Goal: Task Accomplishment & Management: Manage account settings

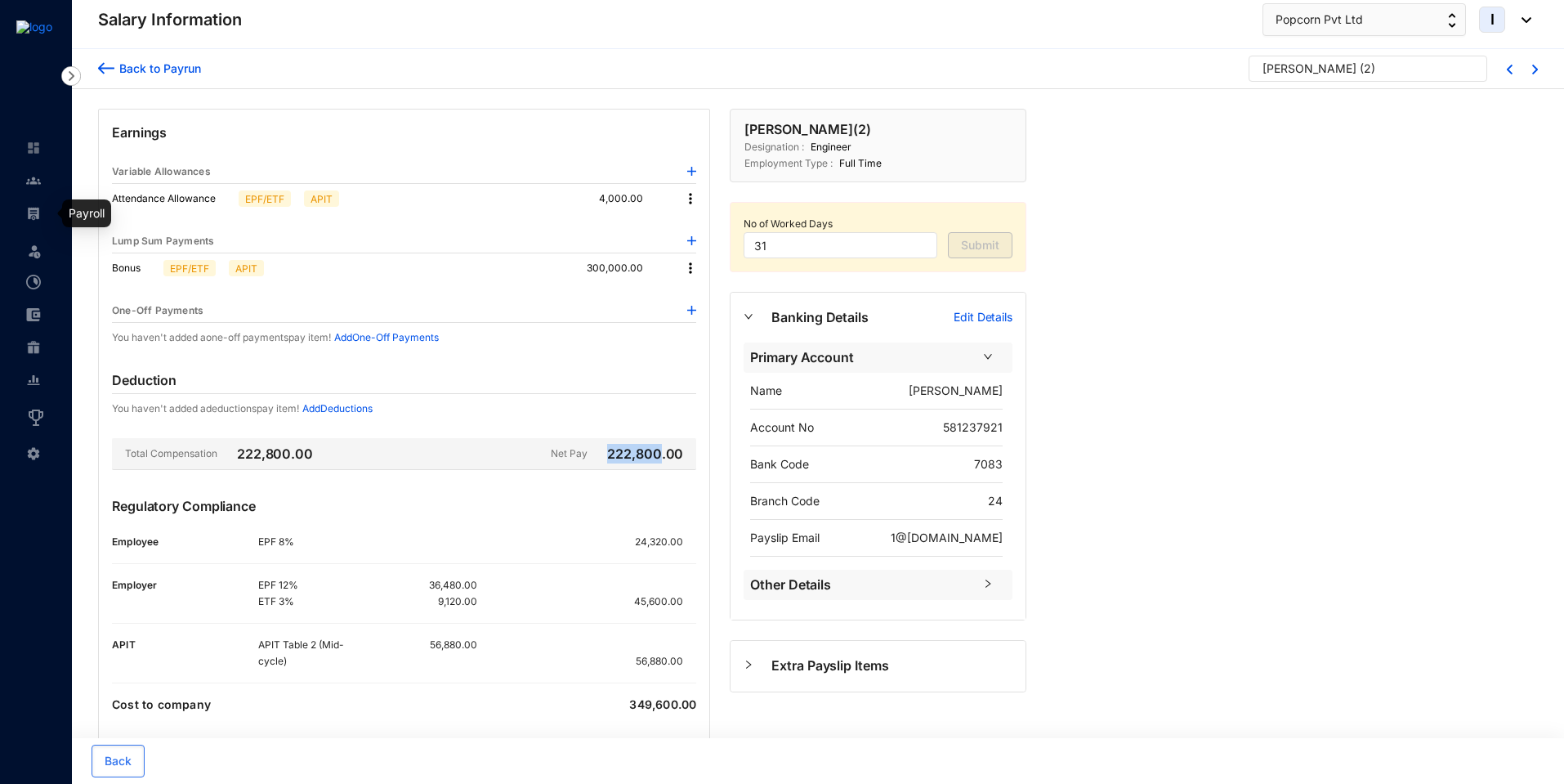
click at [32, 215] on img at bounding box center [33, 213] width 15 height 15
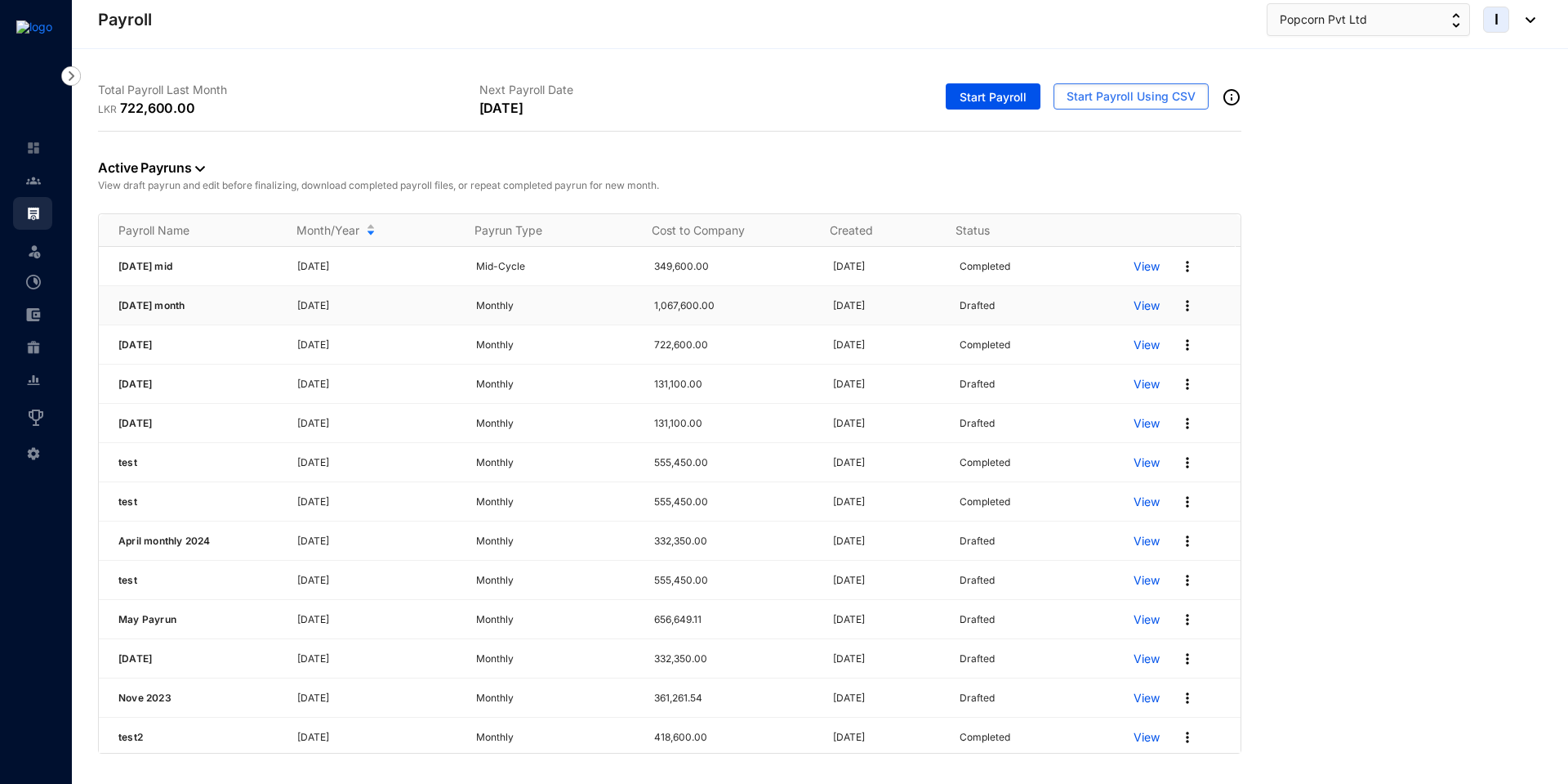
click at [1179, 308] on img at bounding box center [1187, 305] width 17 height 17
click at [1111, 338] on p "Delete" at bounding box center [1113, 339] width 115 height 28
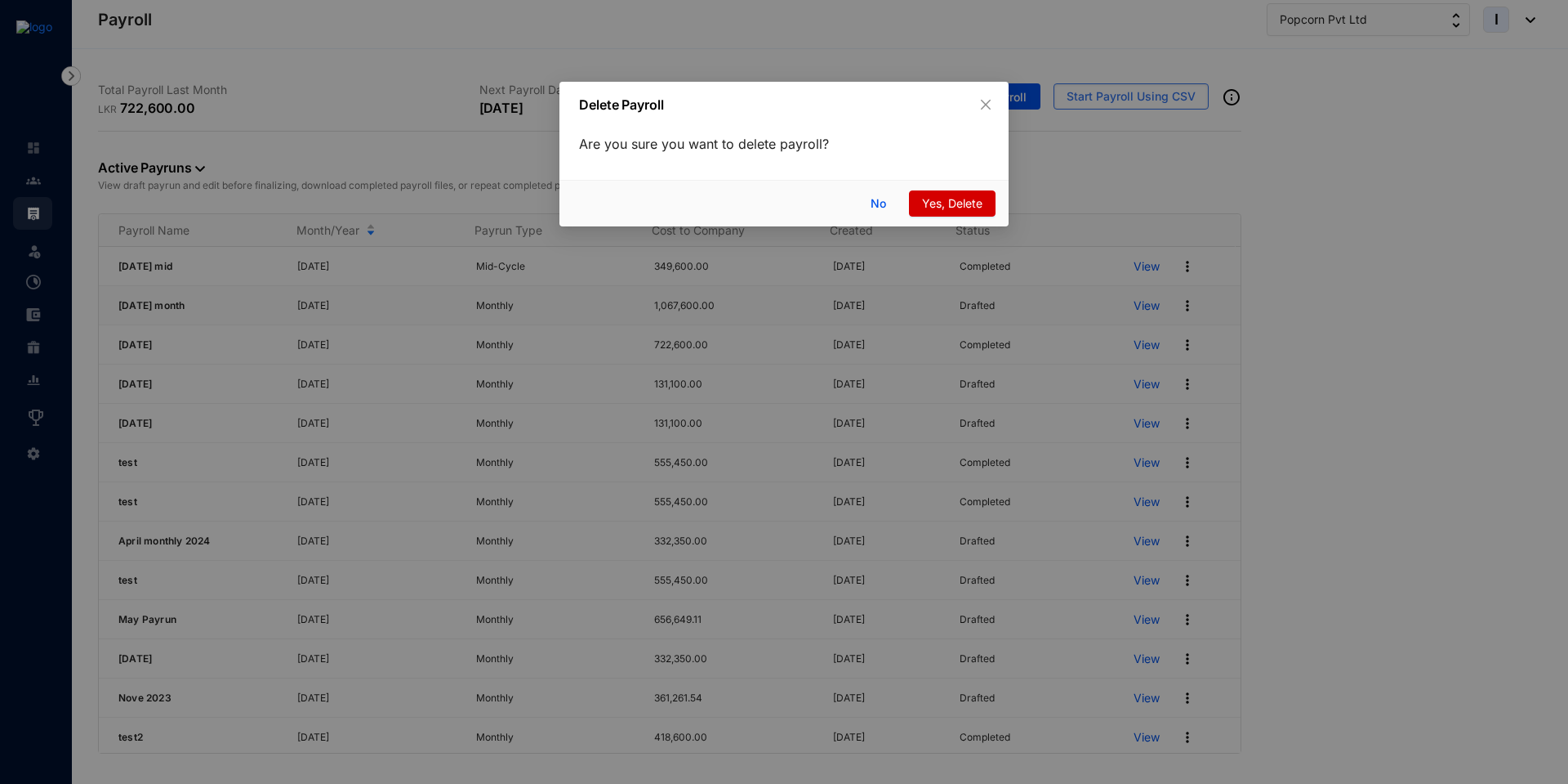
click at [966, 210] on span "Yes, Delete" at bounding box center [952, 203] width 60 height 18
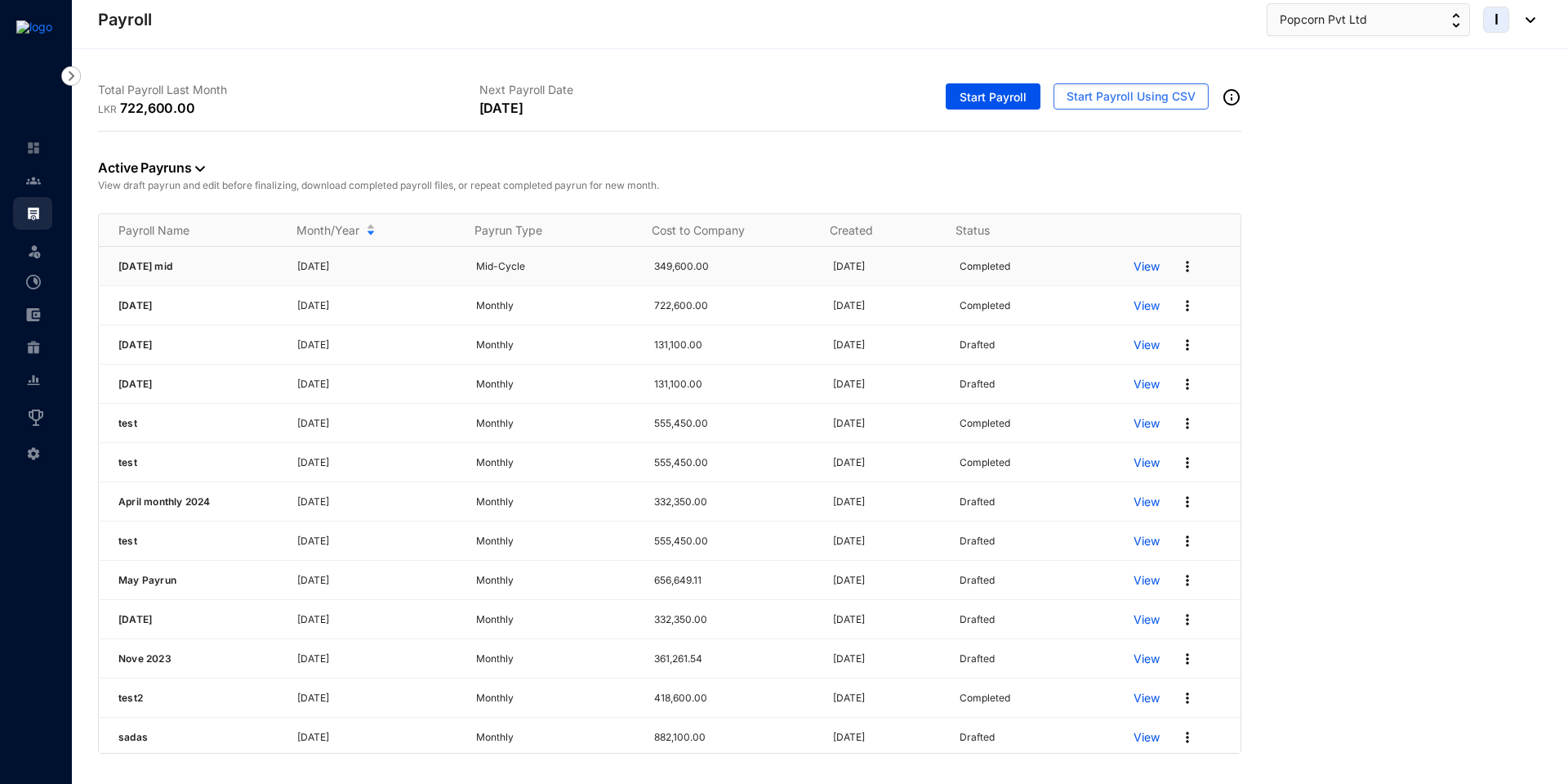
click at [1179, 263] on img at bounding box center [1187, 266] width 17 height 17
click at [1094, 378] on p "Archive Pay Run" at bounding box center [1113, 374] width 115 height 28
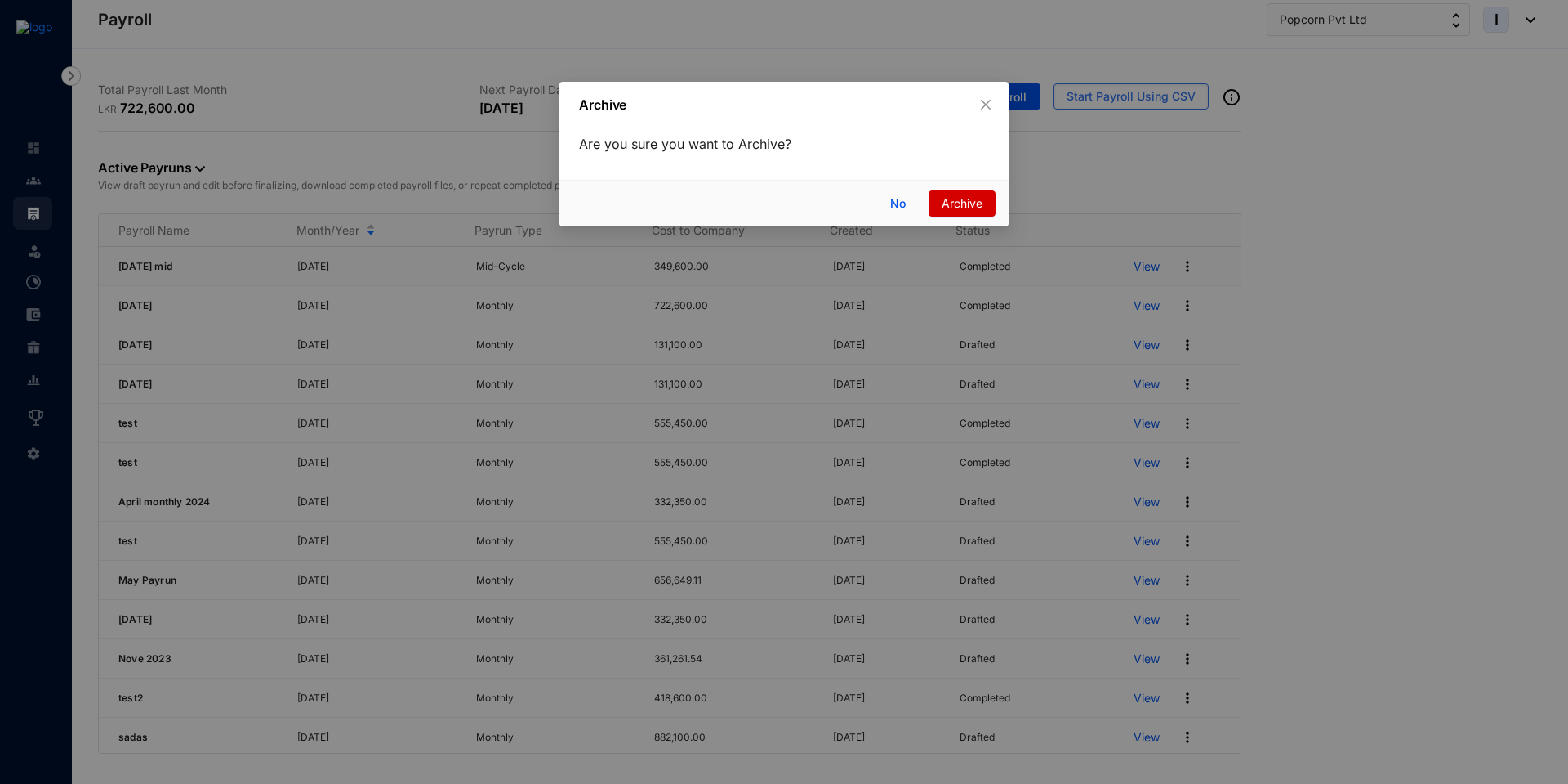
click at [951, 200] on span "Archive" at bounding box center [961, 203] width 41 height 18
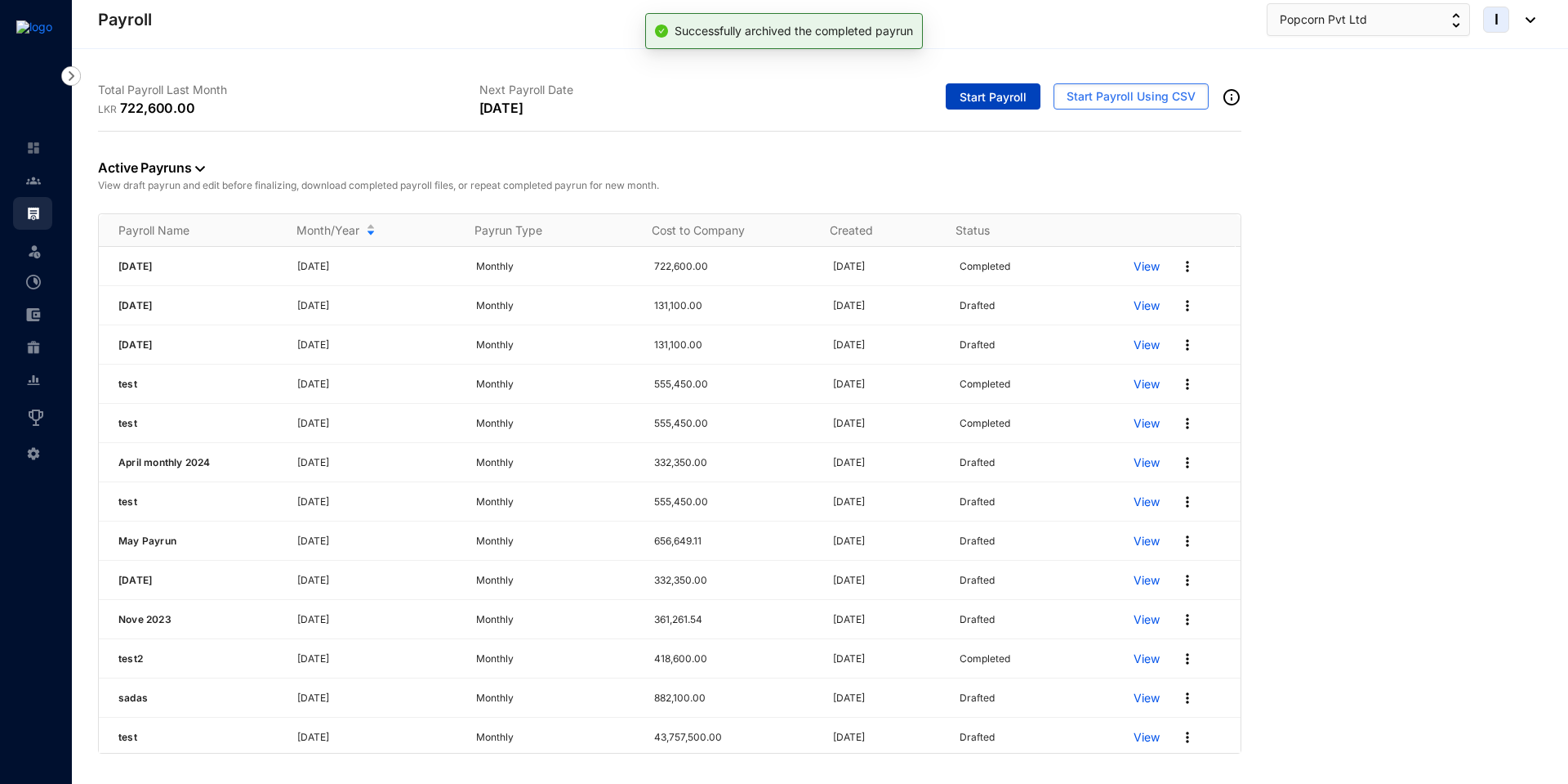
click at [991, 98] on span "Start Payroll" at bounding box center [993, 97] width 67 height 17
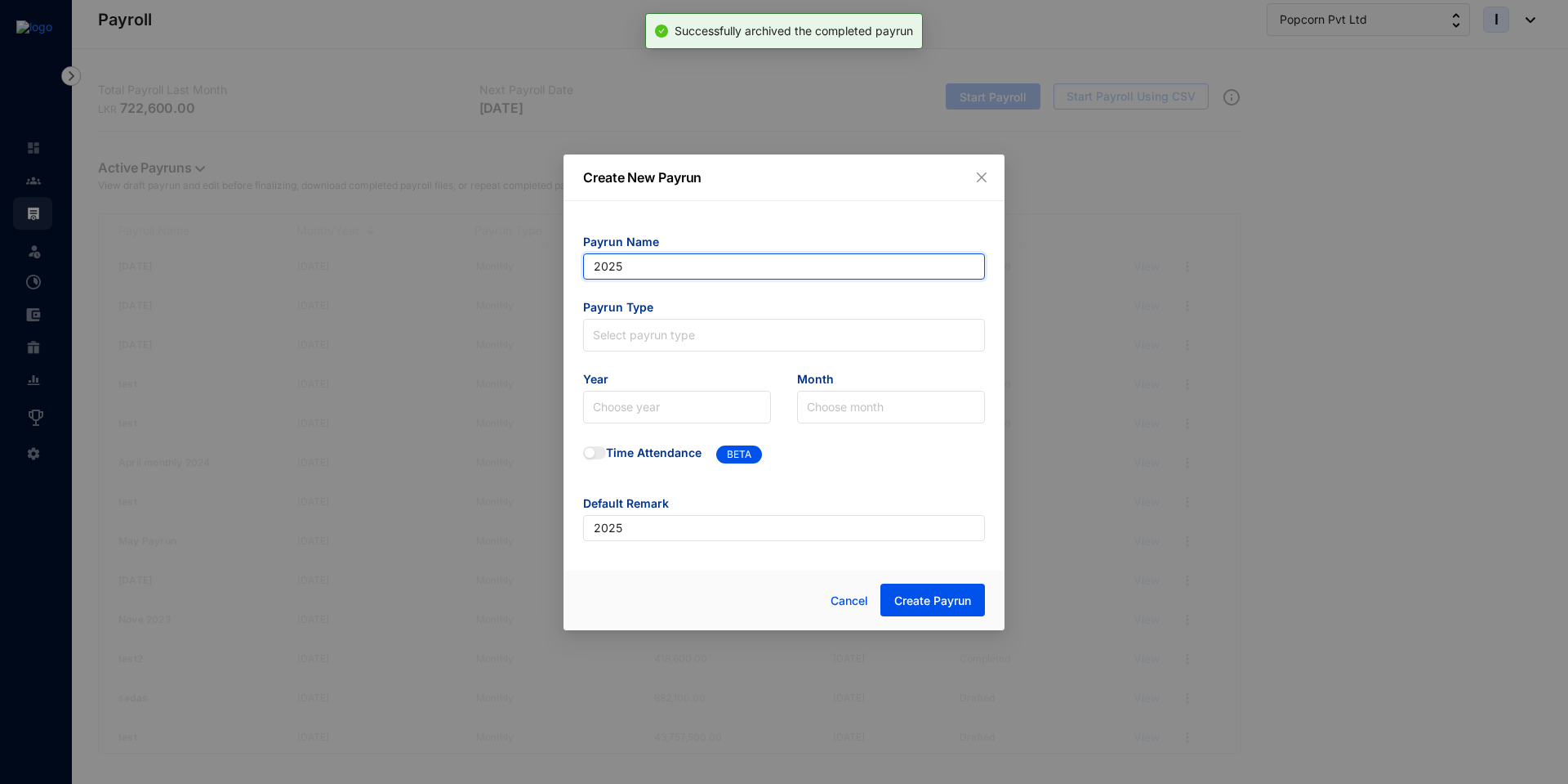
click at [677, 265] on input "2025" at bounding box center [784, 267] width 401 height 26
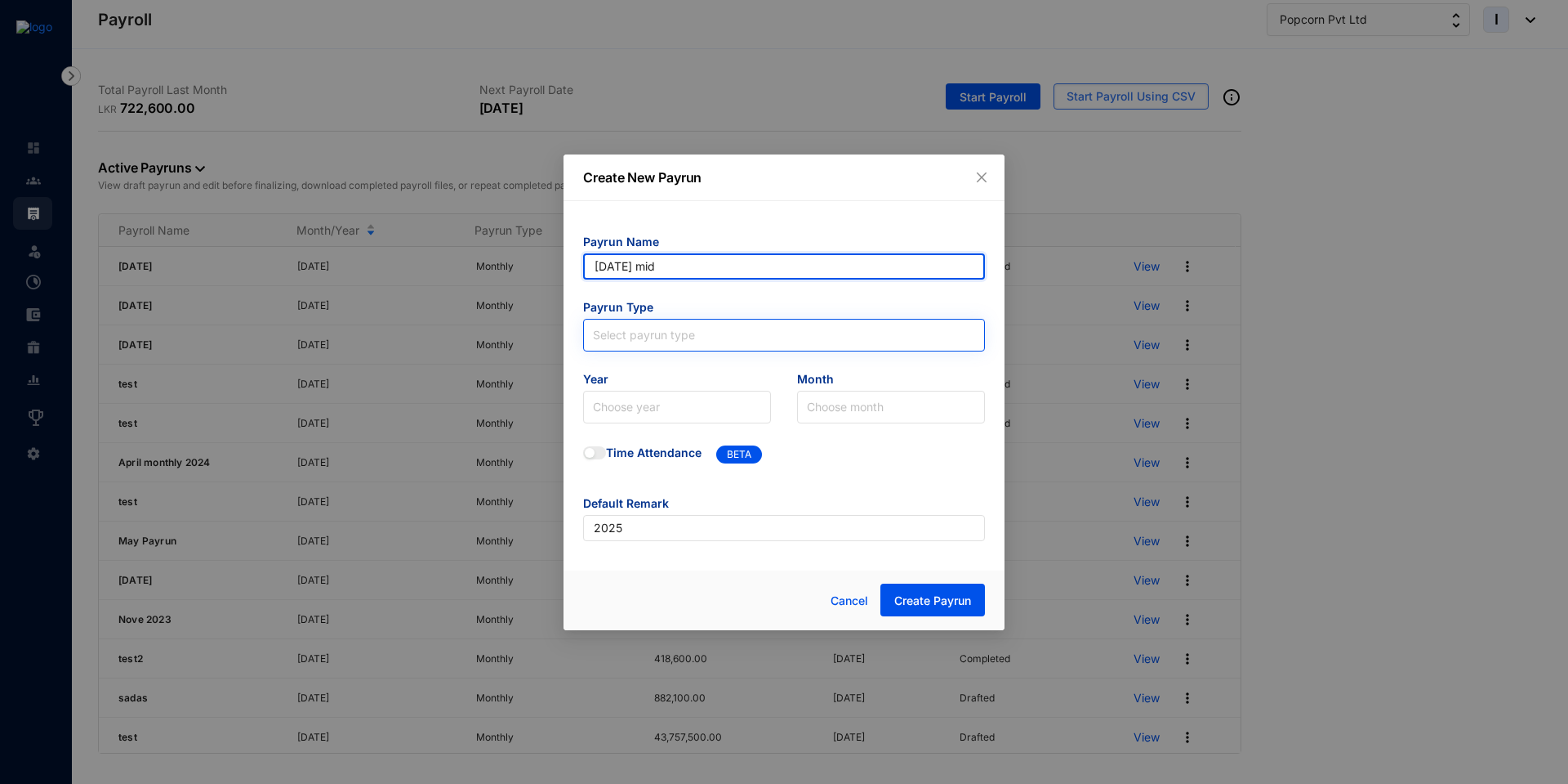
type input "[DATE] mid"
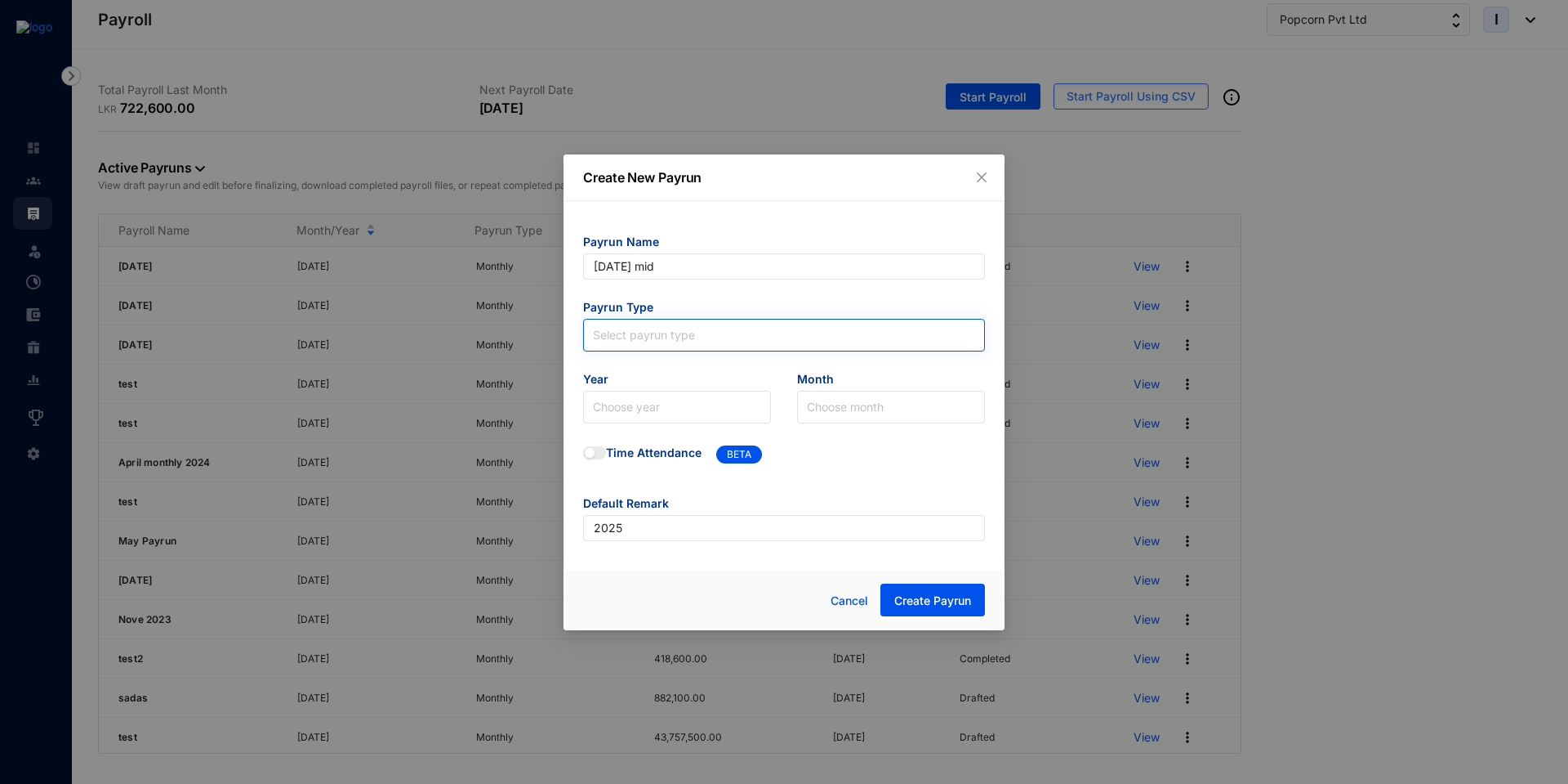
type input "[DATE] mid"
click at [675, 341] on input "search" at bounding box center [784, 331] width 382 height 25
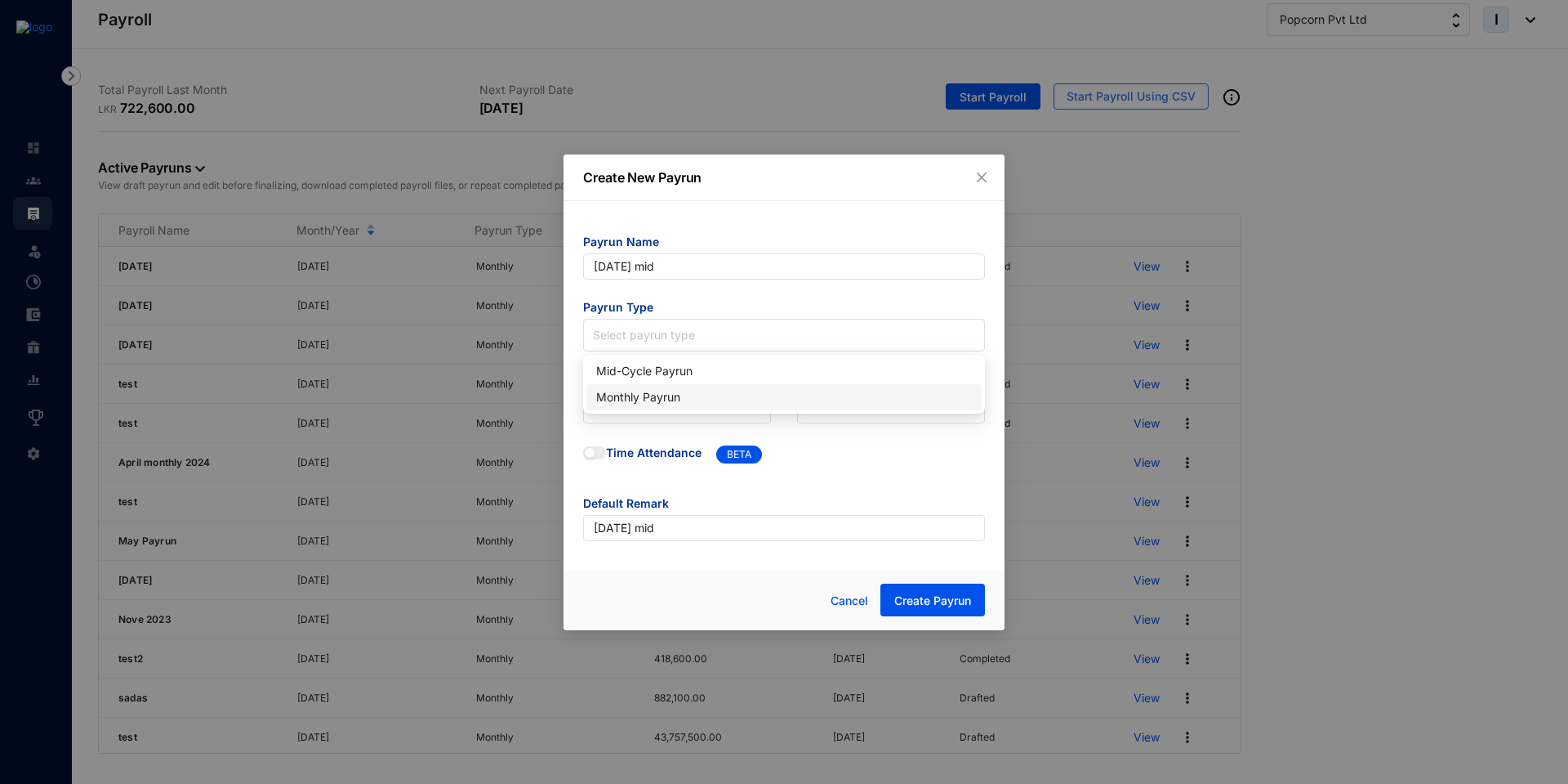
click at [653, 397] on div "Monthly Payrun" at bounding box center [784, 397] width 376 height 18
click at [638, 407] on input "search" at bounding box center [677, 406] width 168 height 31
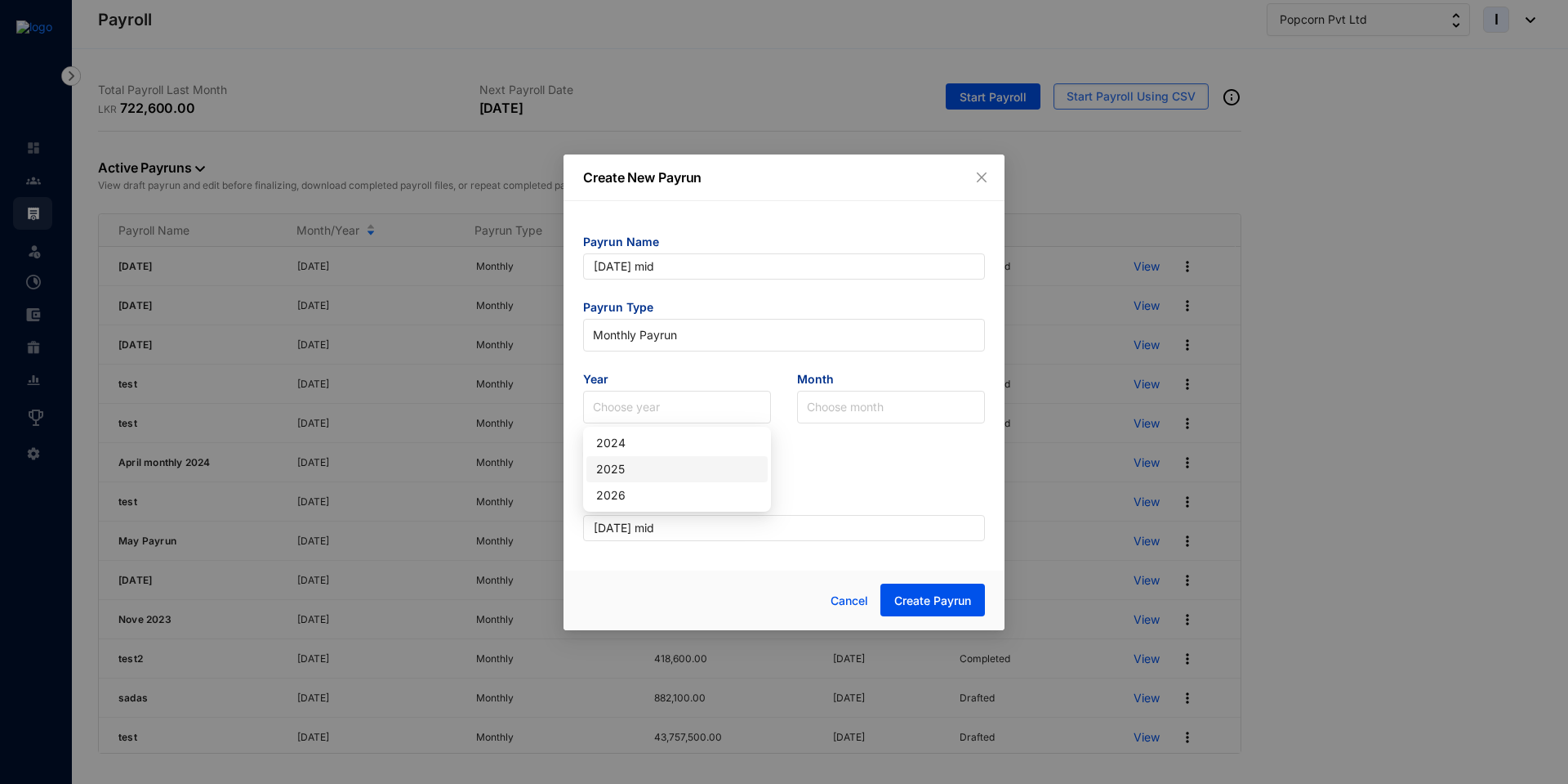
click at [634, 466] on div "2025" at bounding box center [677, 469] width 161 height 18
click at [819, 414] on input "search" at bounding box center [891, 406] width 168 height 31
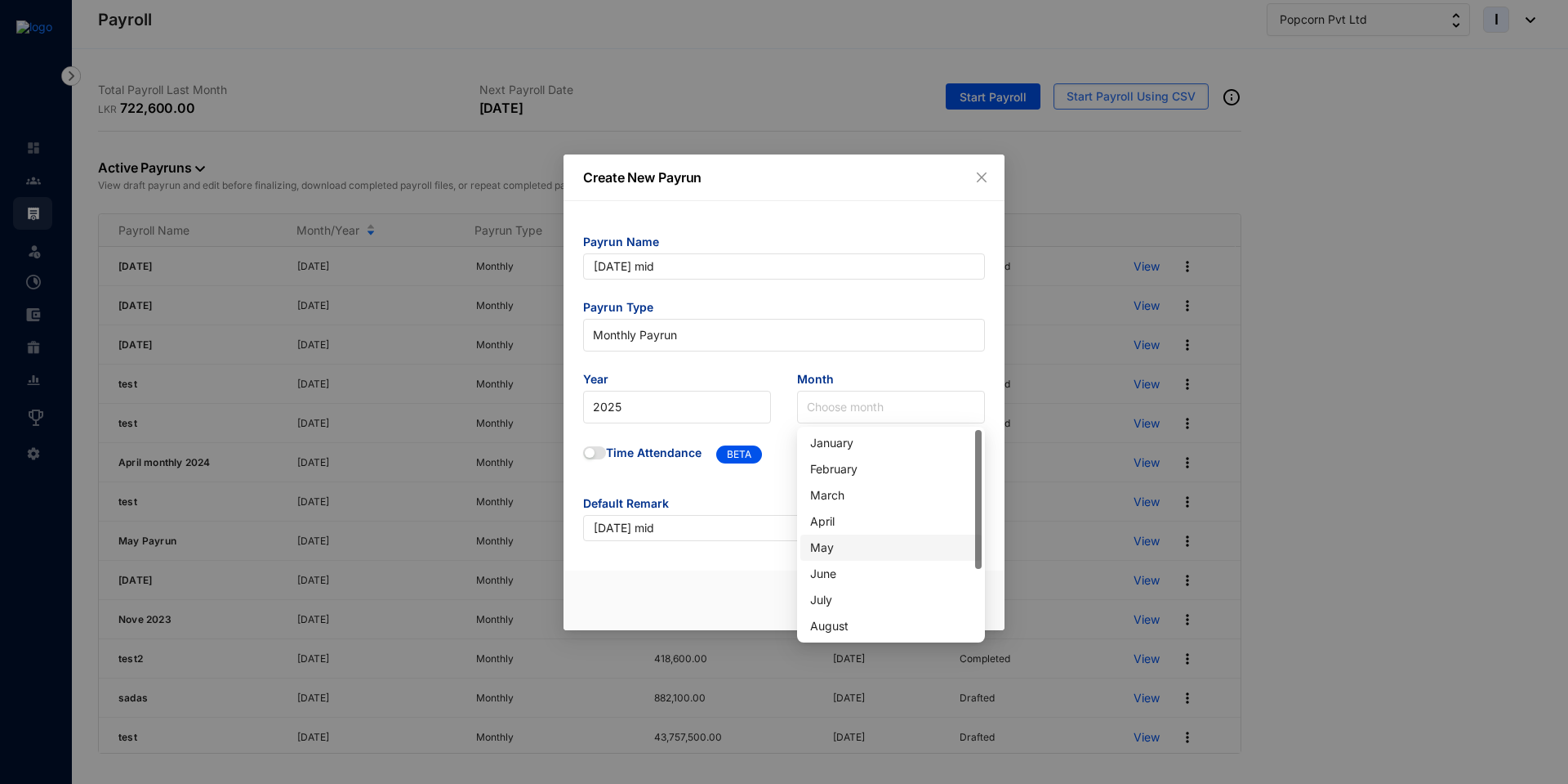
click at [827, 551] on div "May" at bounding box center [890, 547] width 161 height 18
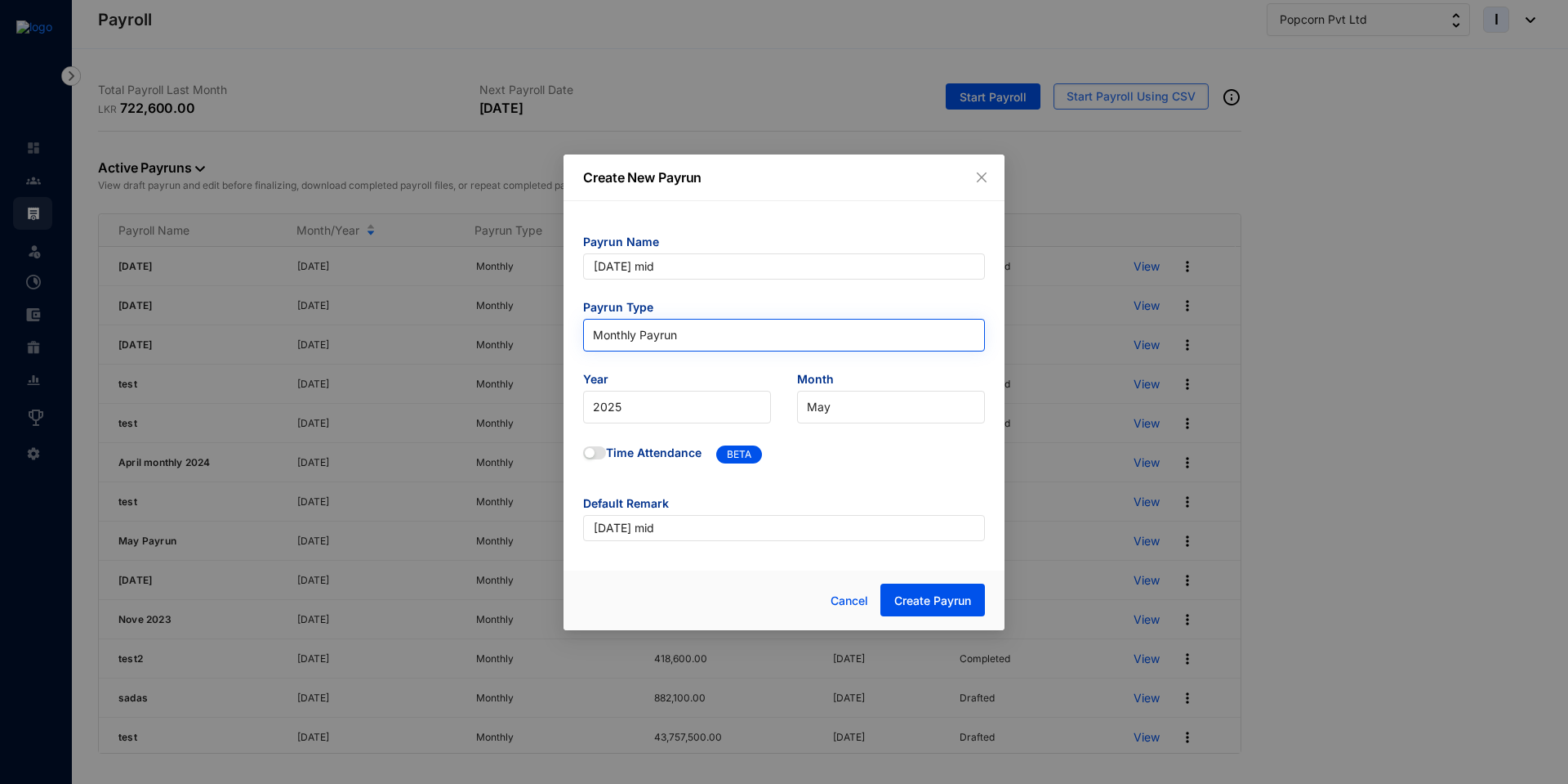
click at [734, 331] on span "Monthly Payrun" at bounding box center [784, 335] width 382 height 25
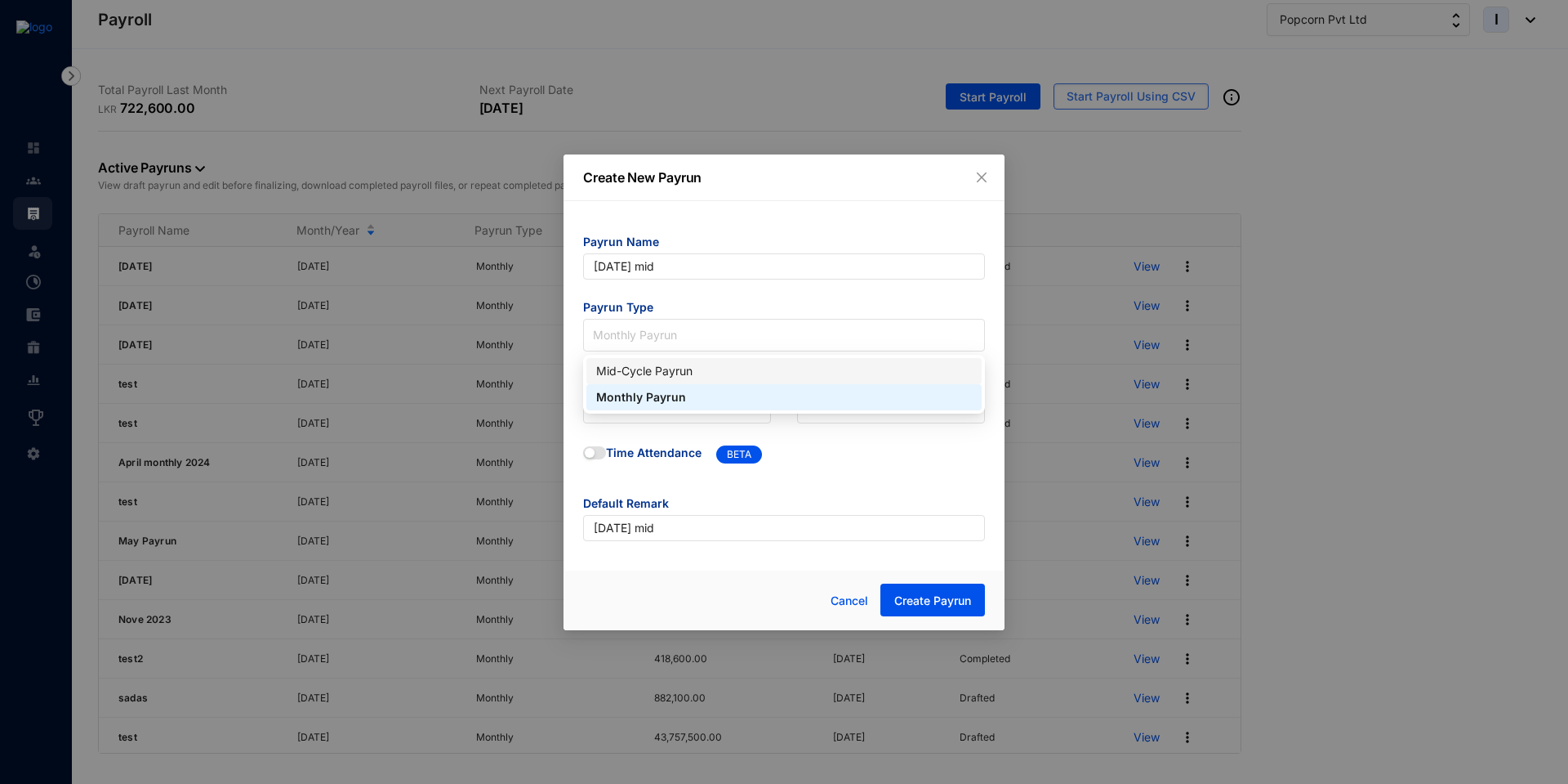
click at [659, 376] on div "Mid-Cycle Payrun" at bounding box center [784, 371] width 376 height 18
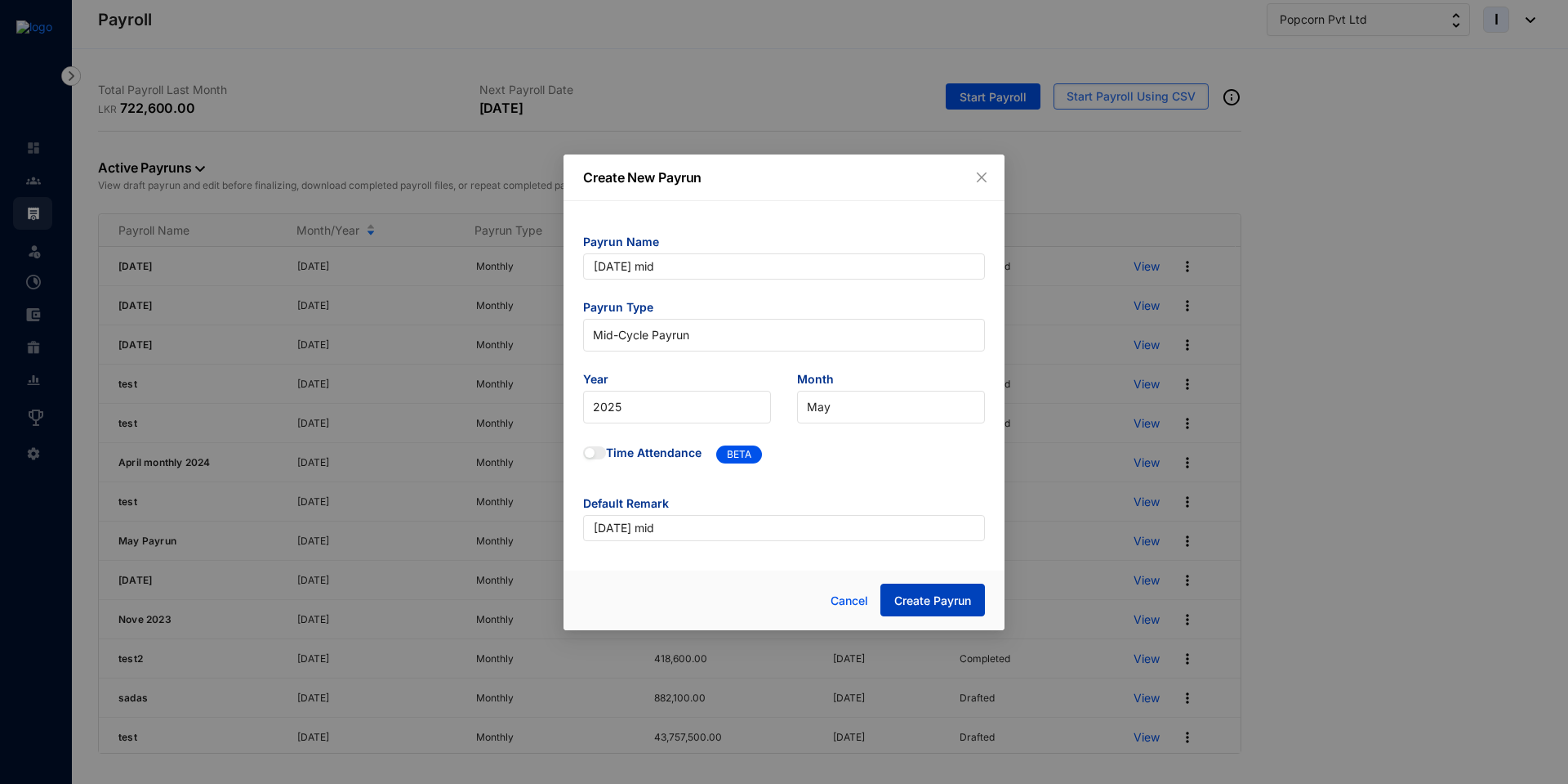
click at [926, 609] on button "Create Payrun" at bounding box center [932, 599] width 104 height 32
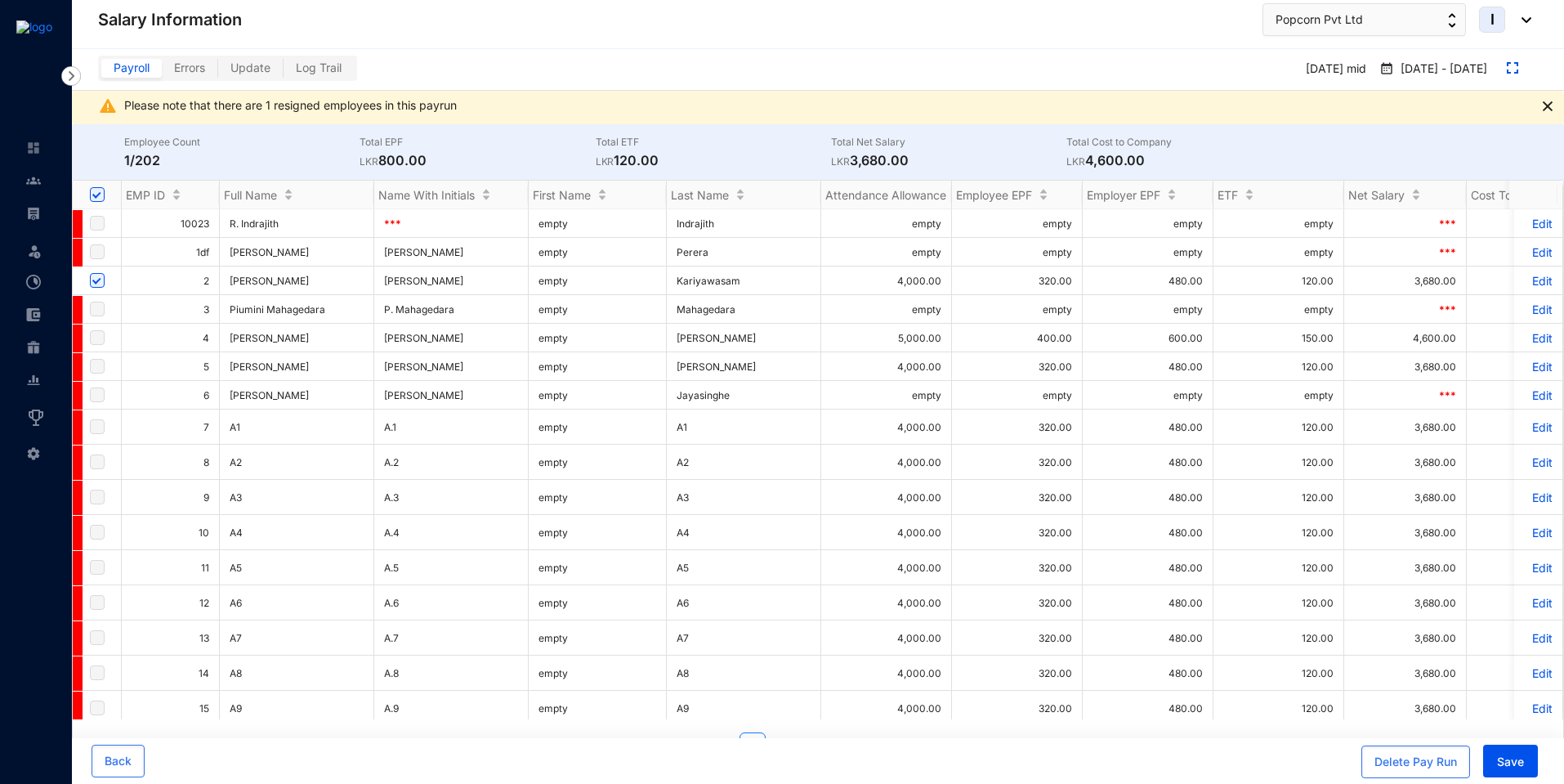
click at [1535, 281] on p "Edit" at bounding box center [1539, 281] width 29 height 14
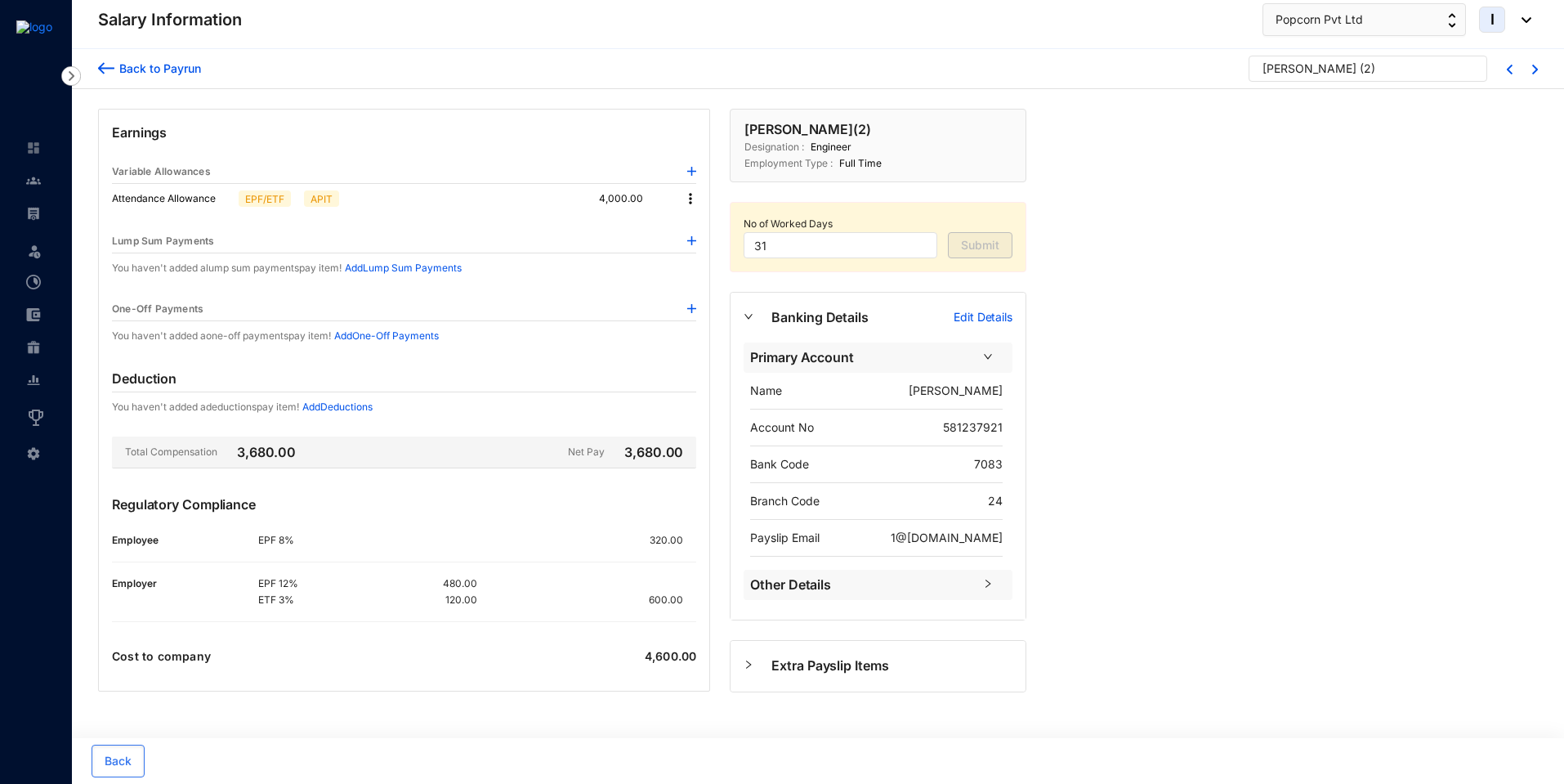
click at [689, 168] on img at bounding box center [692, 171] width 9 height 9
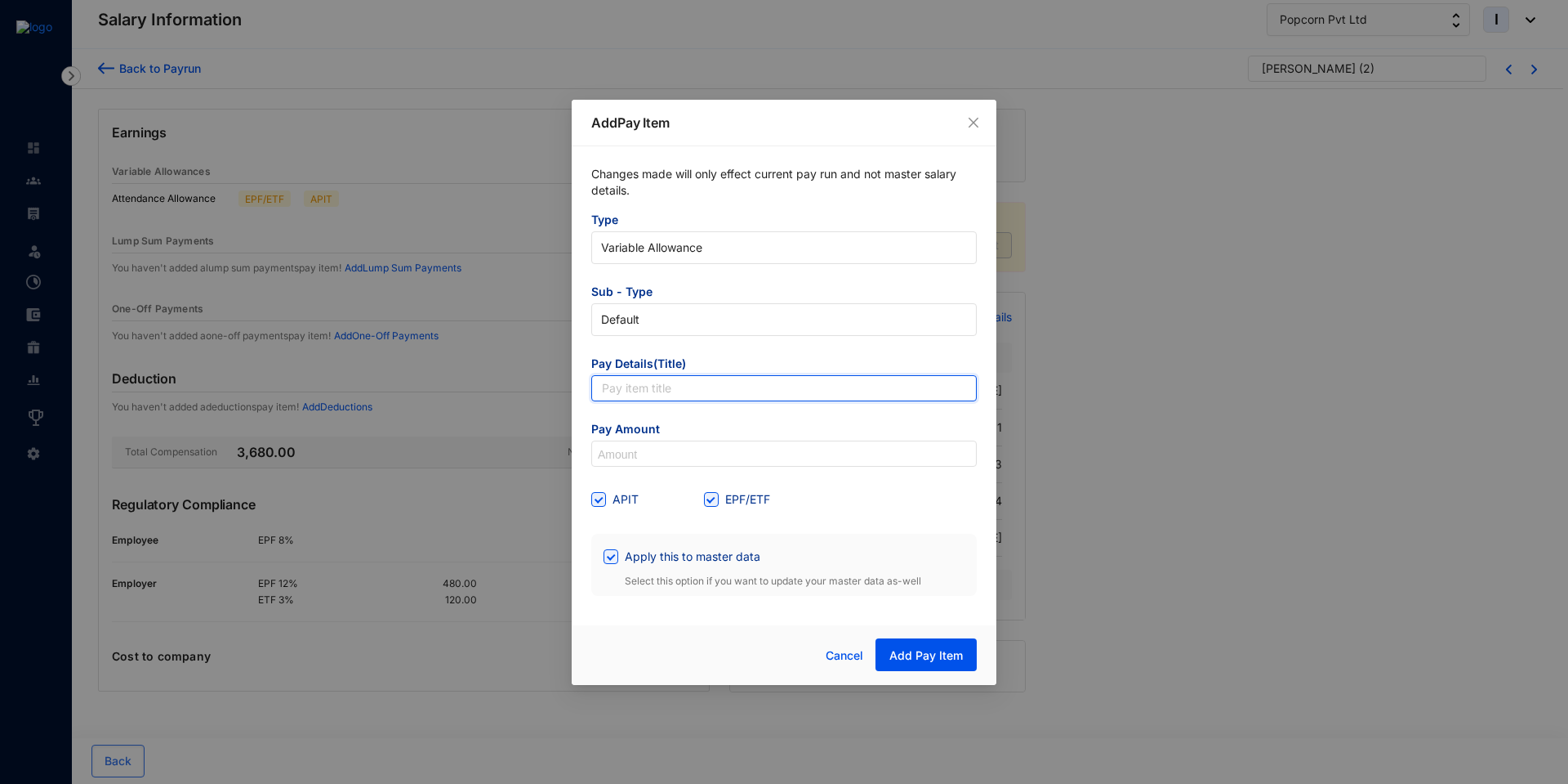
click at [627, 391] on input "text" at bounding box center [784, 388] width 386 height 26
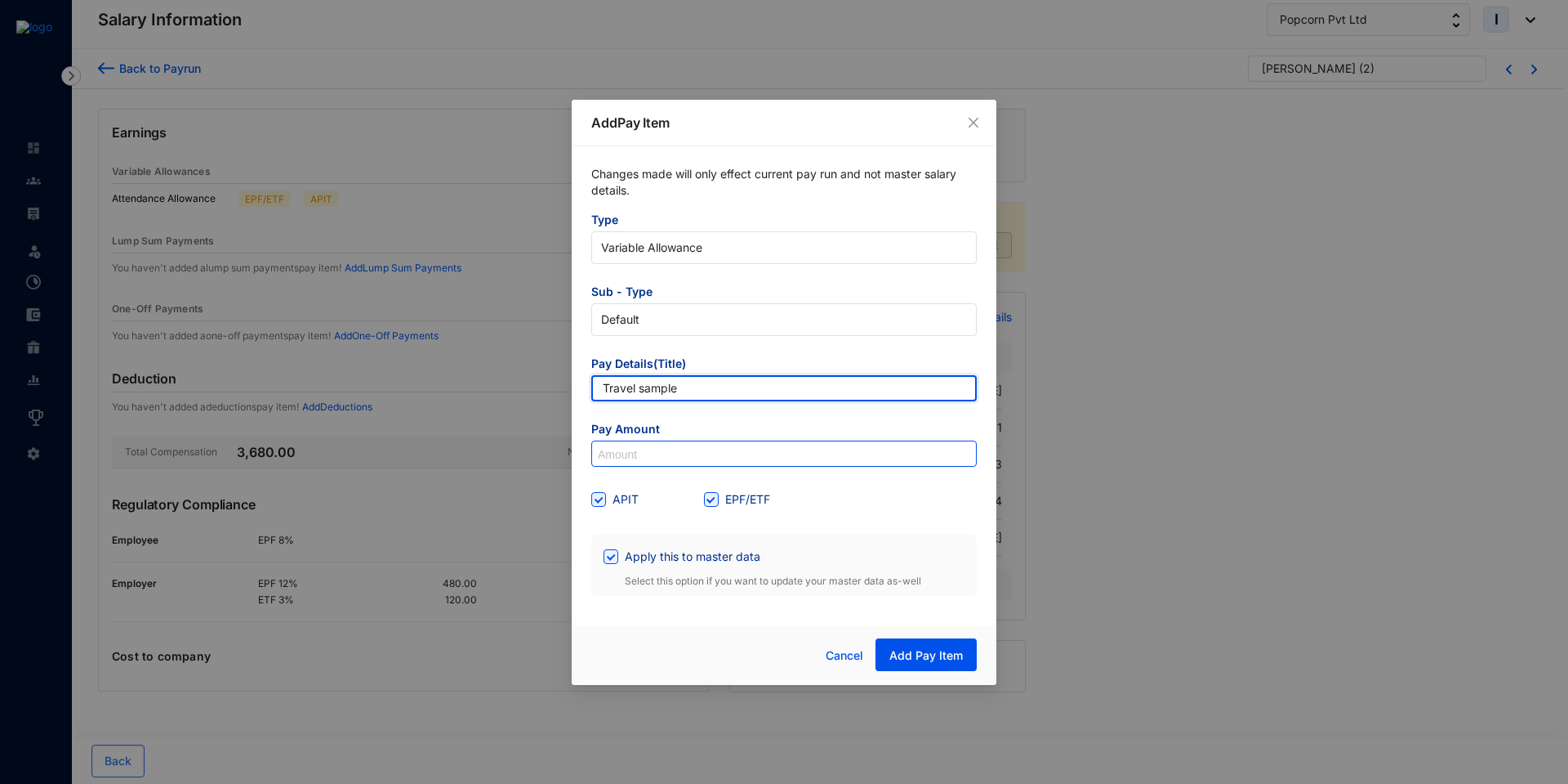
type input "Travel sample"
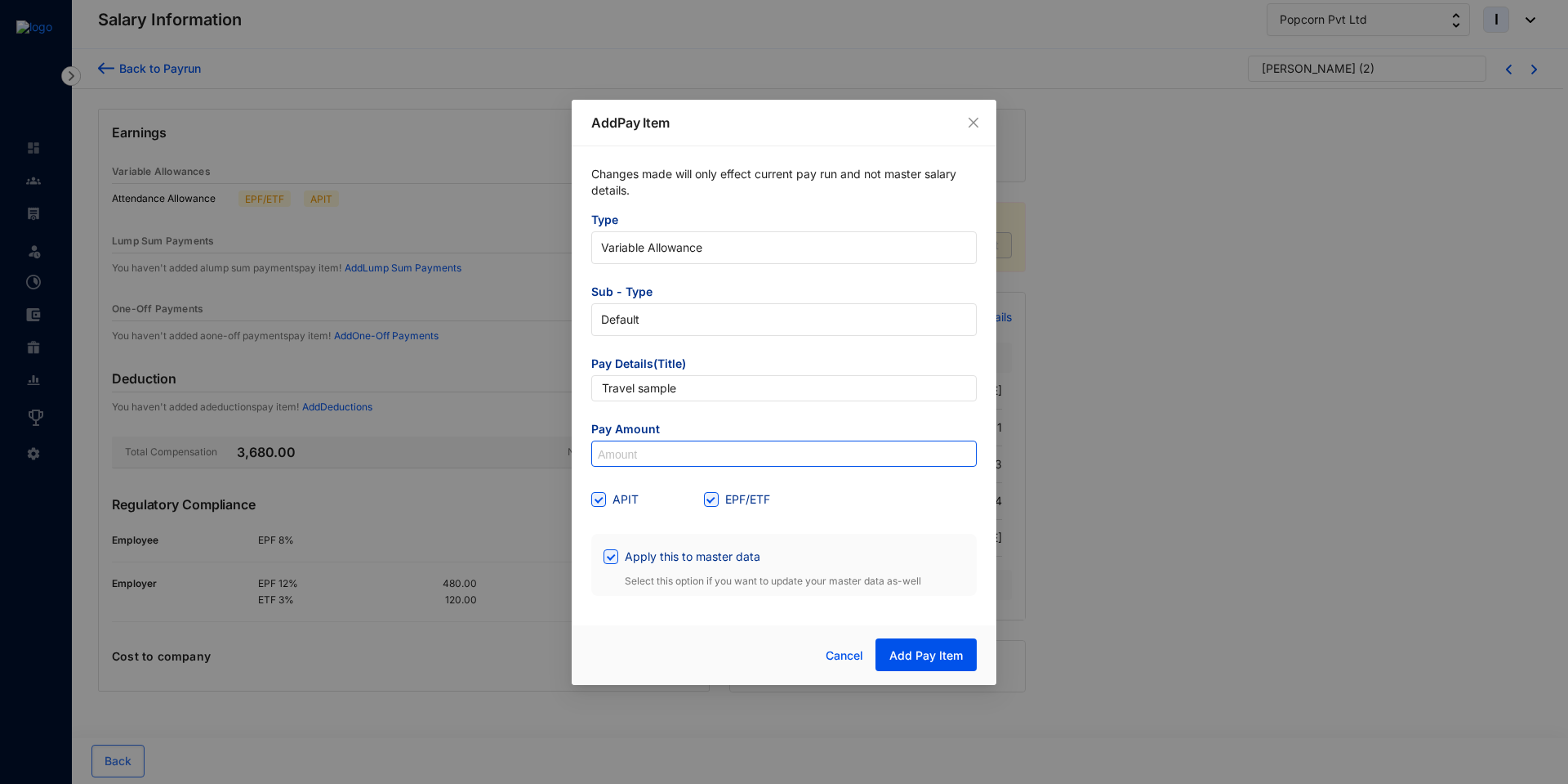
click at [650, 457] on input at bounding box center [784, 454] width 384 height 26
type input "2,500"
click at [607, 558] on input "Apply this to master data" at bounding box center [609, 554] width 11 height 11
checkbox input "false"
click at [919, 652] on span "Add Pay Item" at bounding box center [926, 655] width 74 height 17
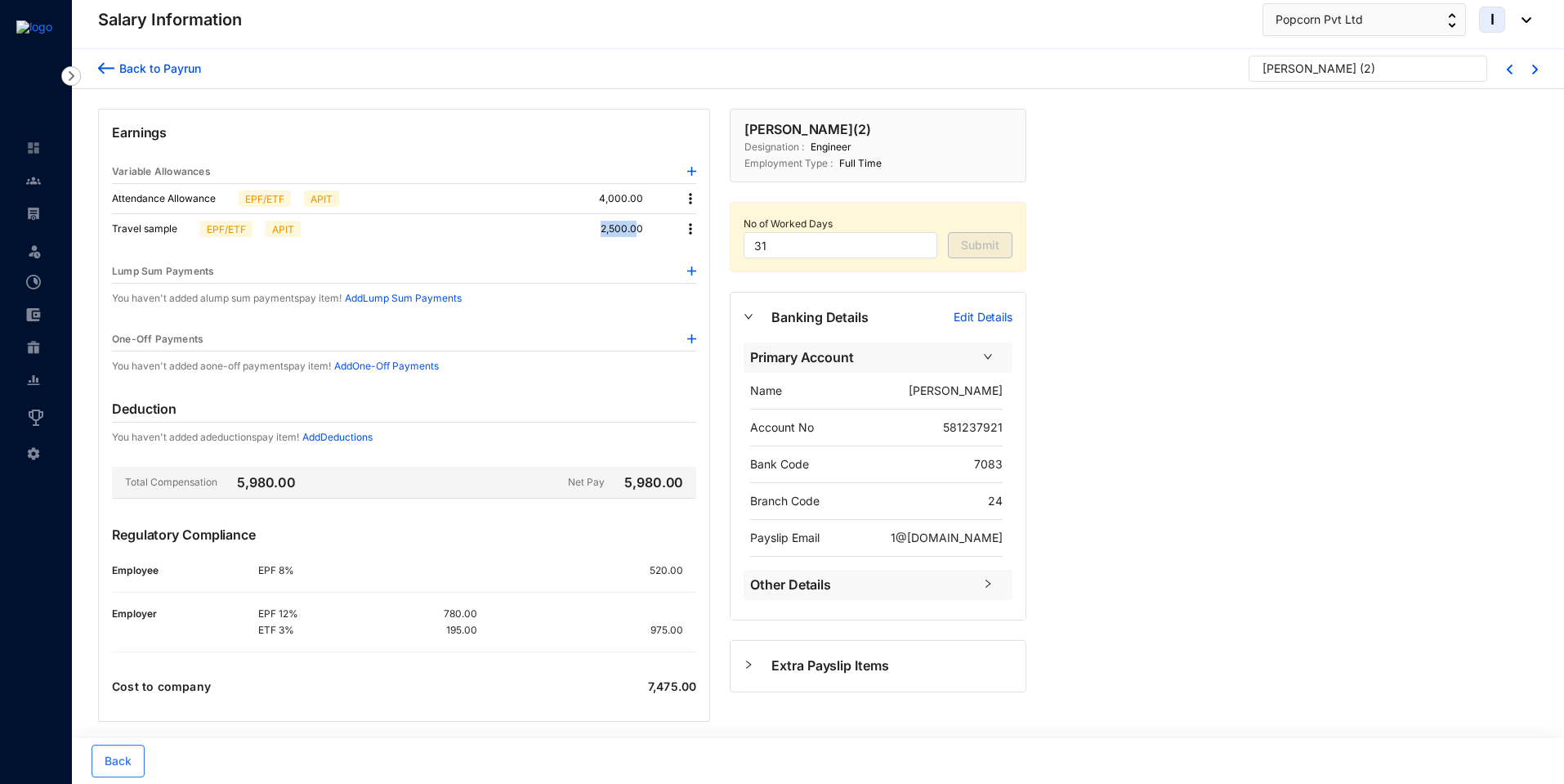
drag, startPoint x: 599, startPoint y: 229, endPoint x: 634, endPoint y: 227, distance: 35.1
click at [634, 227] on div "Travel sample EPF/ETF APIT 2,500.00" at bounding box center [404, 229] width 584 height 30
click at [666, 238] on div "Travel sample EPF/ETF APIT 2,500.00" at bounding box center [404, 229] width 584 height 30
click at [690, 269] on img at bounding box center [692, 271] width 9 height 9
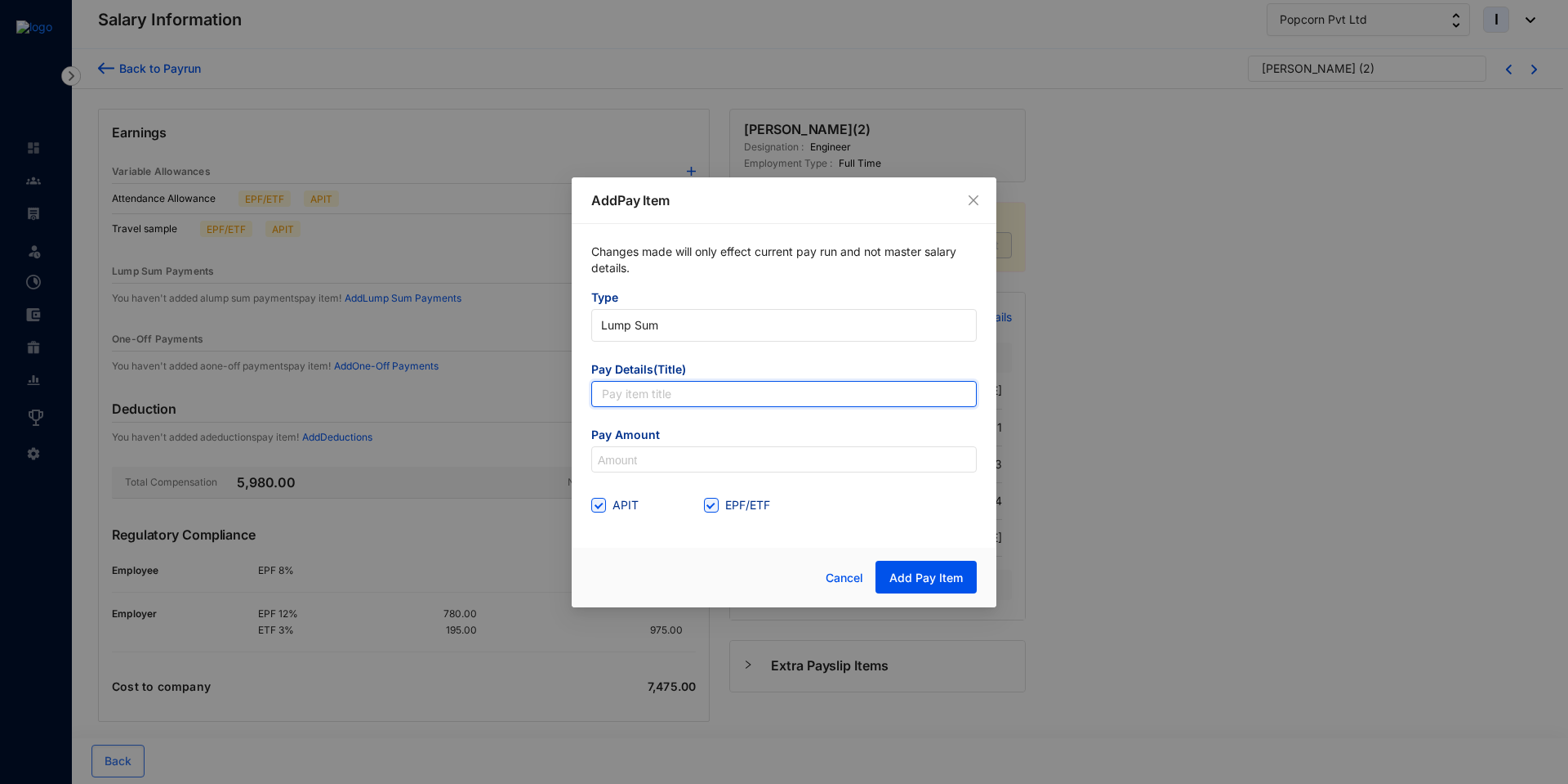
click at [644, 401] on input "text" at bounding box center [784, 394] width 386 height 26
type input "5"
type input "Bonus"
click at [642, 459] on input at bounding box center [784, 460] width 384 height 26
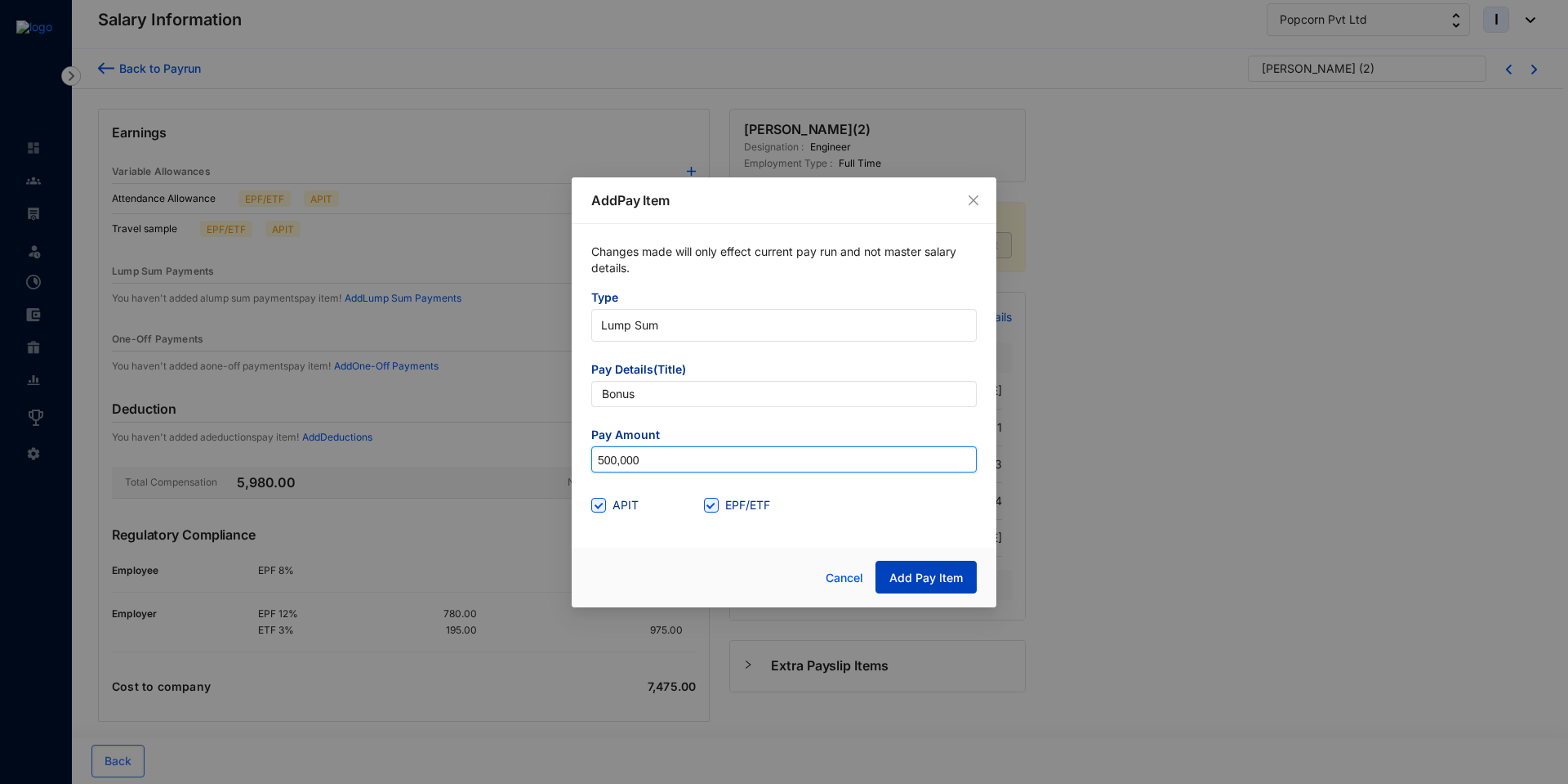
type input "500,000"
click at [910, 575] on span "Add Pay Item" at bounding box center [926, 577] width 74 height 17
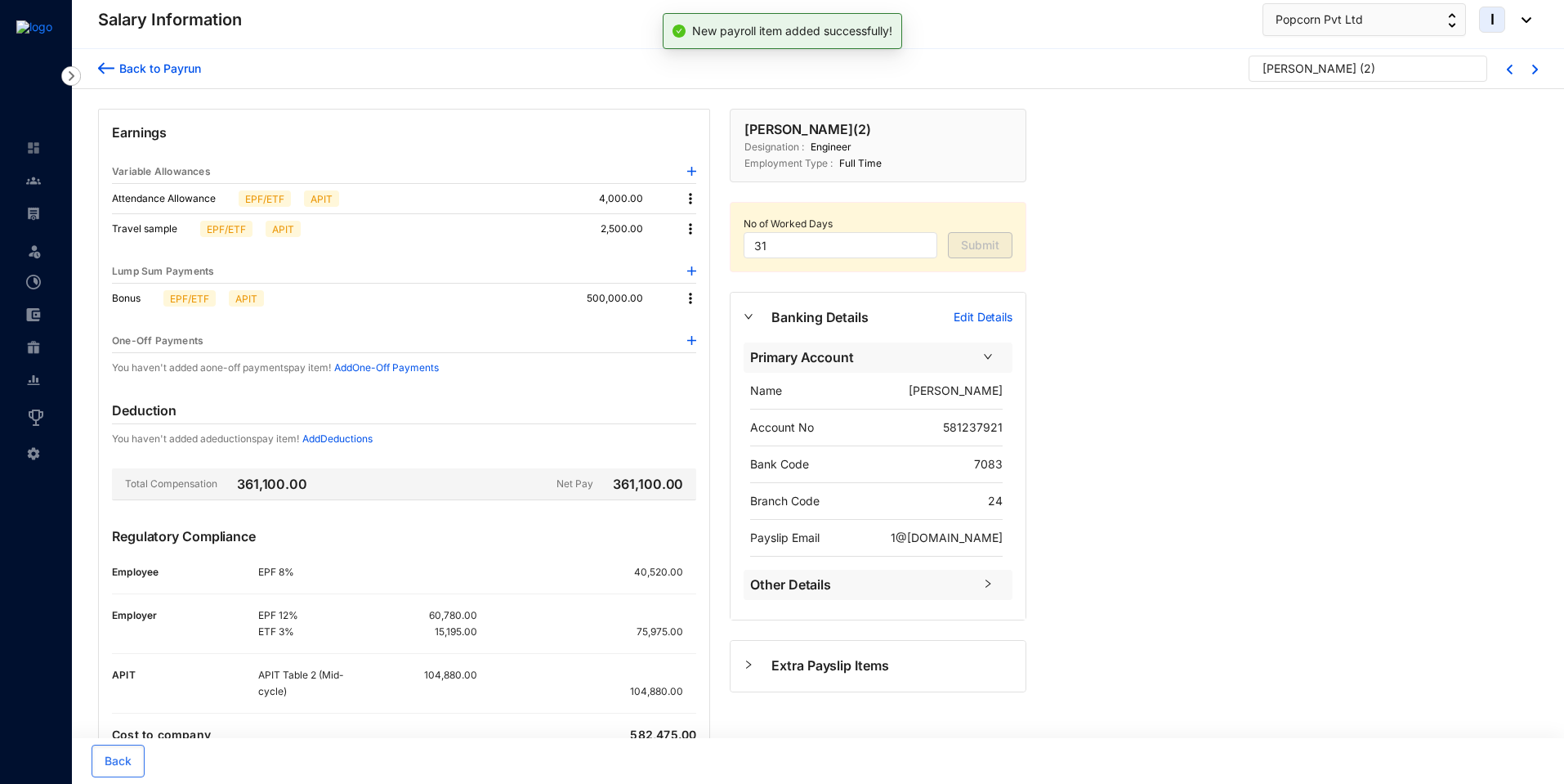
scroll to position [63, 0]
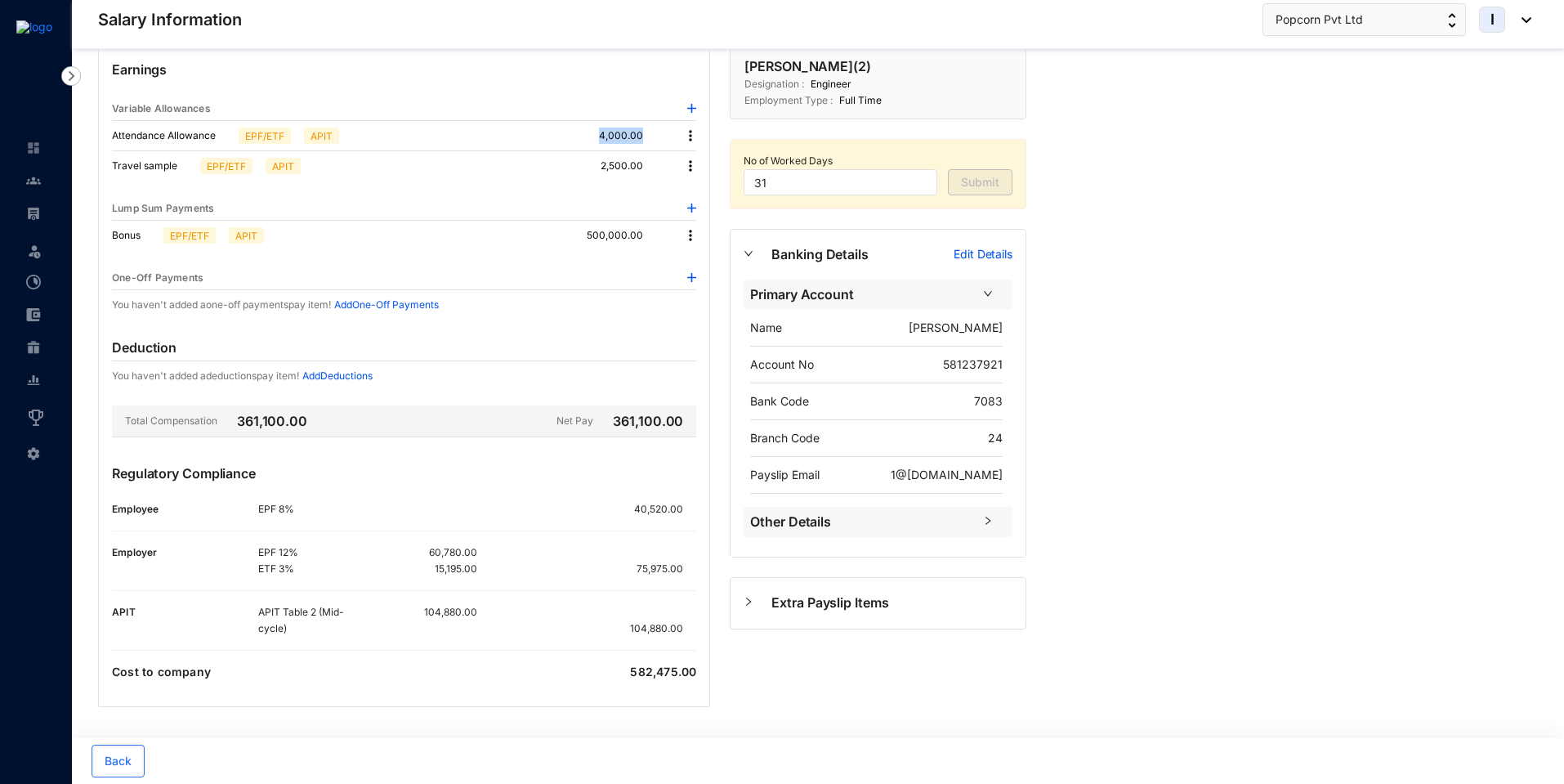
drag, startPoint x: 603, startPoint y: 132, endPoint x: 648, endPoint y: 138, distance: 45.4
click at [648, 138] on p "4,000.00" at bounding box center [634, 135] width 70 height 17
drag, startPoint x: 593, startPoint y: 167, endPoint x: 648, endPoint y: 167, distance: 55.0
click at [648, 167] on div "Travel sample EPF/ETF APIT 2,500.00" at bounding box center [404, 166] width 584 height 30
drag, startPoint x: 585, startPoint y: 239, endPoint x: 659, endPoint y: 229, distance: 74.7
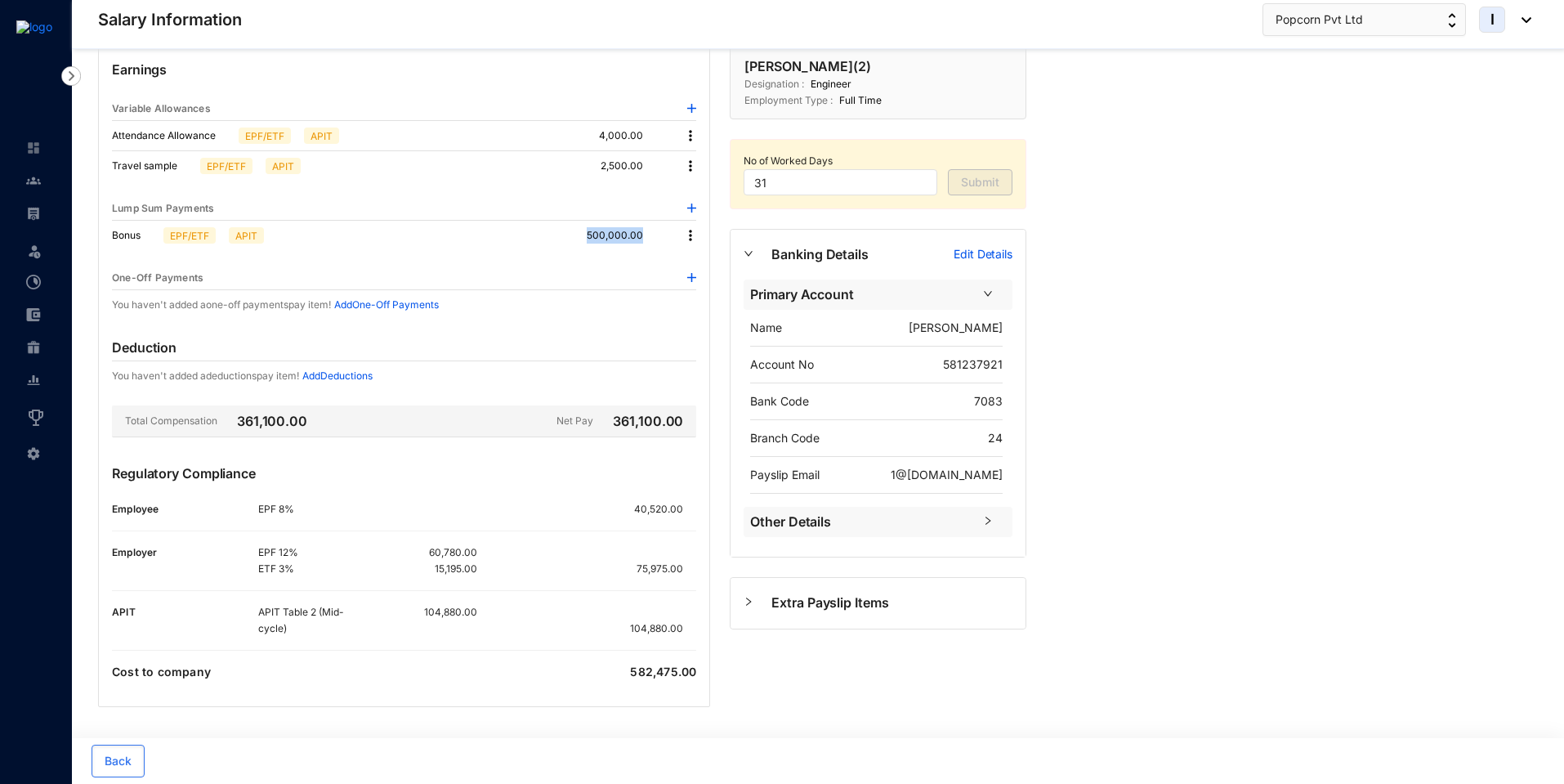
click at [659, 229] on div "Bonus EPF/ETF APIT 500,000.00" at bounding box center [404, 236] width 584 height 30
click at [657, 232] on p "500,000.00" at bounding box center [628, 235] width 82 height 17
click at [692, 164] on img at bounding box center [690, 166] width 17 height 17
click at [703, 200] on span "Edit" at bounding box center [712, 194] width 34 height 18
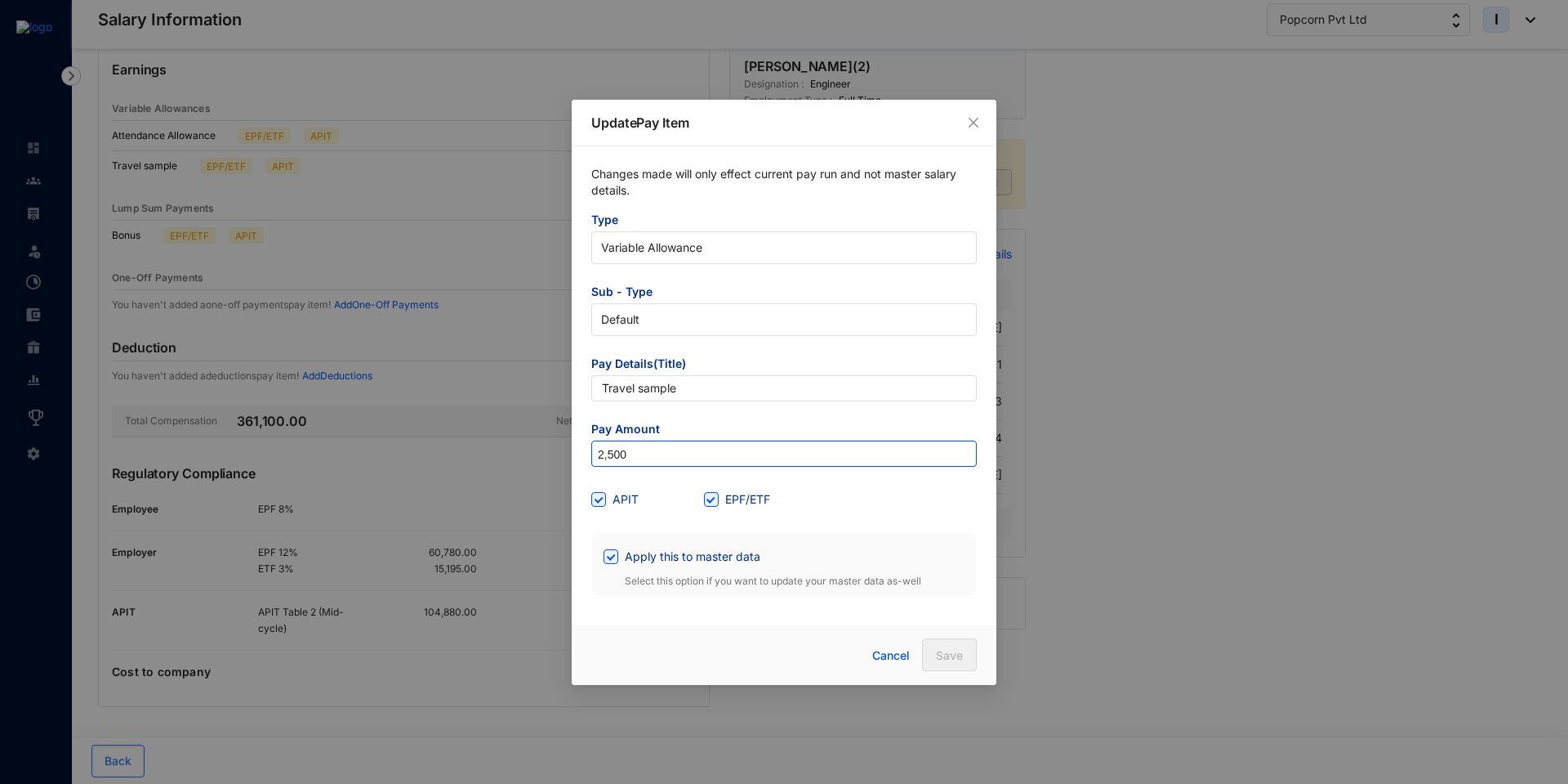
click at [643, 454] on input "2,500" at bounding box center [784, 454] width 384 height 26
click at [600, 496] on input "APIT" at bounding box center [597, 497] width 11 height 11
checkbox input "false"
click at [940, 654] on span "Save" at bounding box center [949, 655] width 27 height 17
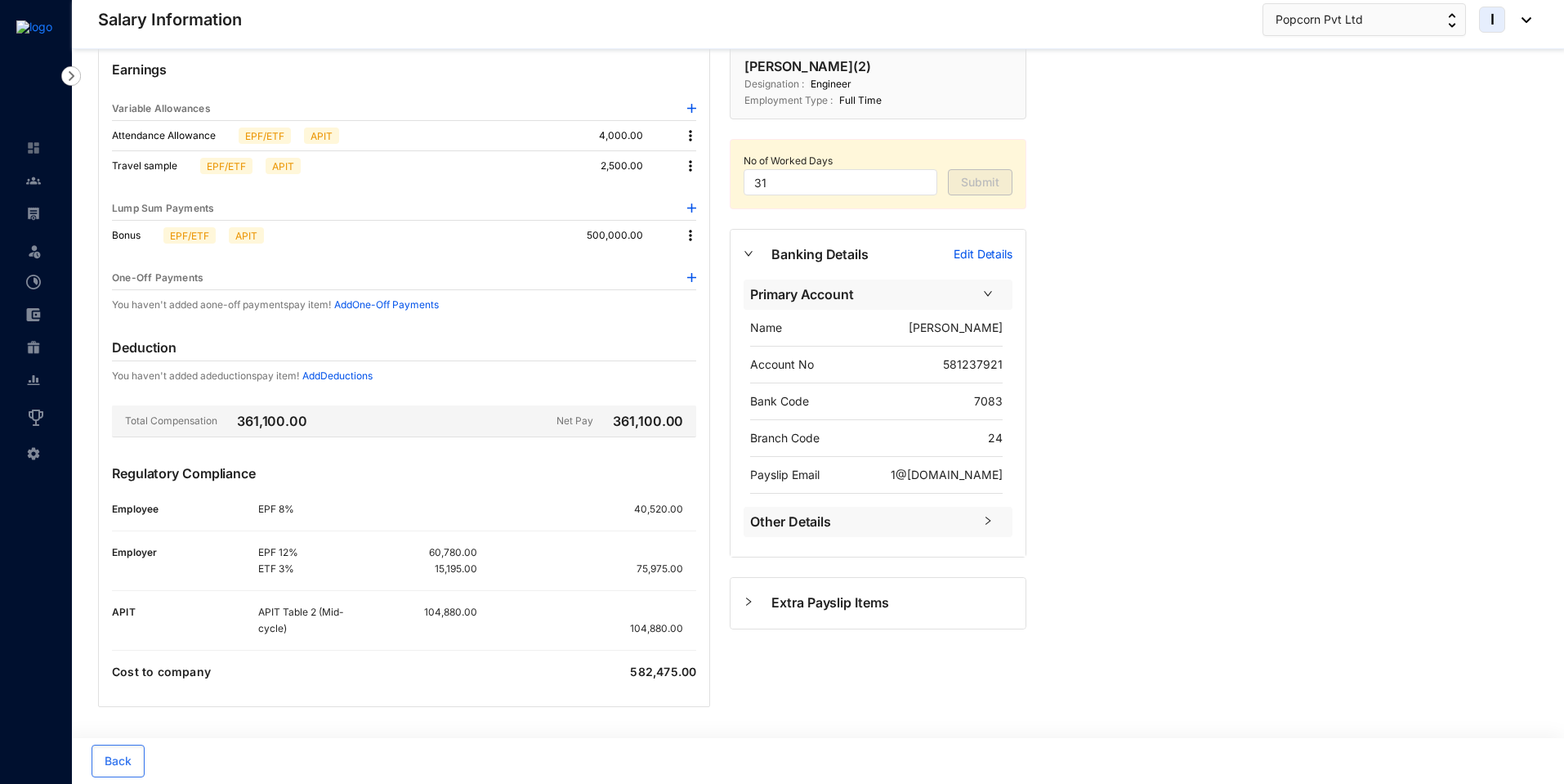
scroll to position [0, 0]
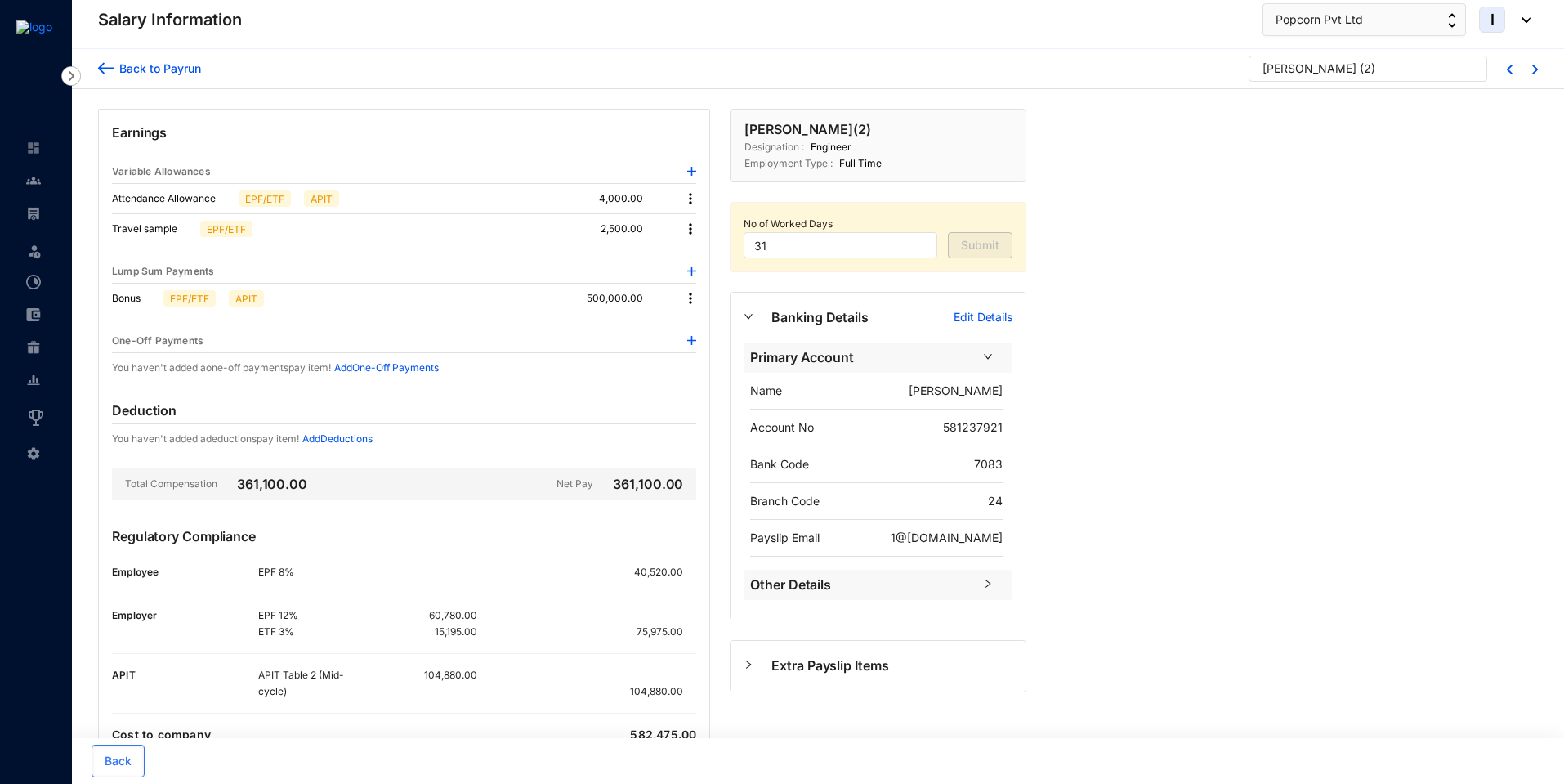
click at [688, 227] on img at bounding box center [690, 229] width 17 height 17
click at [510, 324] on div "Earnings Variable Allowances Attendance Allowance EPF/ETF APIT 4,000.00 Travel …" at bounding box center [404, 439] width 612 height 661
click at [426, 673] on p "104,880.00" at bounding box center [451, 674] width 54 height 17
drag, startPoint x: 426, startPoint y: 673, endPoint x: 481, endPoint y: 664, distance: 55.7
click at [481, 664] on div "Earnings Variable Allowances Attendance Allowance EPF/ETF APIT 4,000.00 Travel …" at bounding box center [404, 439] width 612 height 661
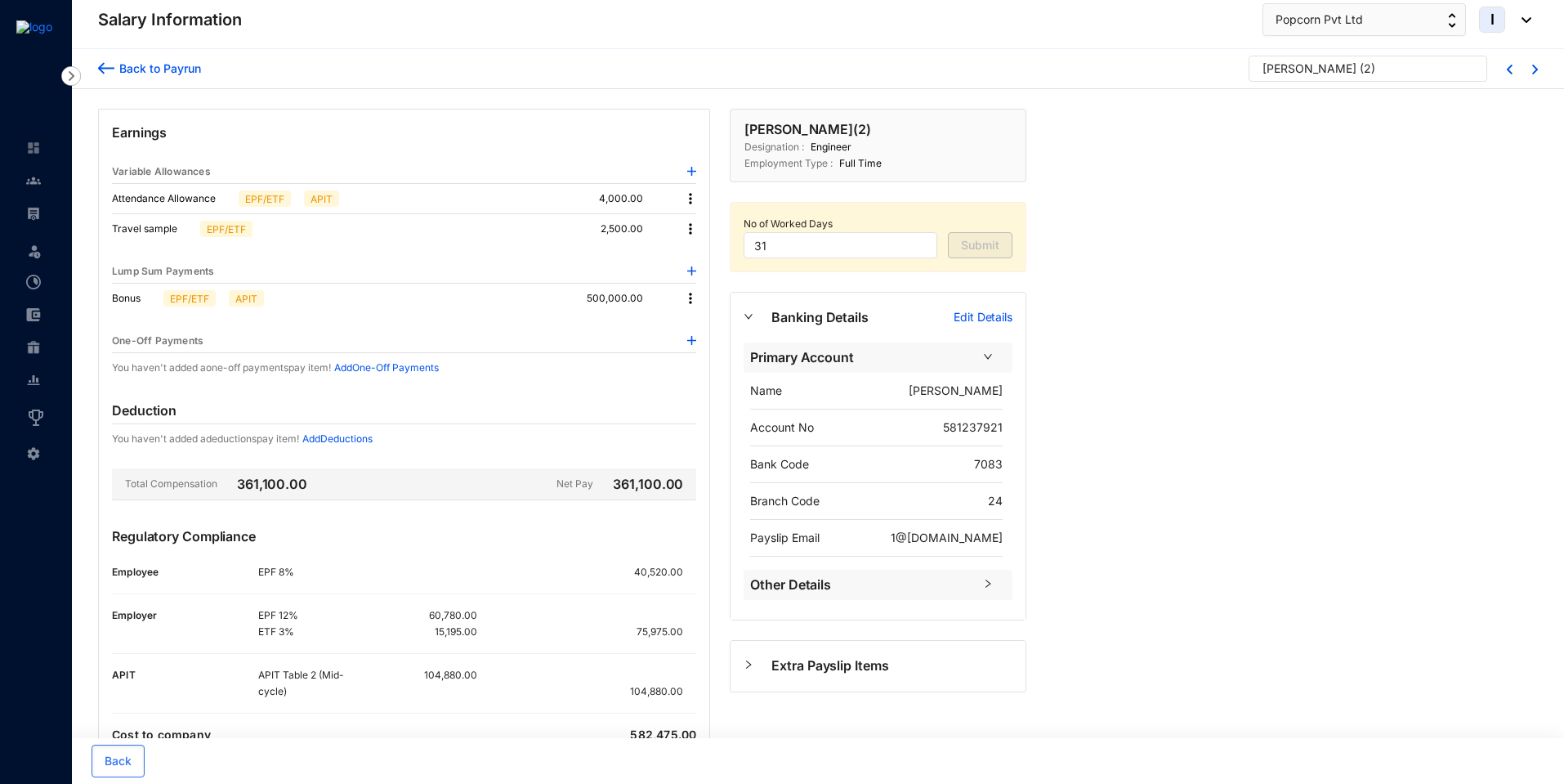
click at [605, 230] on p "2,500.00" at bounding box center [635, 229] width 68 height 17
drag, startPoint x: 585, startPoint y: 291, endPoint x: 651, endPoint y: 300, distance: 66.6
click at [651, 300] on div "Bonus EPF/ETF APIT 500,000.00" at bounding box center [404, 298] width 584 height 30
drag, startPoint x: 424, startPoint y: 667, endPoint x: 492, endPoint y: 677, distance: 68.7
click at [492, 677] on div "APIT Table 2 (Mid-cycle) 104,880.00 104,880.00" at bounding box center [476, 682] width 438 height 32
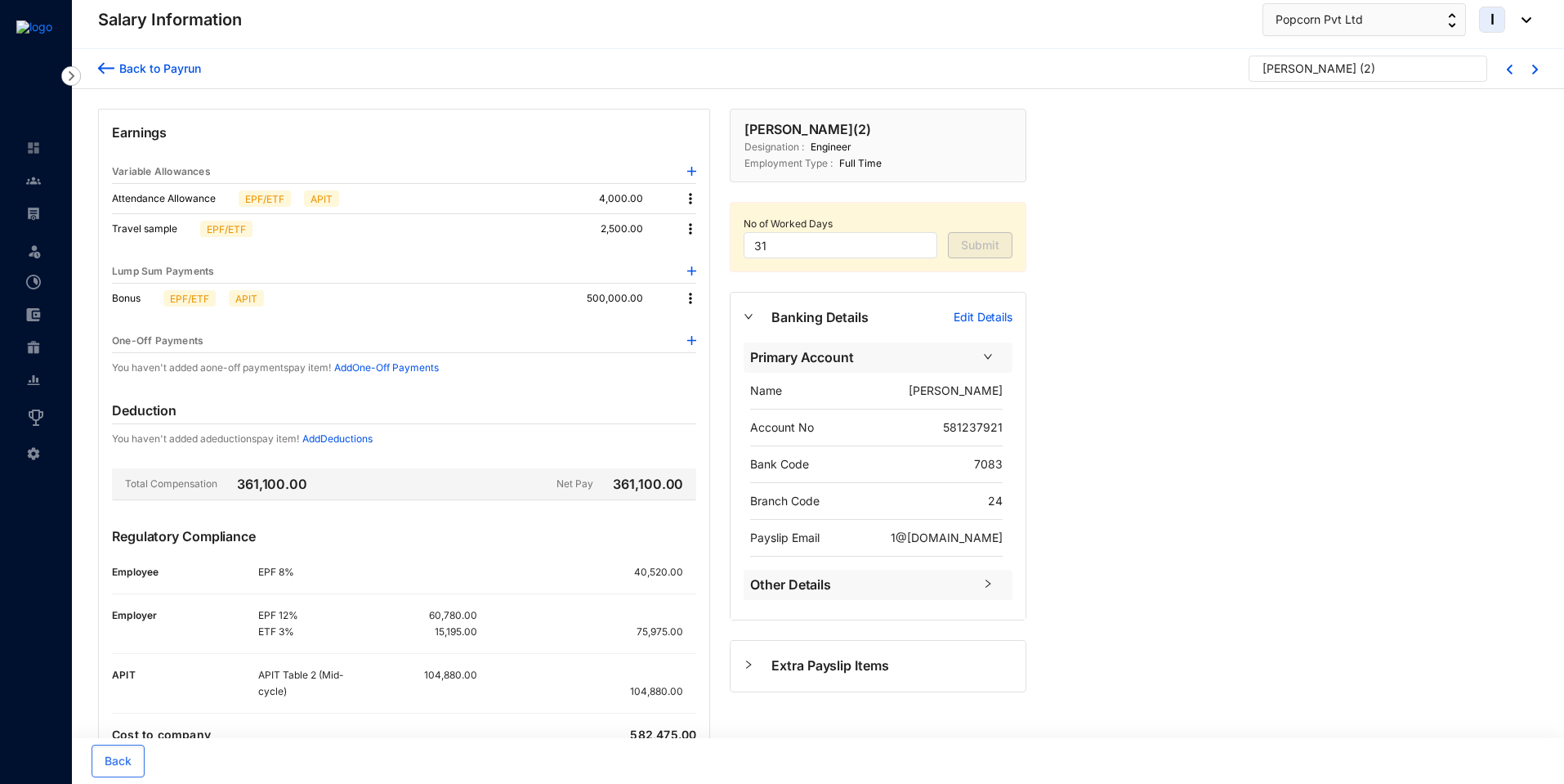
click at [347, 673] on p "APIT Table 2 (Mid-cycle)" at bounding box center [312, 682] width 110 height 32
drag, startPoint x: 605, startPoint y: 229, endPoint x: 648, endPoint y: 232, distance: 43.1
click at [648, 232] on p "2,500.00" at bounding box center [635, 229] width 68 height 17
click at [648, 232] on p at bounding box center [649, 229] width 13 height 17
click at [689, 226] on img at bounding box center [690, 229] width 17 height 17
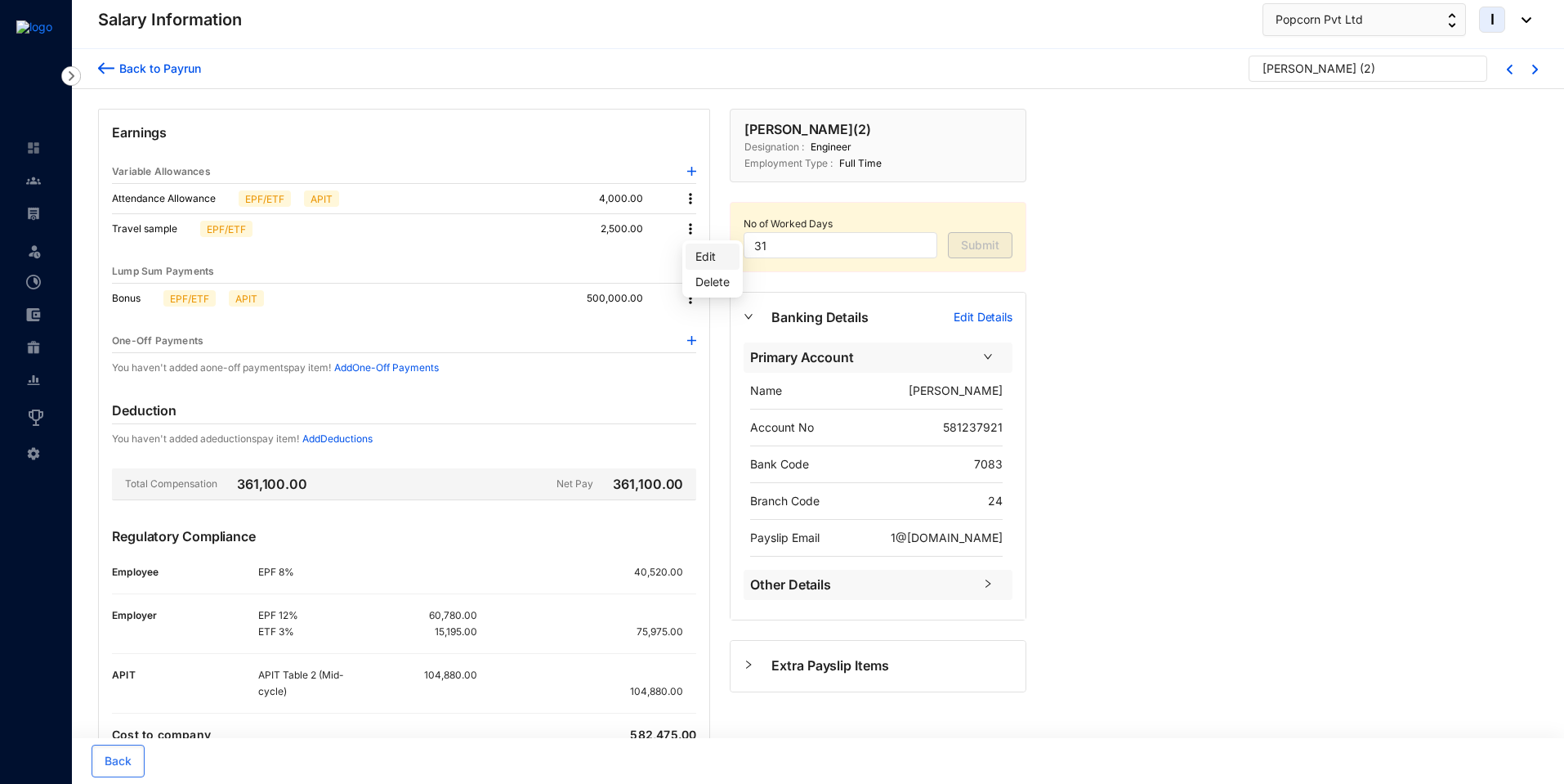
click at [698, 254] on span "Edit" at bounding box center [712, 256] width 34 height 18
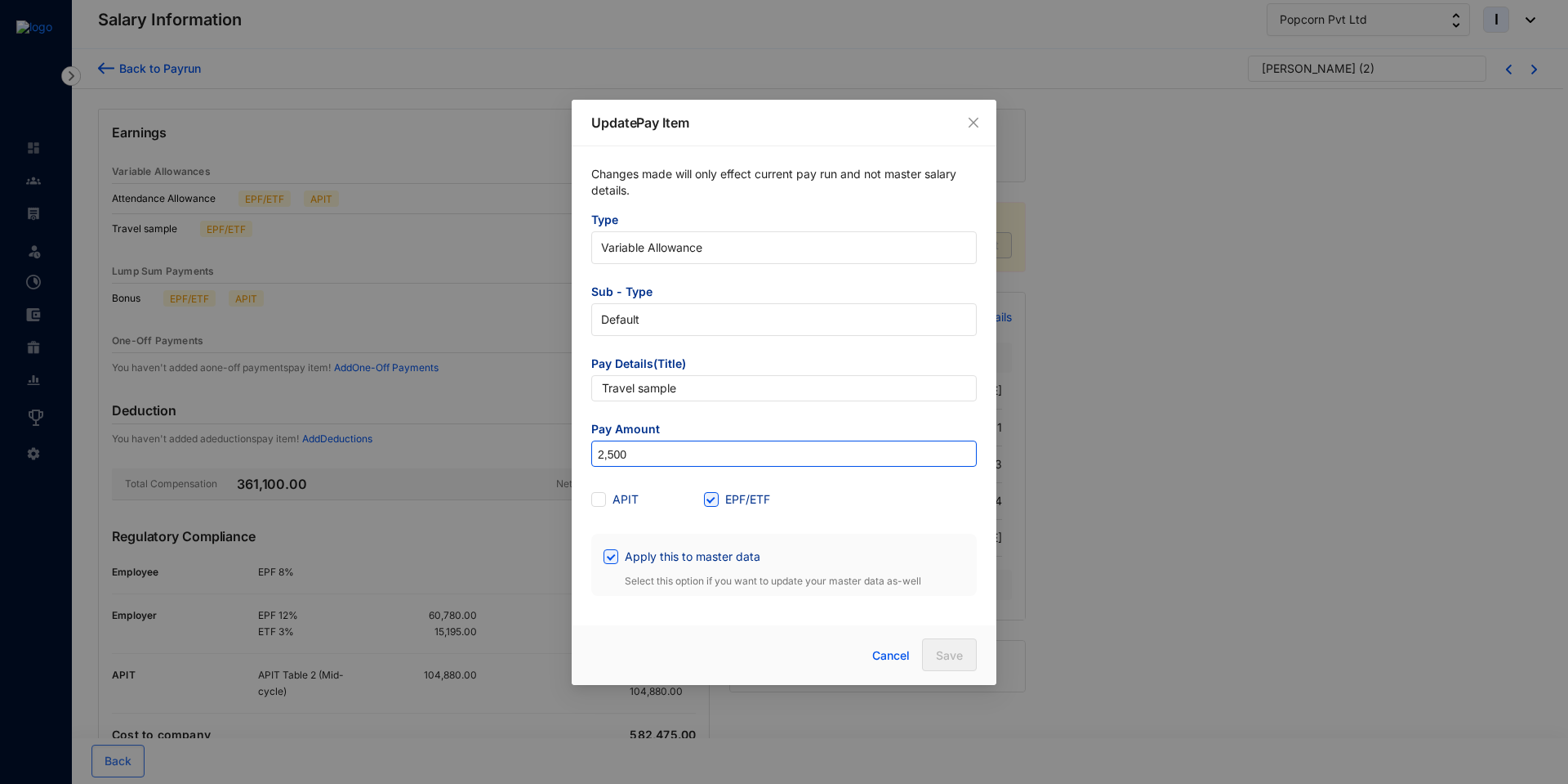
click at [638, 456] on input "2,500" at bounding box center [784, 454] width 384 height 26
type input "250,000"
click at [620, 554] on span "Apply this to master data" at bounding box center [692, 556] width 149 height 18
click at [615, 554] on input "Apply this to master data" at bounding box center [609, 554] width 11 height 11
checkbox input "false"
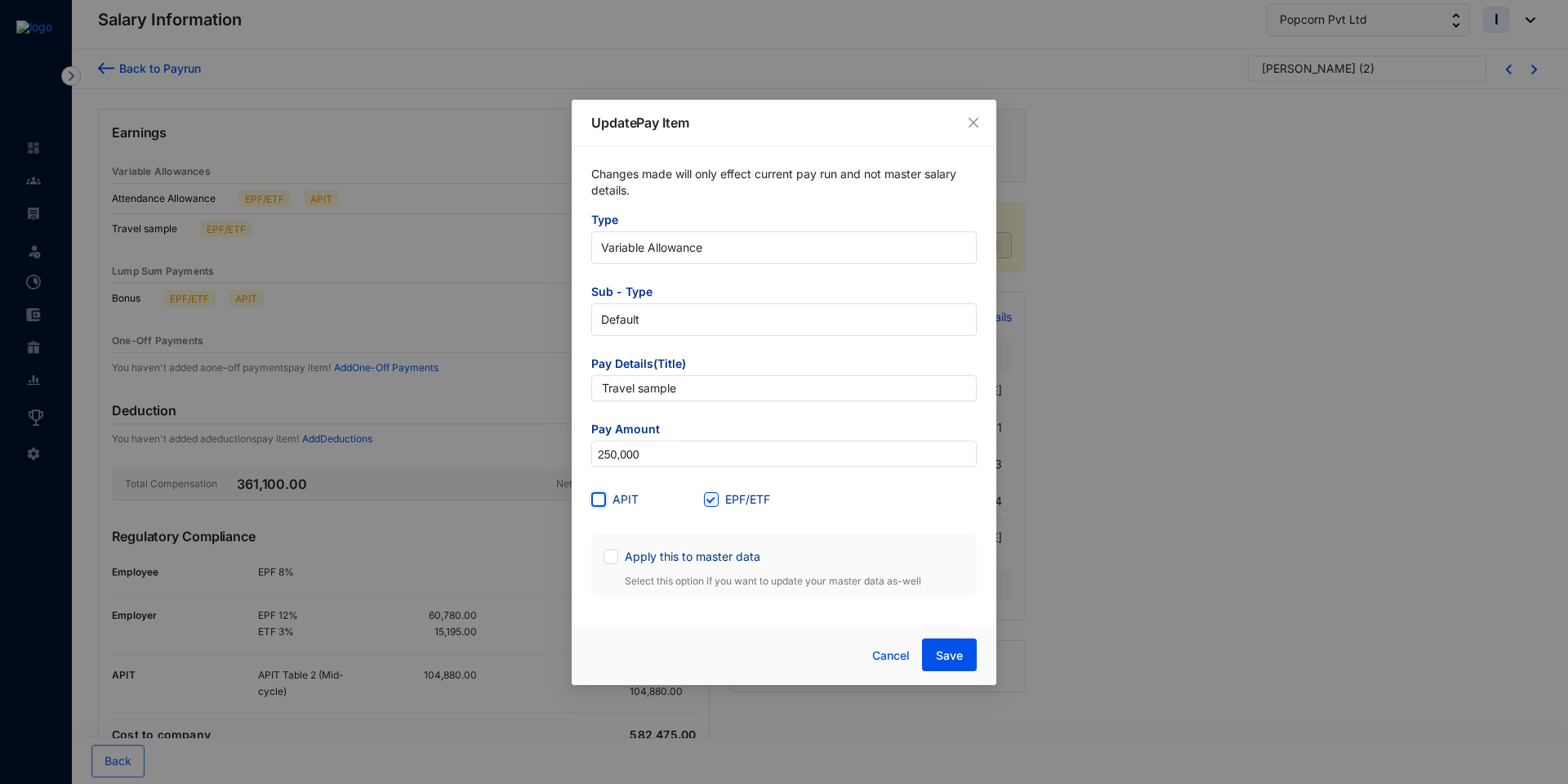
click at [601, 499] on input "APIT" at bounding box center [597, 497] width 11 height 11
checkbox input "true"
click at [945, 655] on span "Save" at bounding box center [949, 655] width 27 height 17
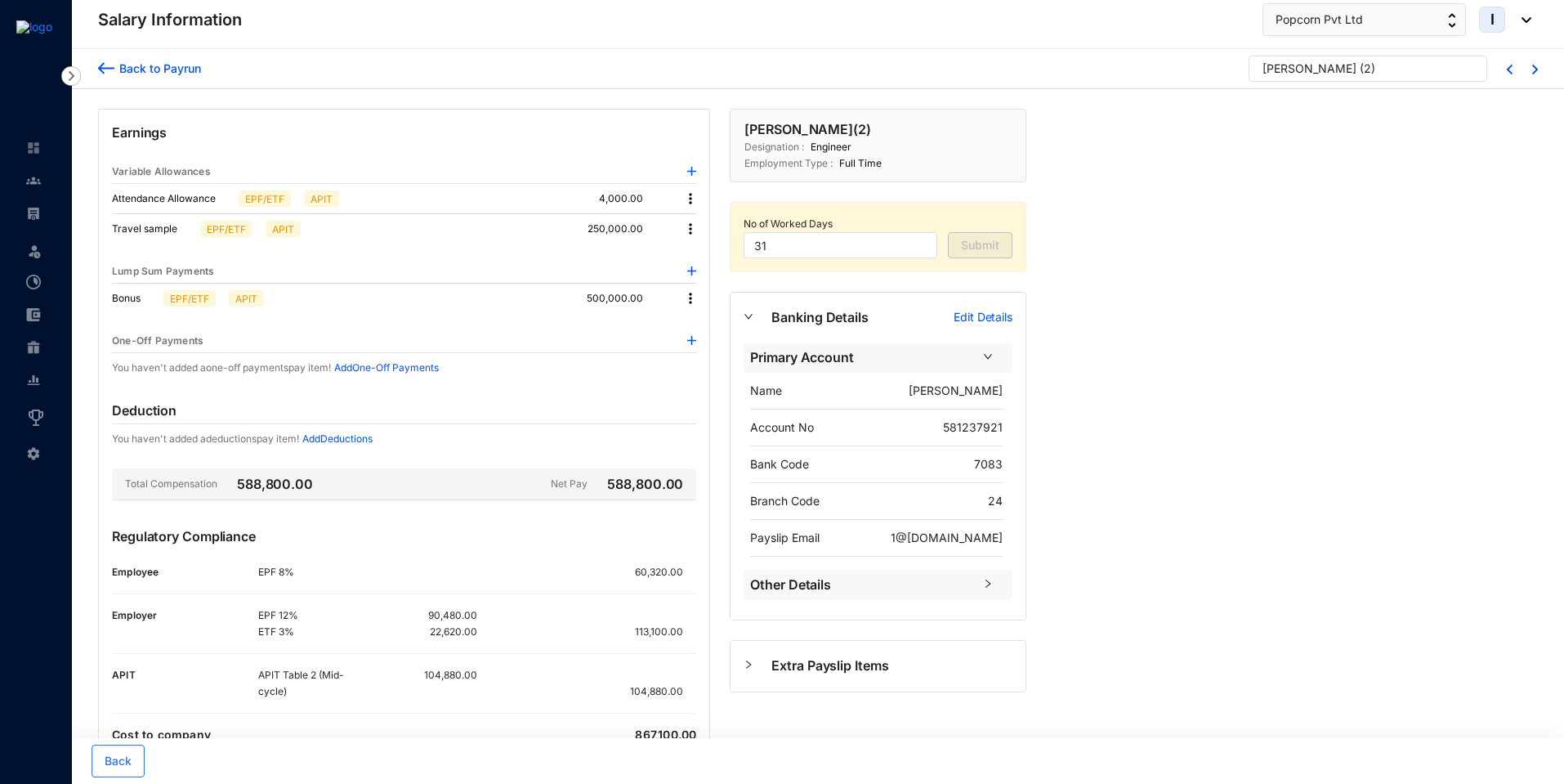
scroll to position [6, 0]
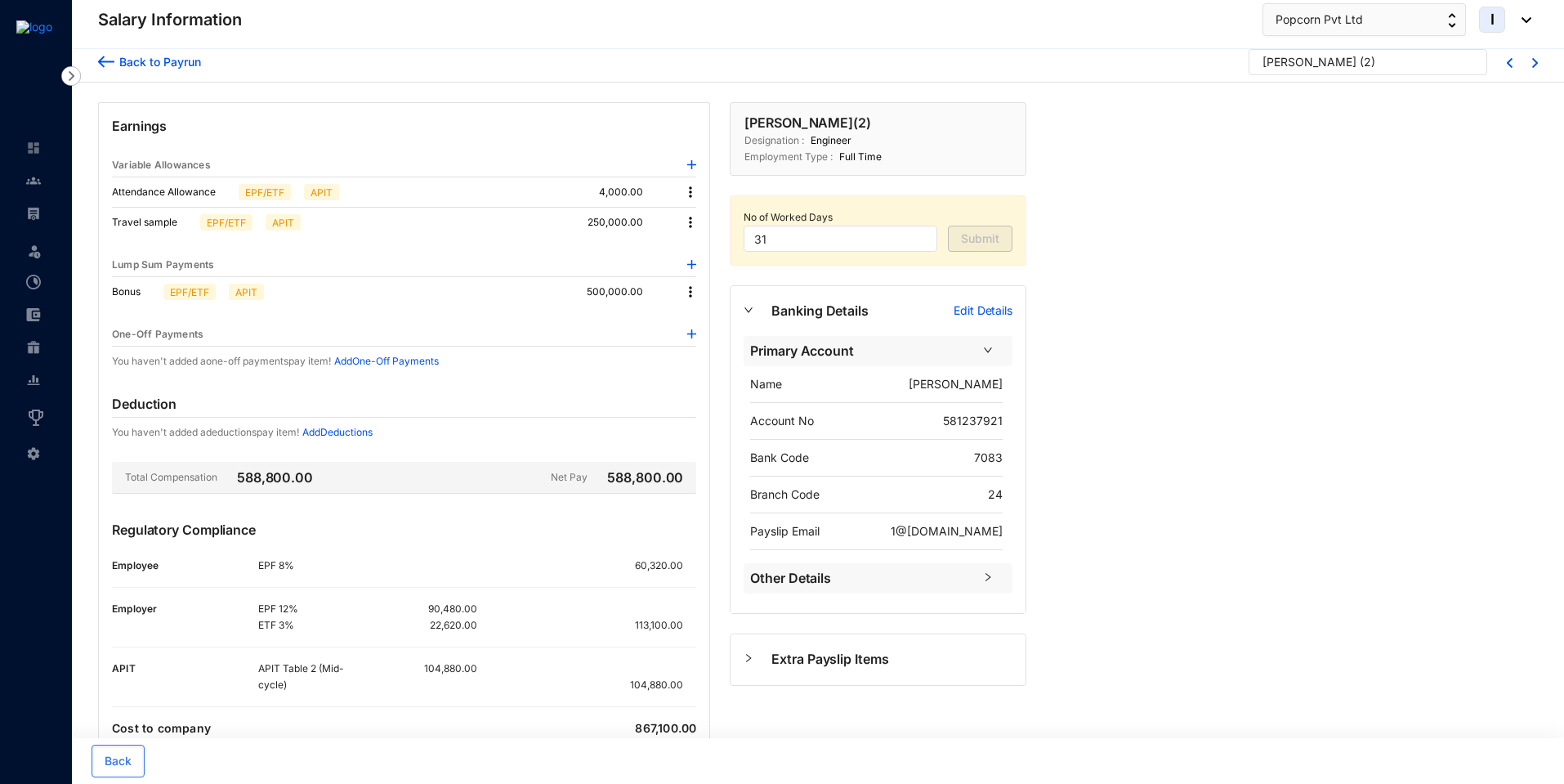
click at [694, 218] on img at bounding box center [690, 222] width 17 height 17
click at [698, 240] on li "Edit" at bounding box center [712, 250] width 54 height 26
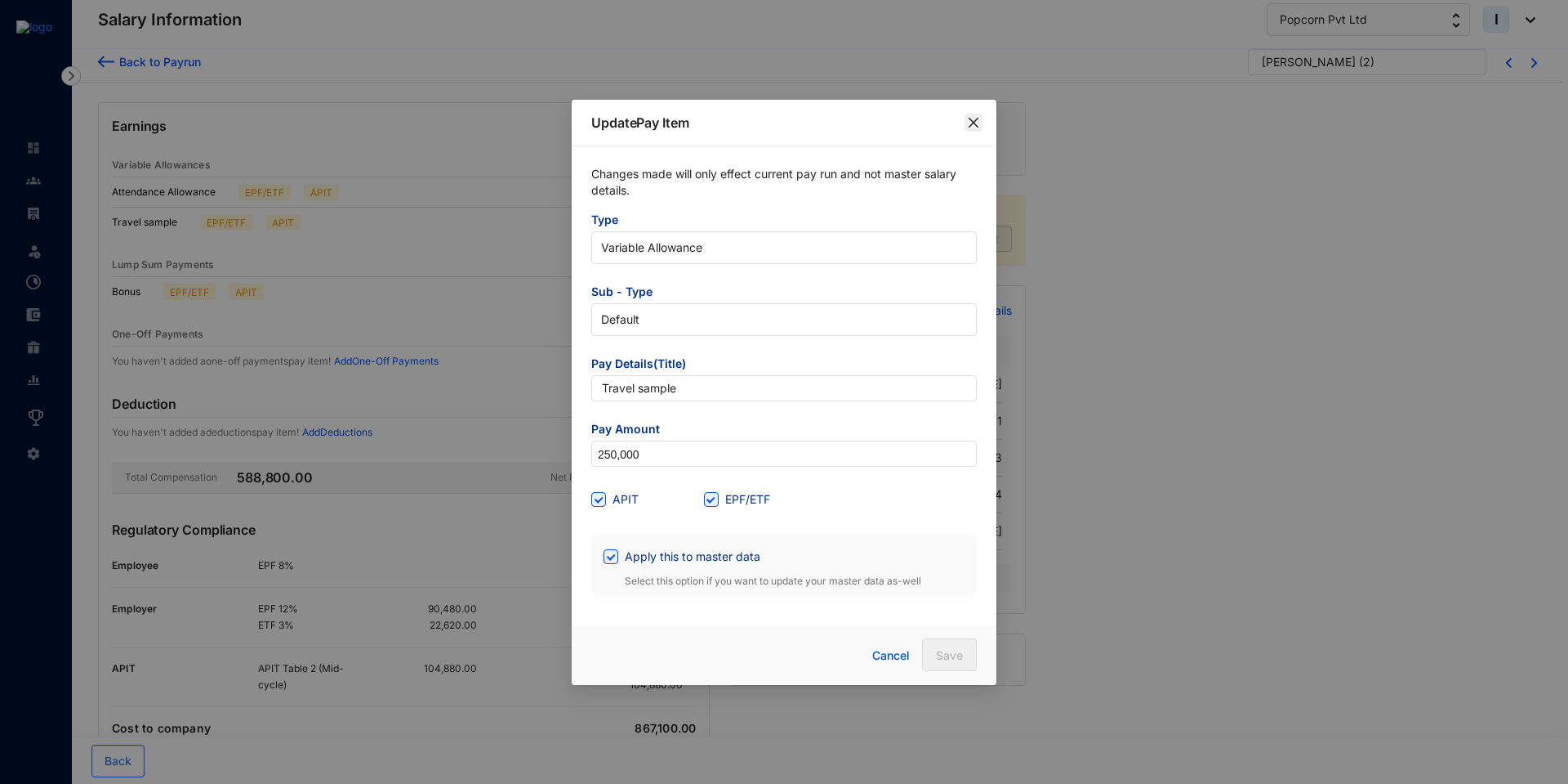
click at [971, 121] on icon "close" at bounding box center [973, 122] width 13 height 13
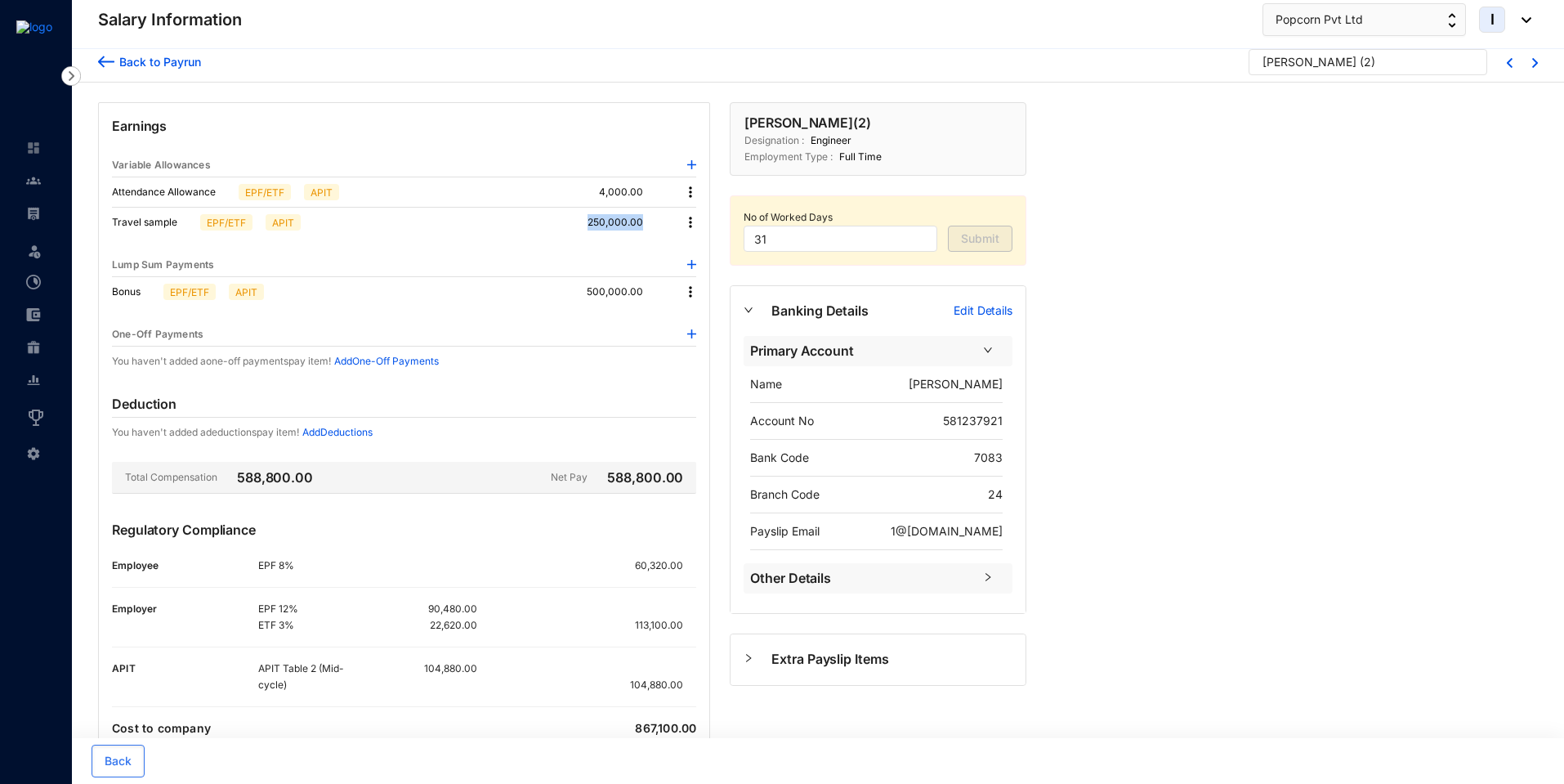
drag, startPoint x: 587, startPoint y: 225, endPoint x: 649, endPoint y: 224, distance: 62.0
click at [649, 224] on div "Travel sample EPF/ETF APIT 250,000.00" at bounding box center [404, 223] width 584 height 30
drag, startPoint x: 426, startPoint y: 674, endPoint x: 477, endPoint y: 675, distance: 51.0
click at [477, 675] on p "104,880.00" at bounding box center [451, 668] width 54 height 17
drag, startPoint x: 590, startPoint y: 225, endPoint x: 644, endPoint y: 225, distance: 54.0
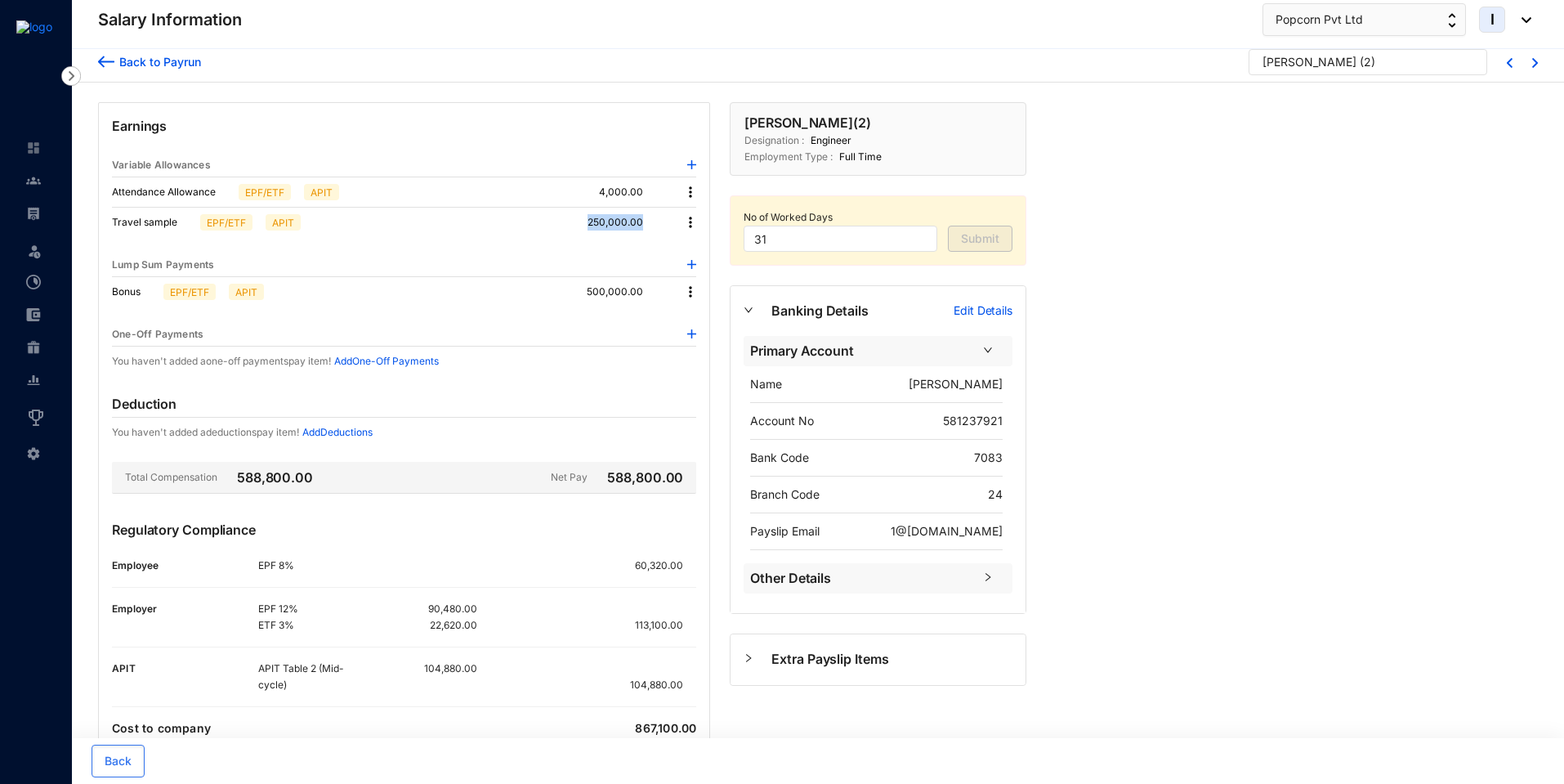
click at [644, 225] on p "250,000.00" at bounding box center [628, 222] width 82 height 17
click at [591, 224] on p "250,000.00" at bounding box center [628, 222] width 82 height 17
drag, startPoint x: 591, startPoint y: 224, endPoint x: 655, endPoint y: 228, distance: 64.1
click at [655, 228] on p "250,000.00" at bounding box center [628, 222] width 82 height 17
drag, startPoint x: 469, startPoint y: 674, endPoint x: 417, endPoint y: 674, distance: 52.0
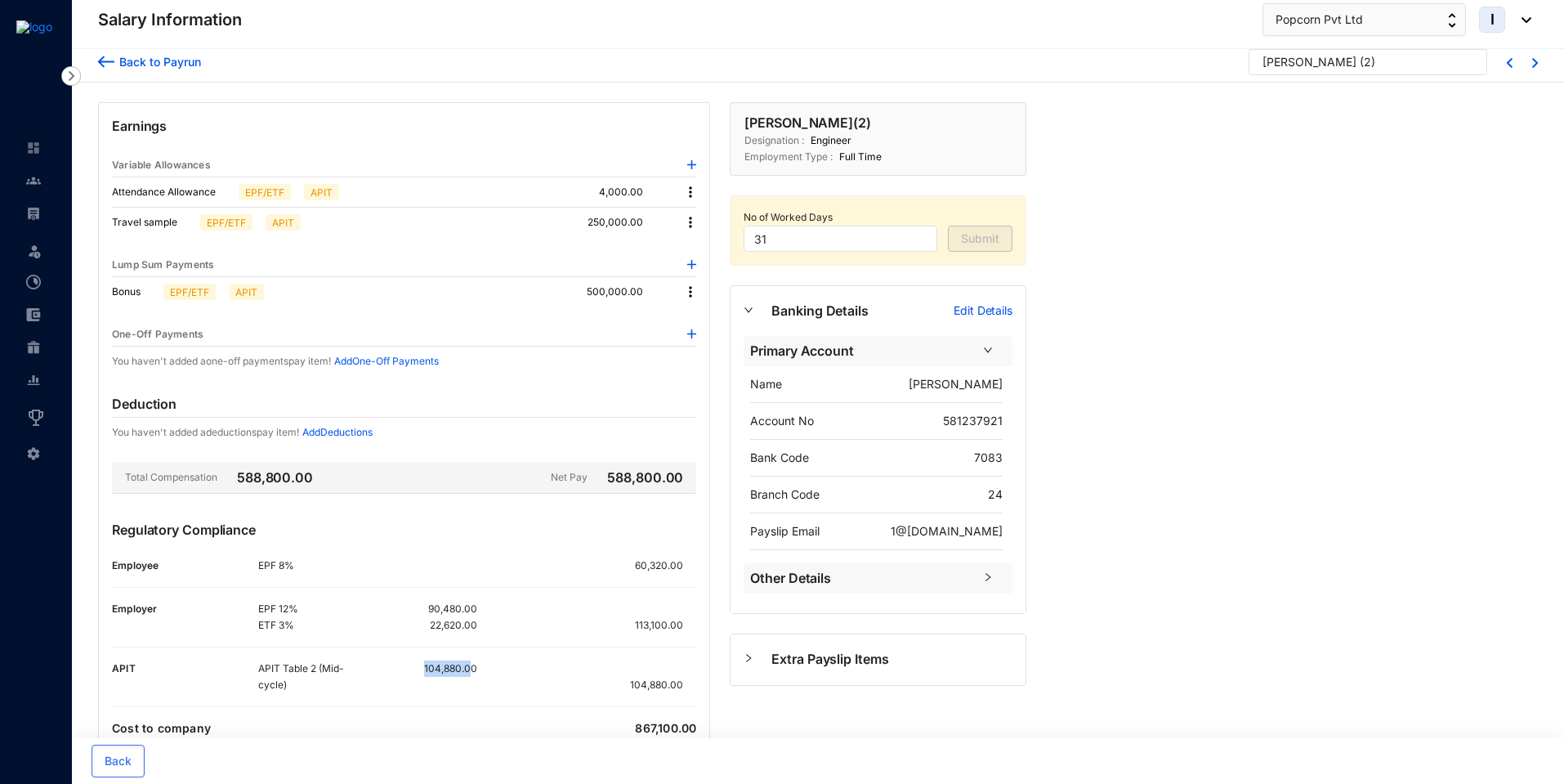
click at [417, 674] on div "104,880.00" at bounding box center [422, 668] width 110 height 17
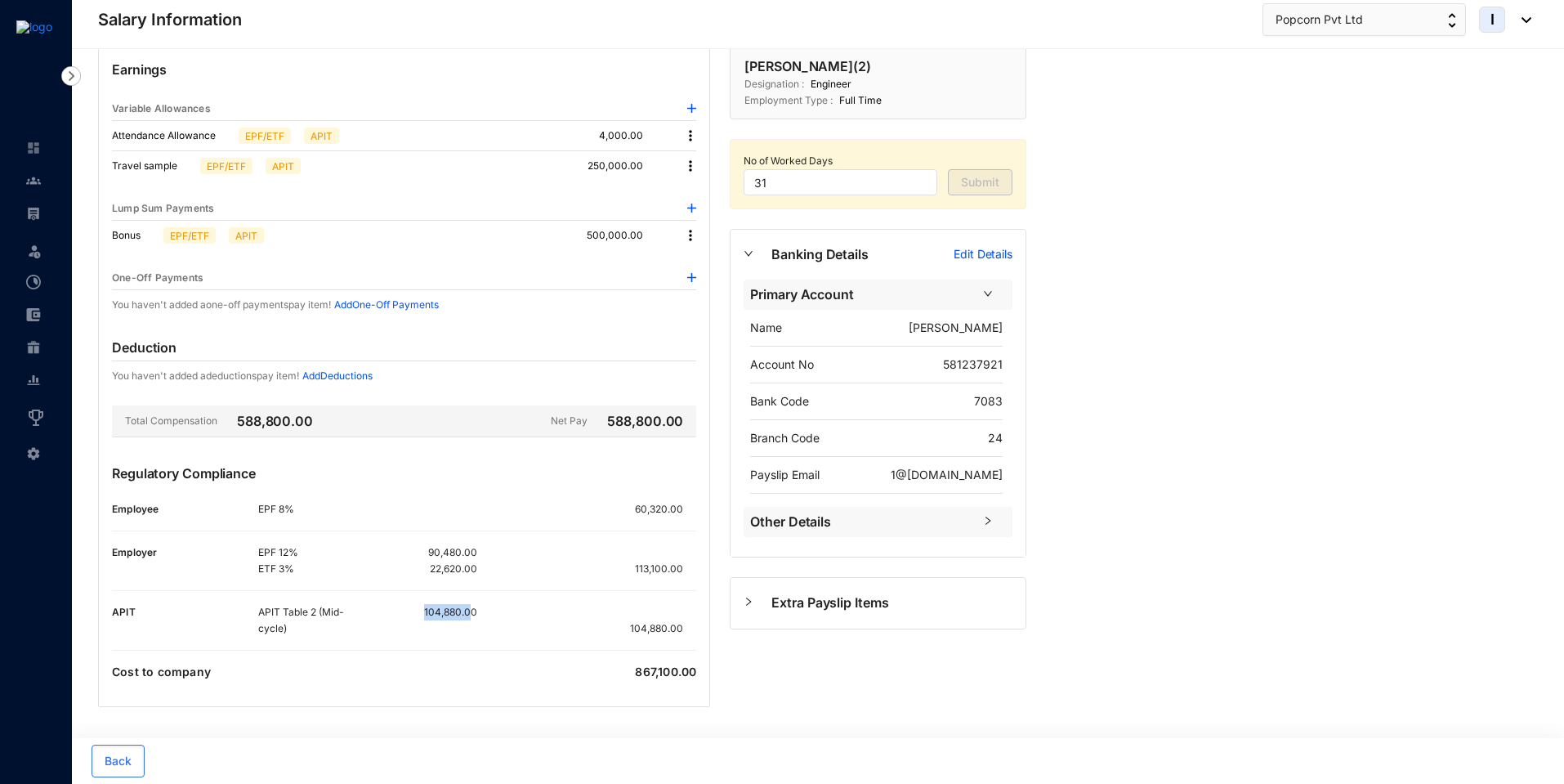
scroll to position [0, 0]
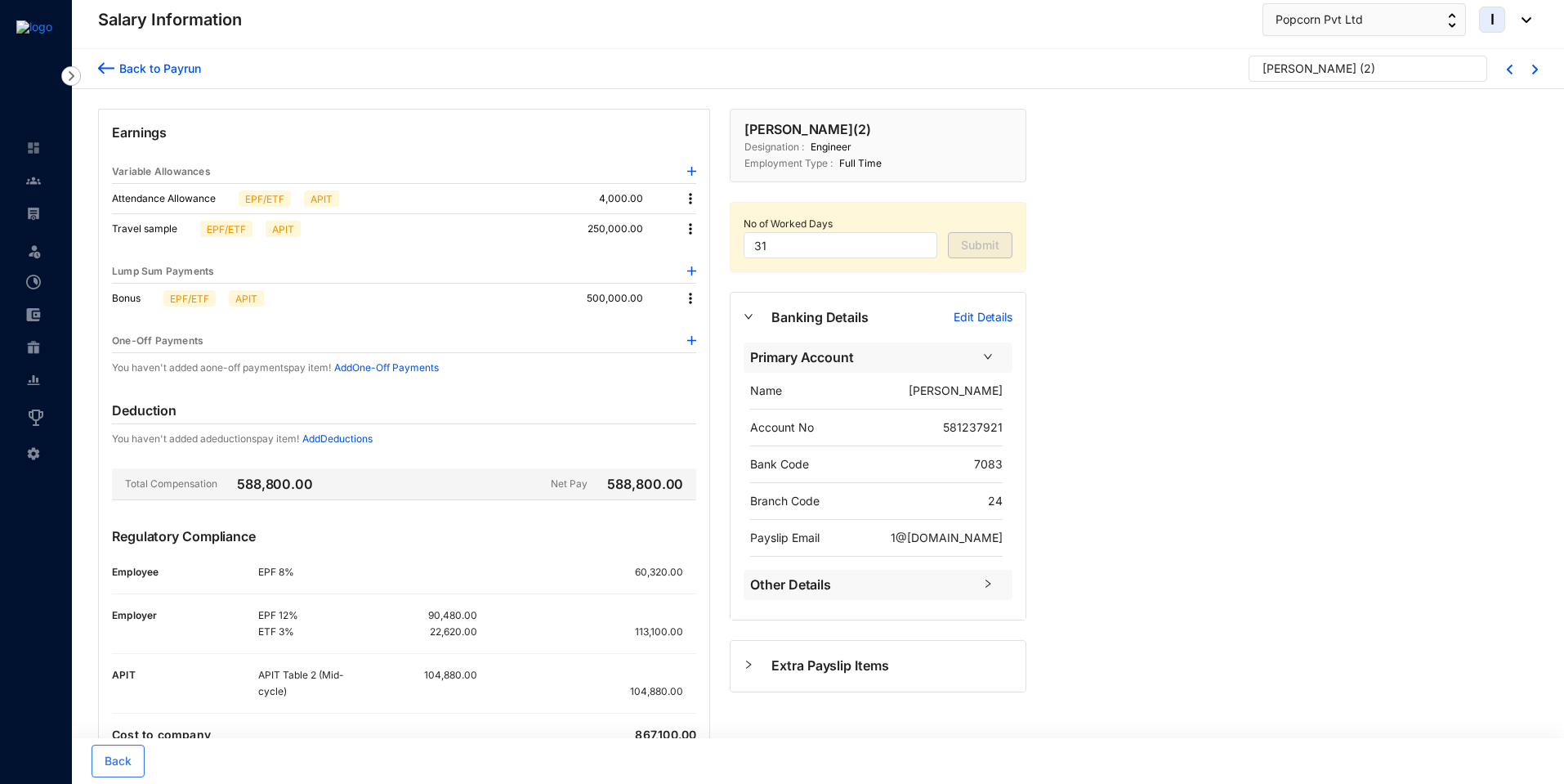
click at [180, 68] on div "Back to Payrun" at bounding box center [157, 68] width 87 height 18
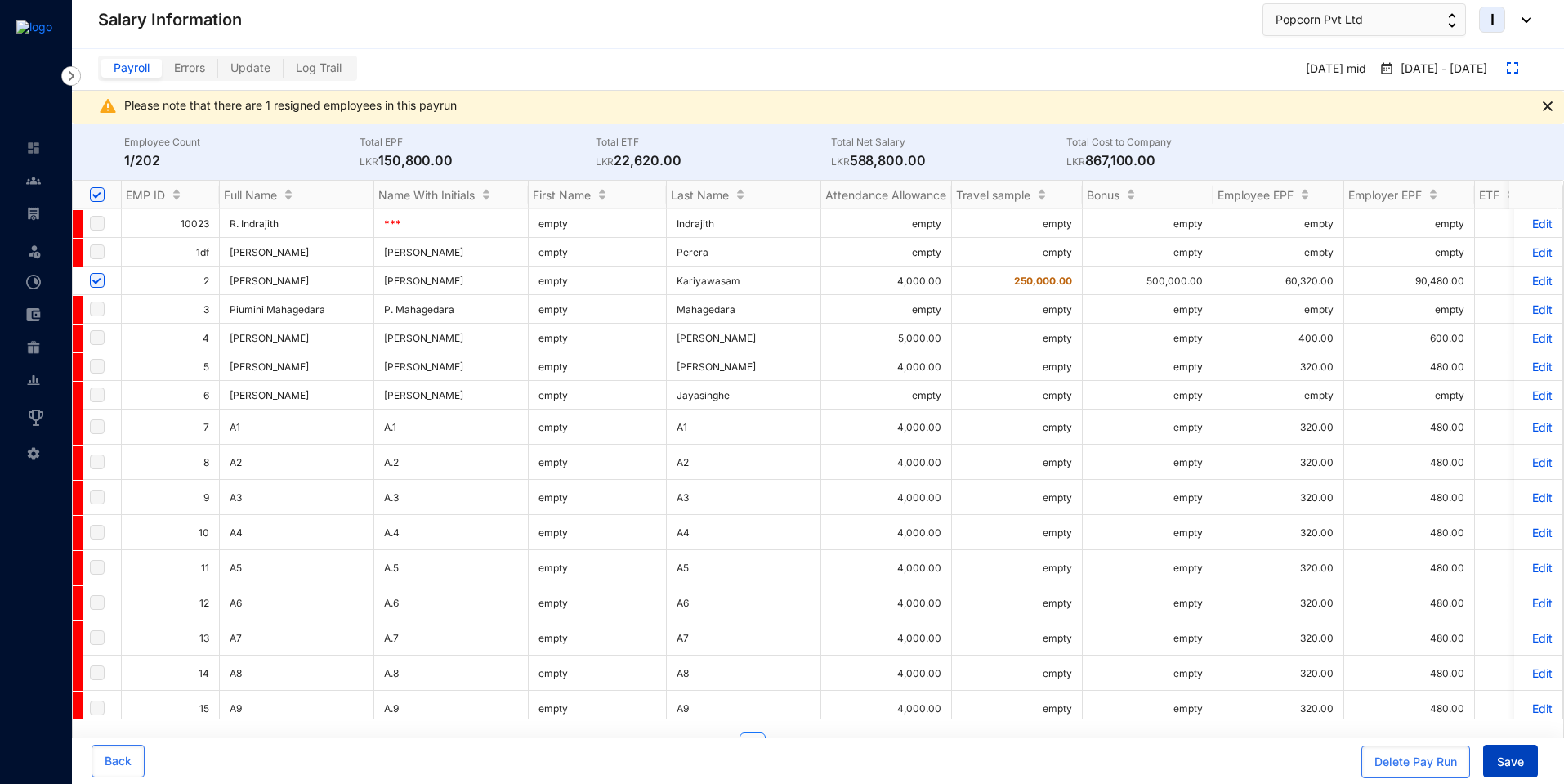
click at [1502, 768] on span "Save" at bounding box center [1510, 761] width 27 height 17
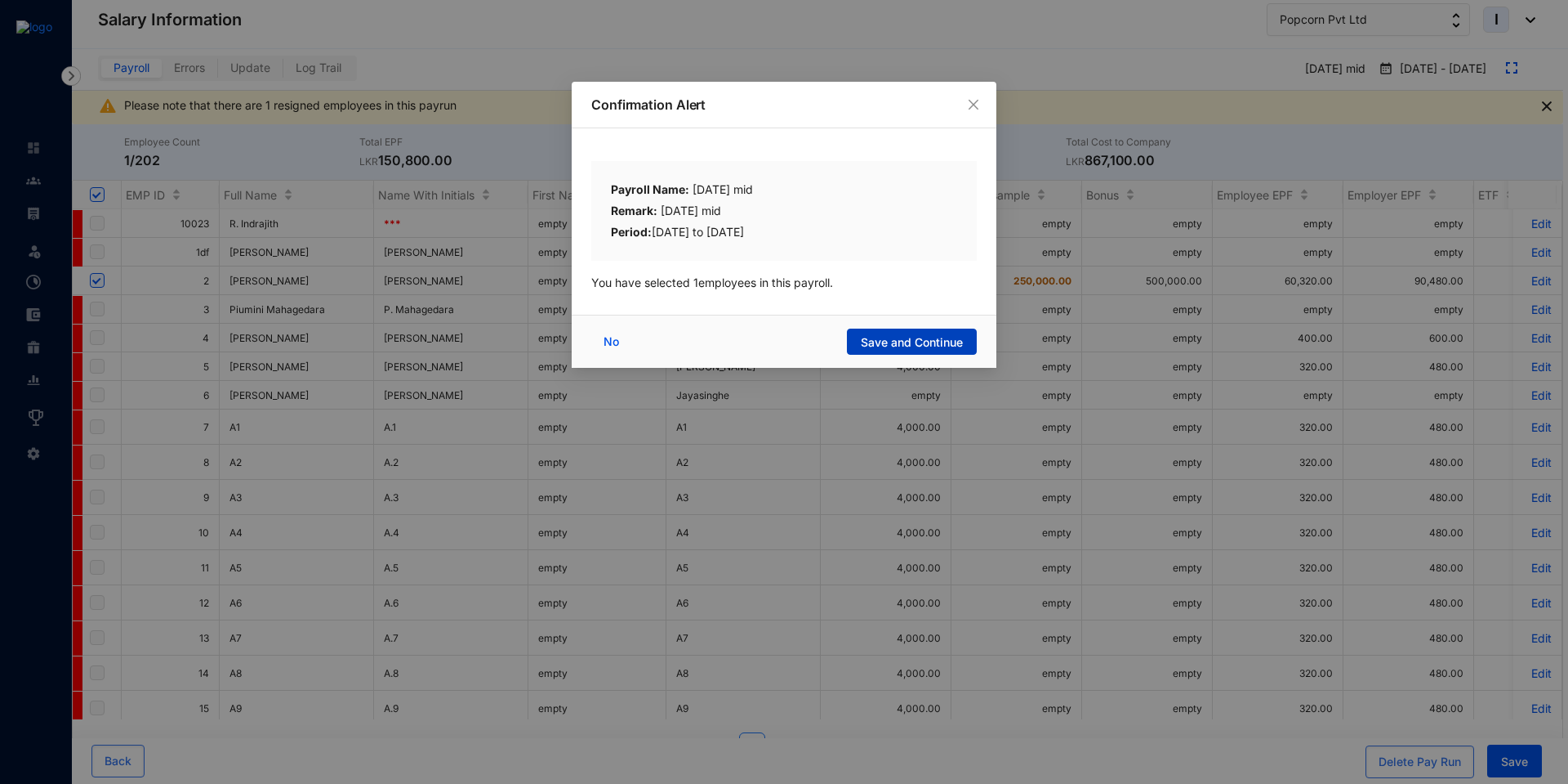
click at [918, 339] on span "Save and Continue" at bounding box center [912, 342] width 102 height 17
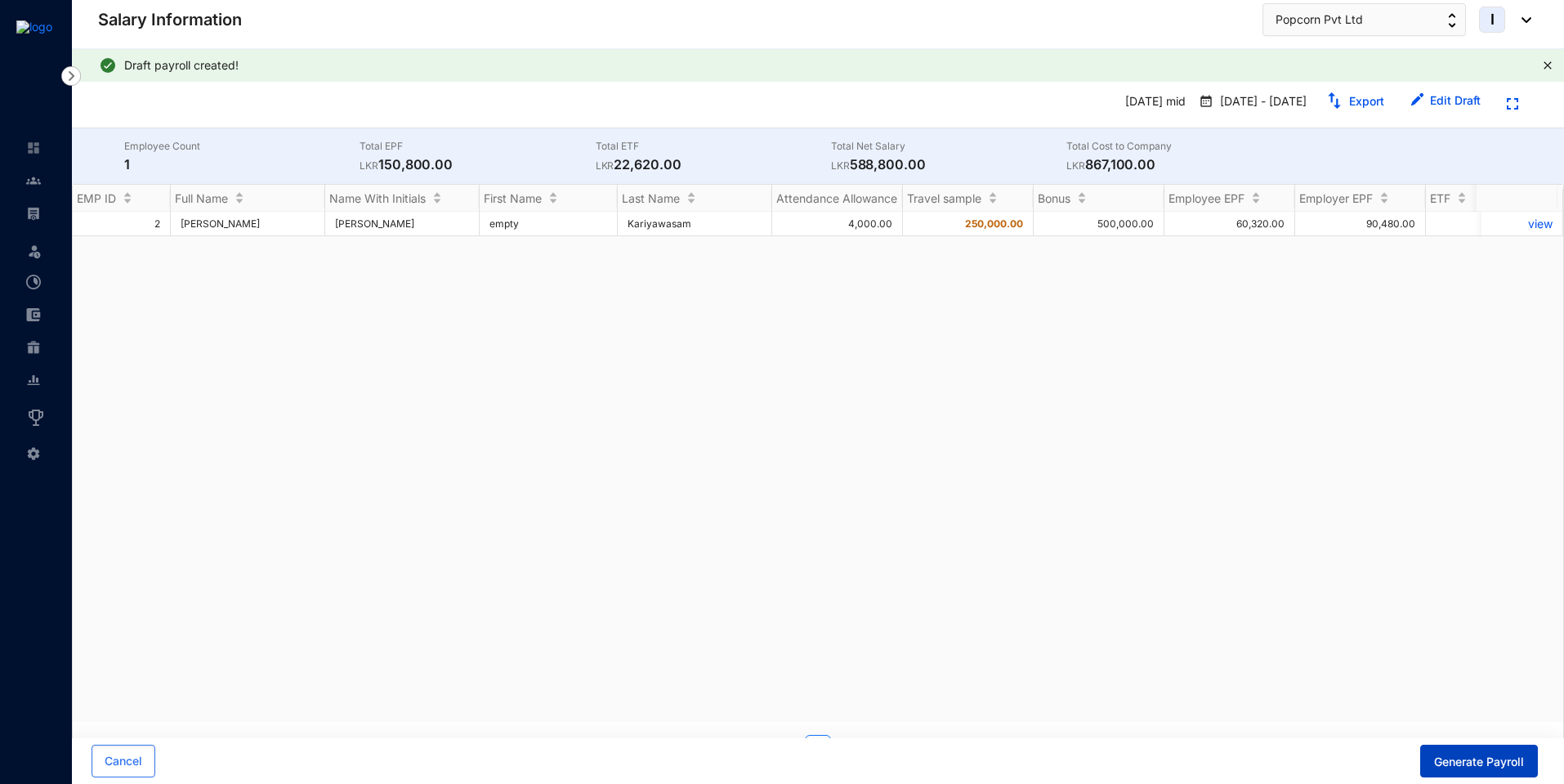
click at [1464, 759] on span "Generate Payroll" at bounding box center [1479, 761] width 89 height 17
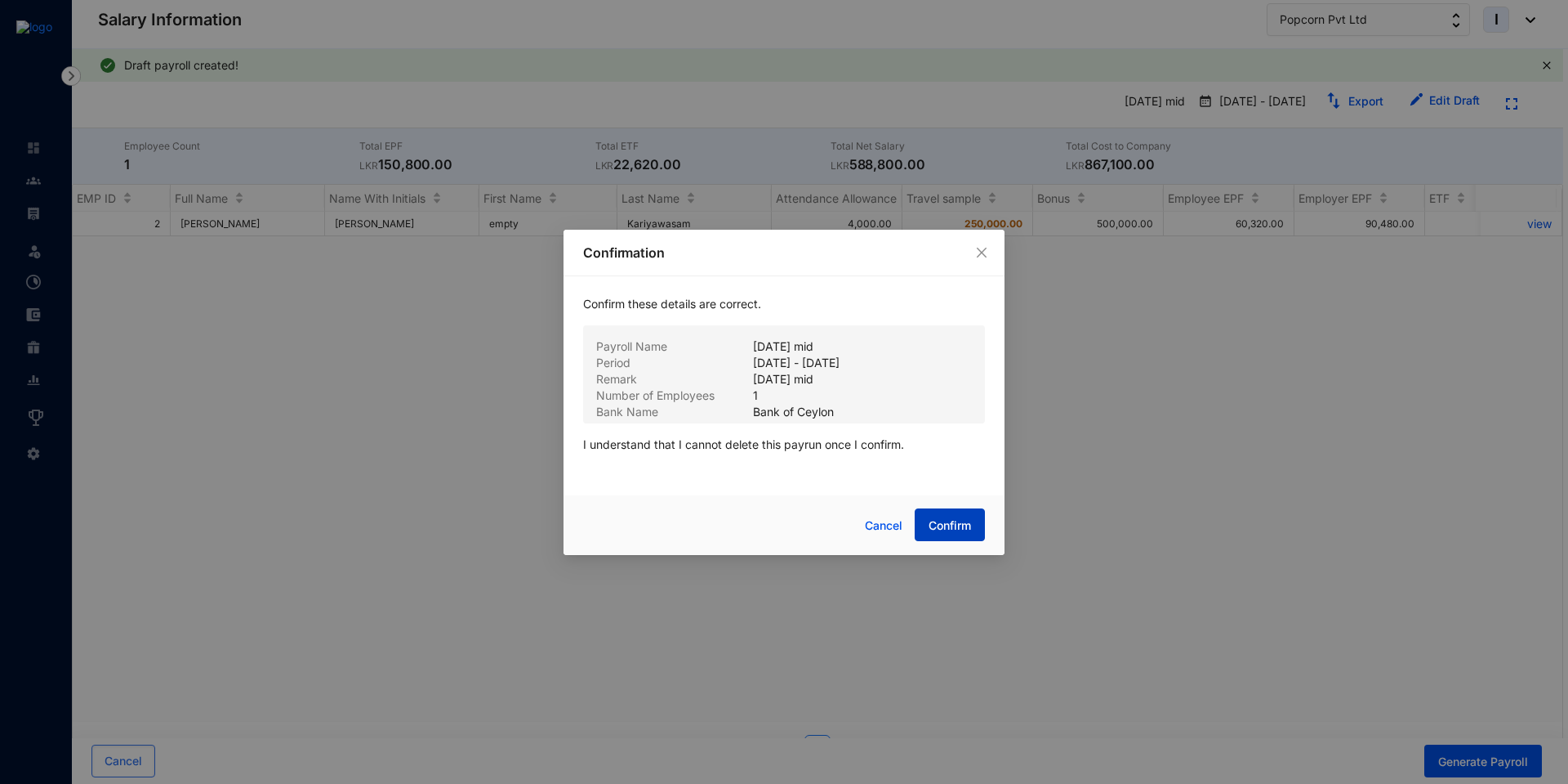
click at [942, 526] on span "Confirm" at bounding box center [949, 525] width 42 height 17
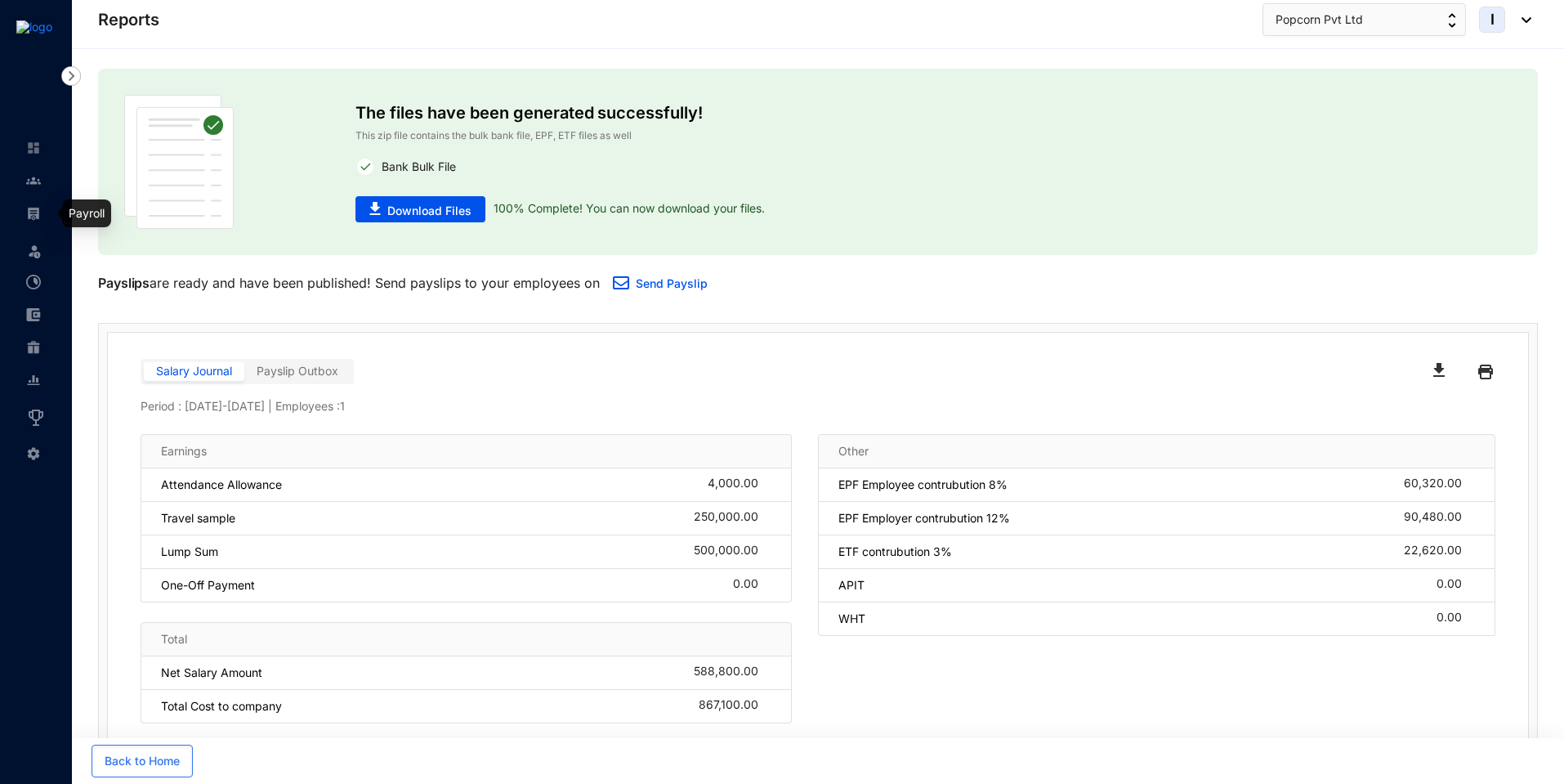
click at [39, 211] on img at bounding box center [33, 213] width 15 height 15
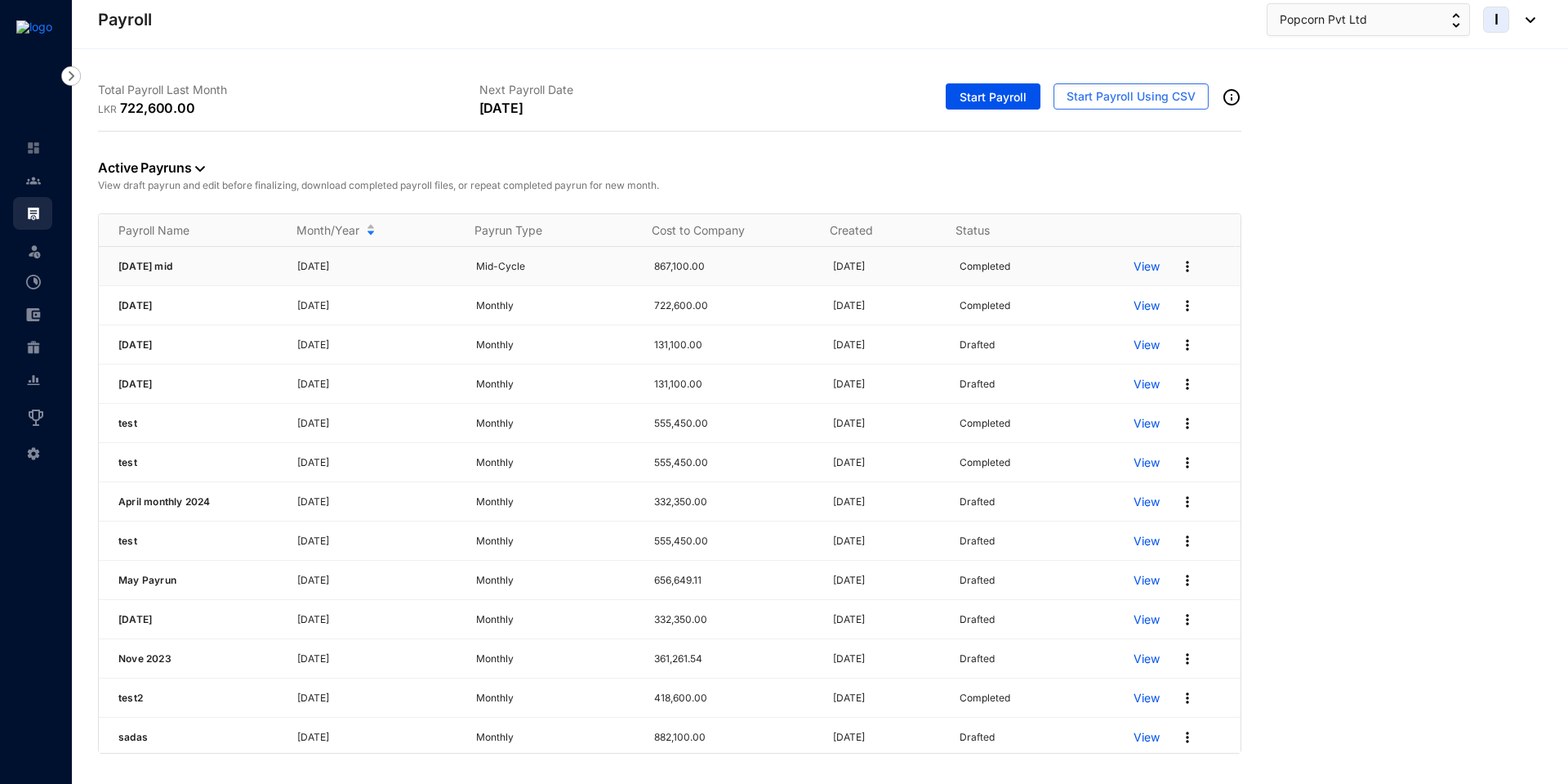
click at [1140, 267] on p "View" at bounding box center [1146, 266] width 26 height 17
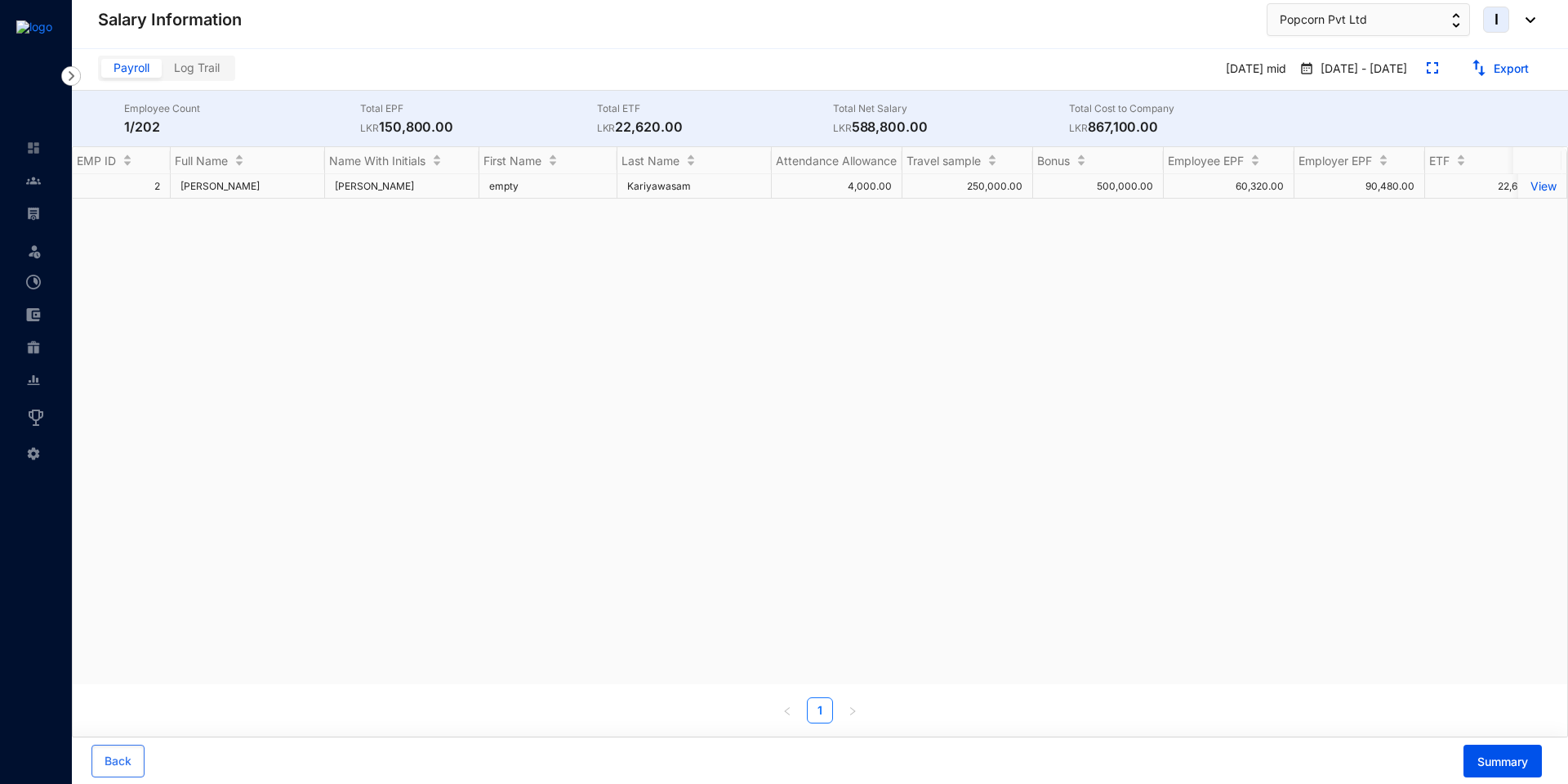
click at [1528, 189] on p "View" at bounding box center [1542, 186] width 29 height 14
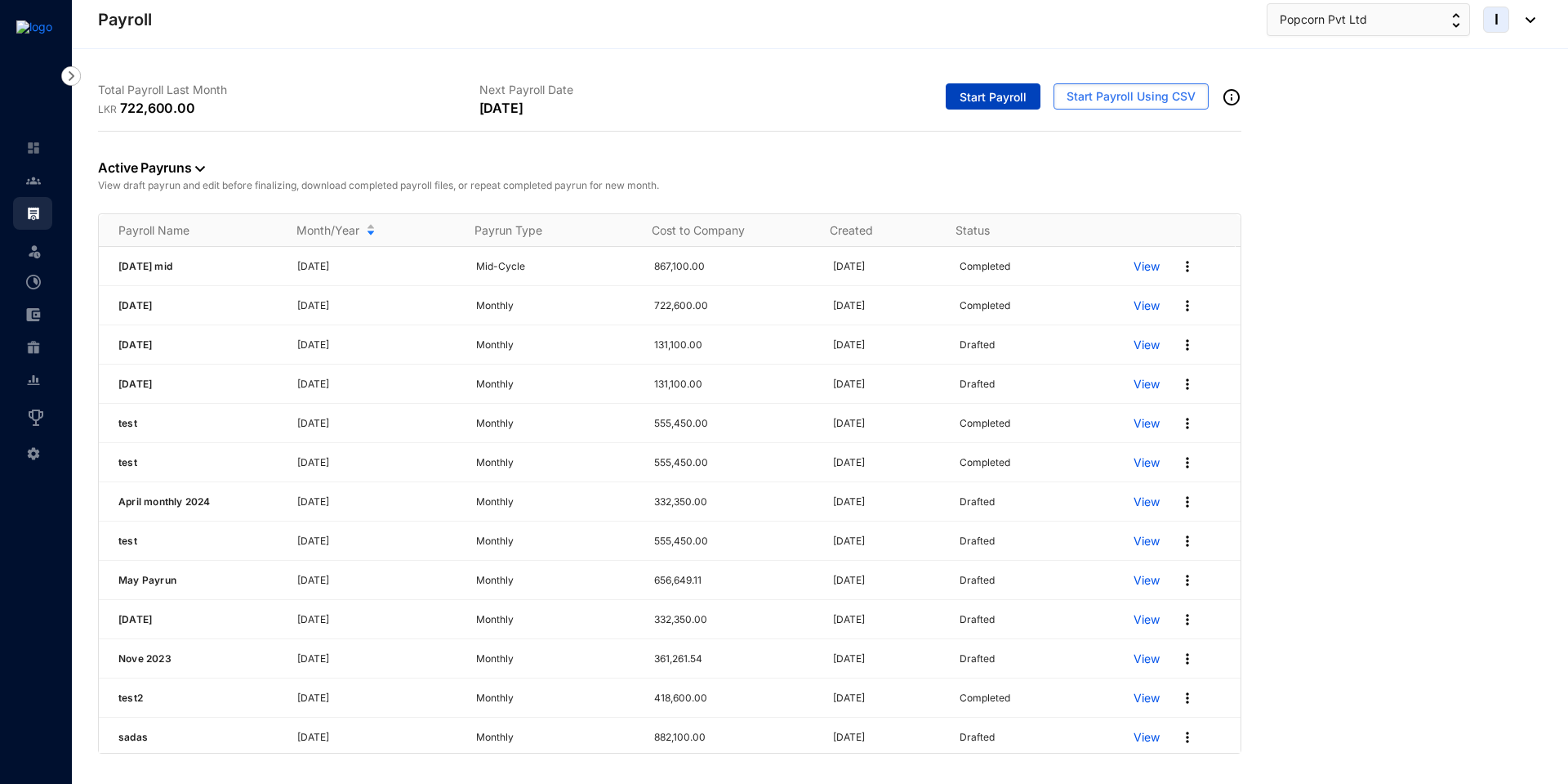
click at [990, 95] on span "Start Payroll" at bounding box center [993, 97] width 67 height 17
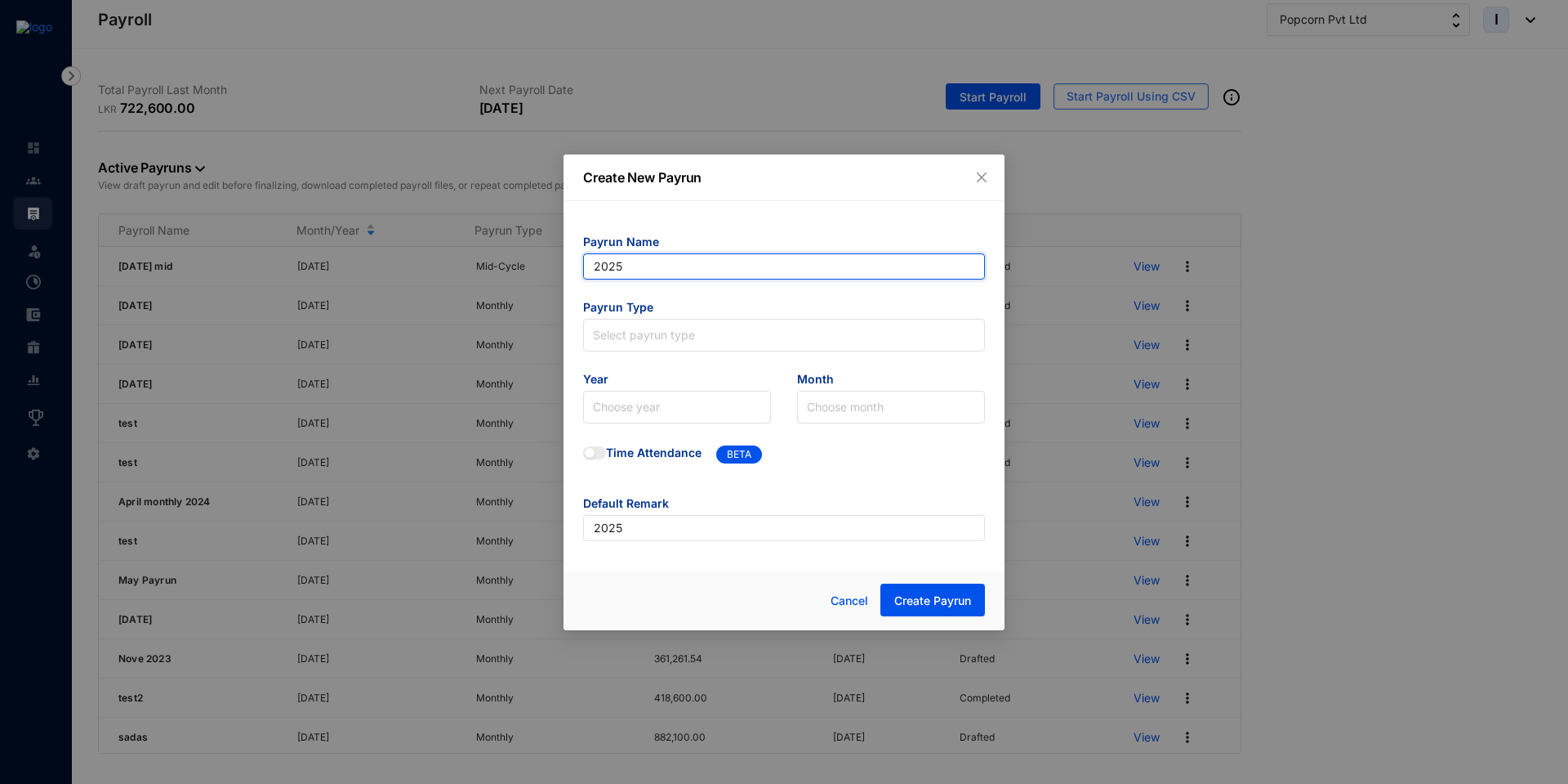
click at [639, 267] on input "2025" at bounding box center [784, 267] width 401 height 26
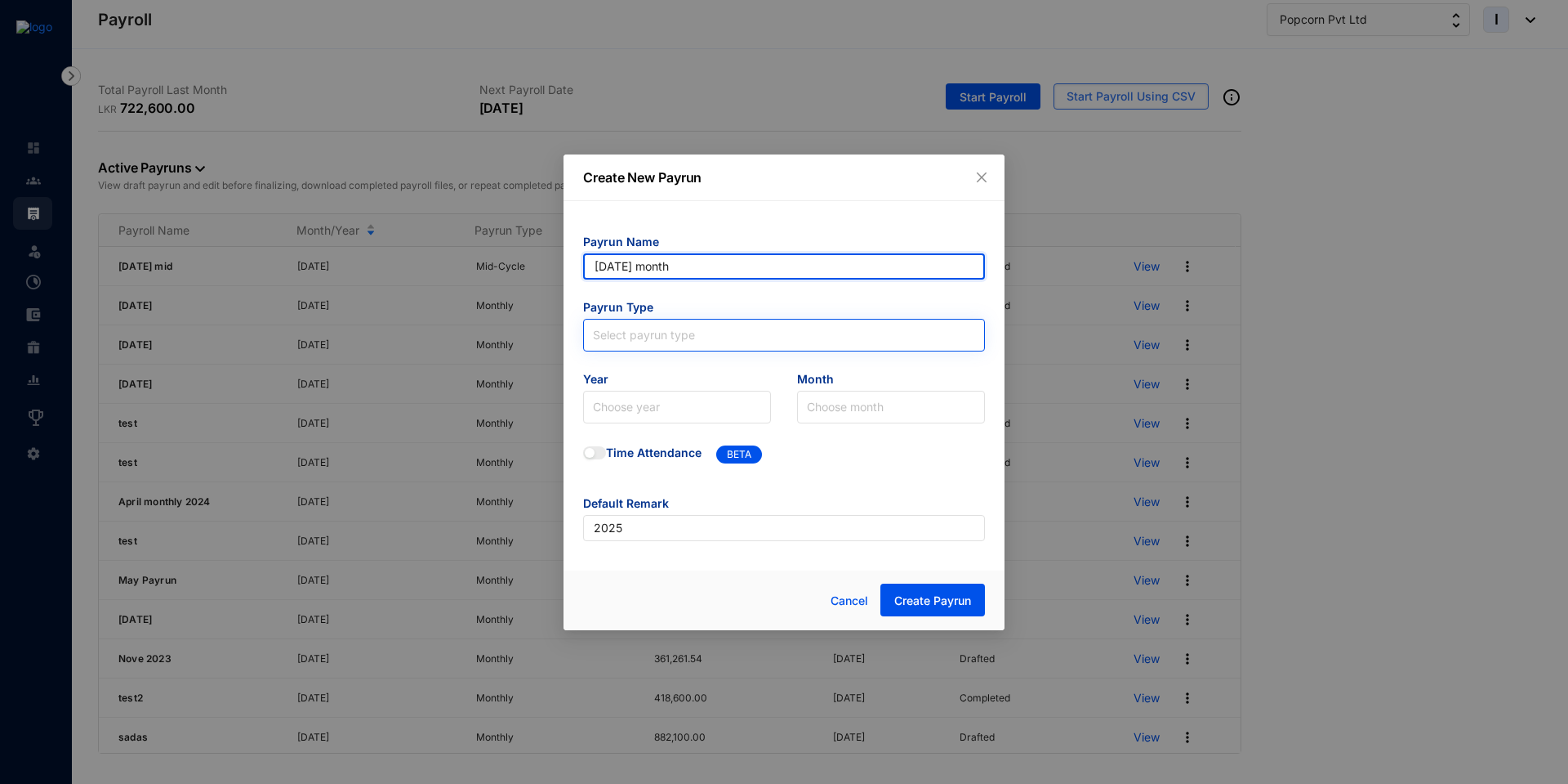
type input "[DATE] month"
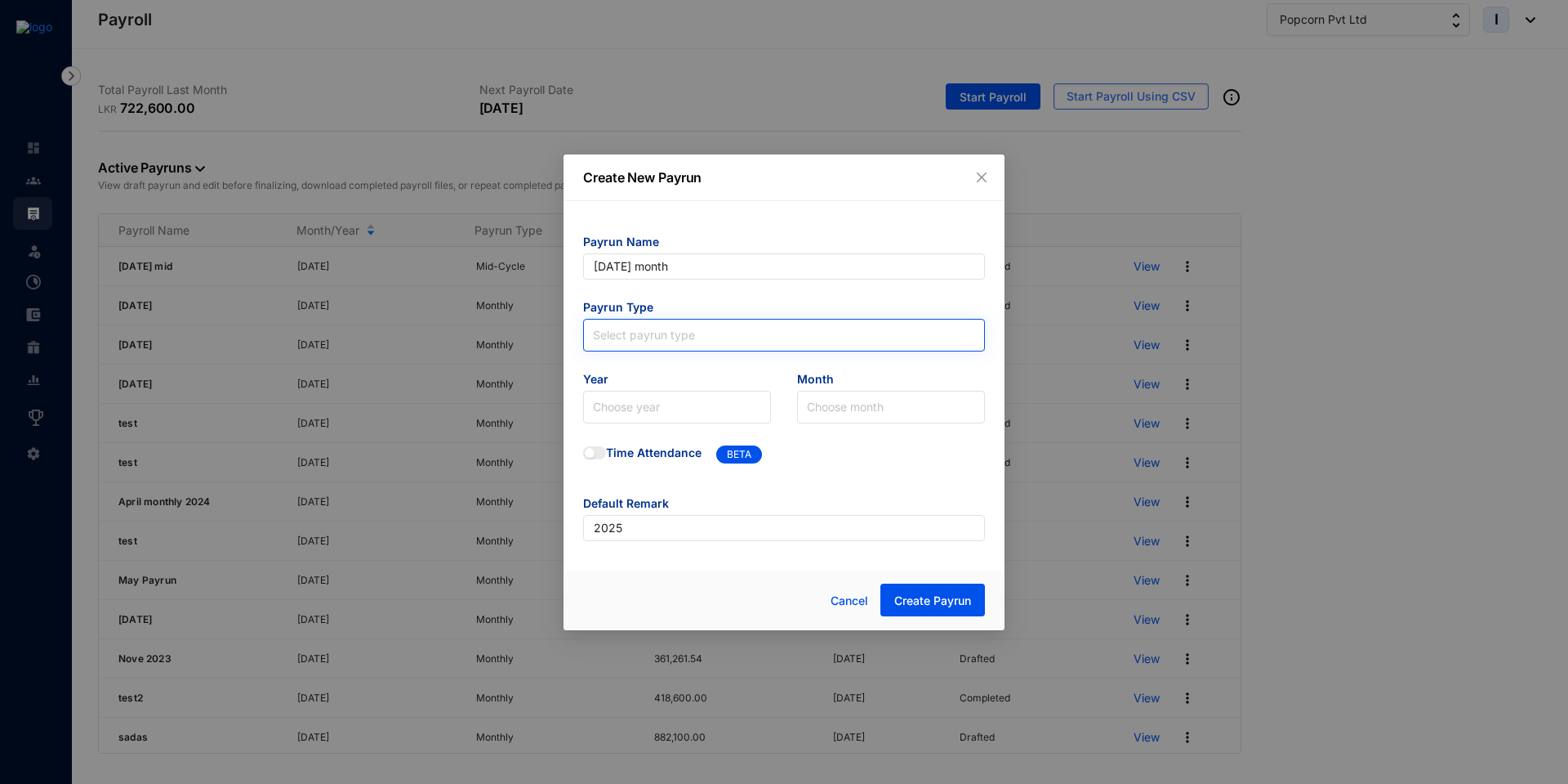
type input "[DATE] month"
click at [628, 338] on input "search" at bounding box center [784, 331] width 382 height 25
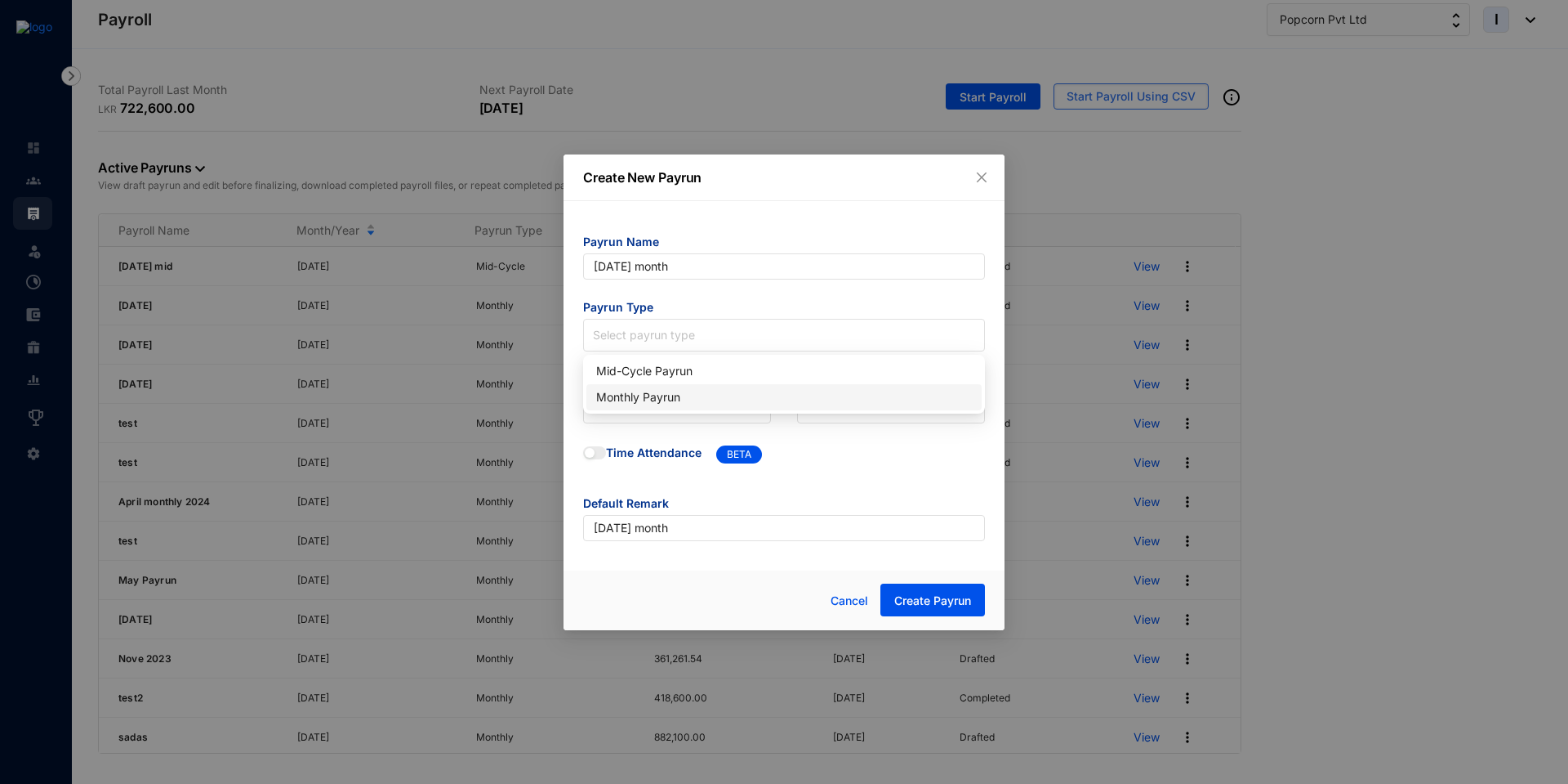
click at [625, 403] on div "Monthly Payrun" at bounding box center [784, 397] width 376 height 18
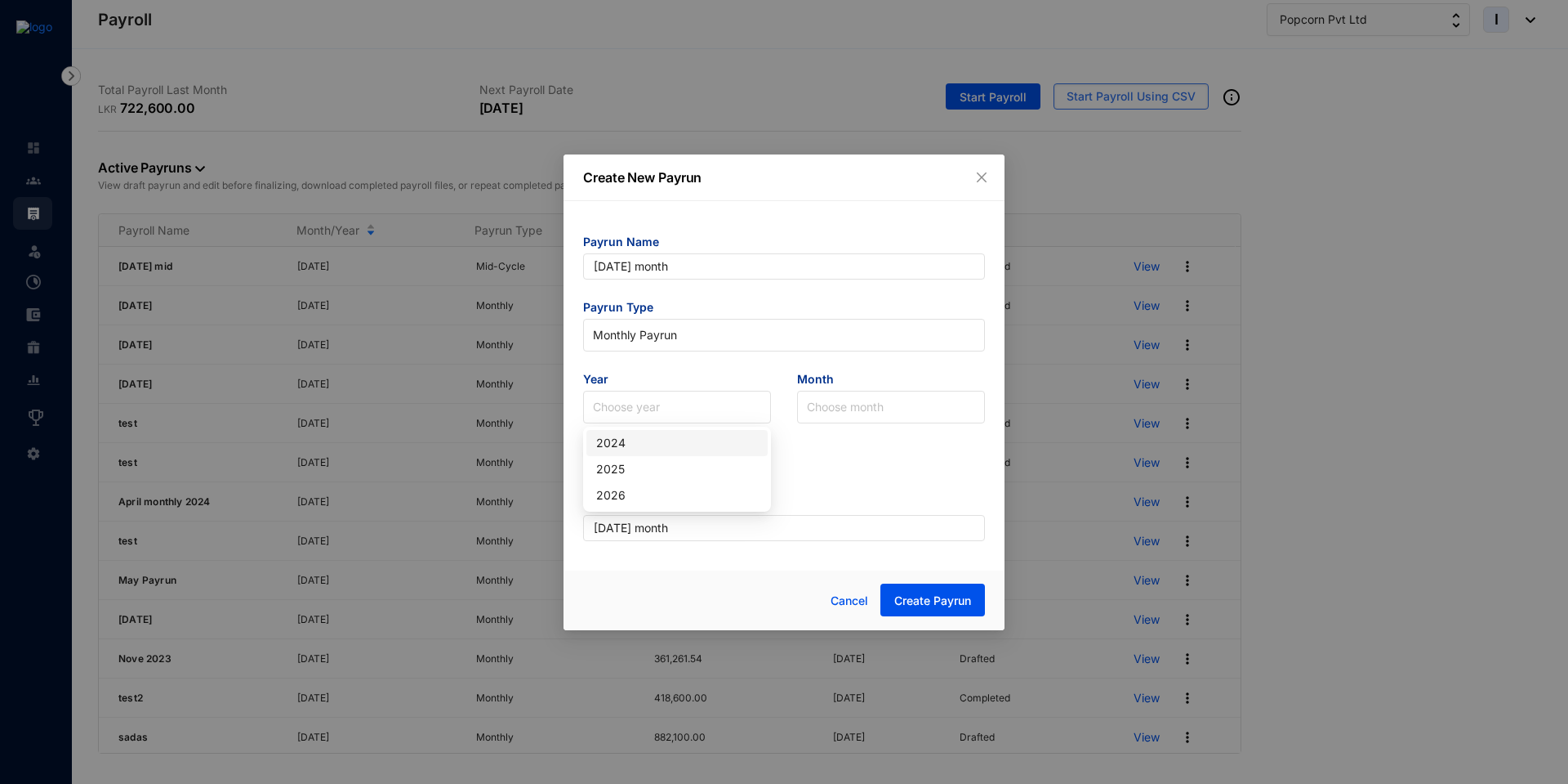
click at [625, 403] on input "search" at bounding box center [677, 406] width 168 height 31
click at [628, 467] on div "2025" at bounding box center [677, 469] width 161 height 18
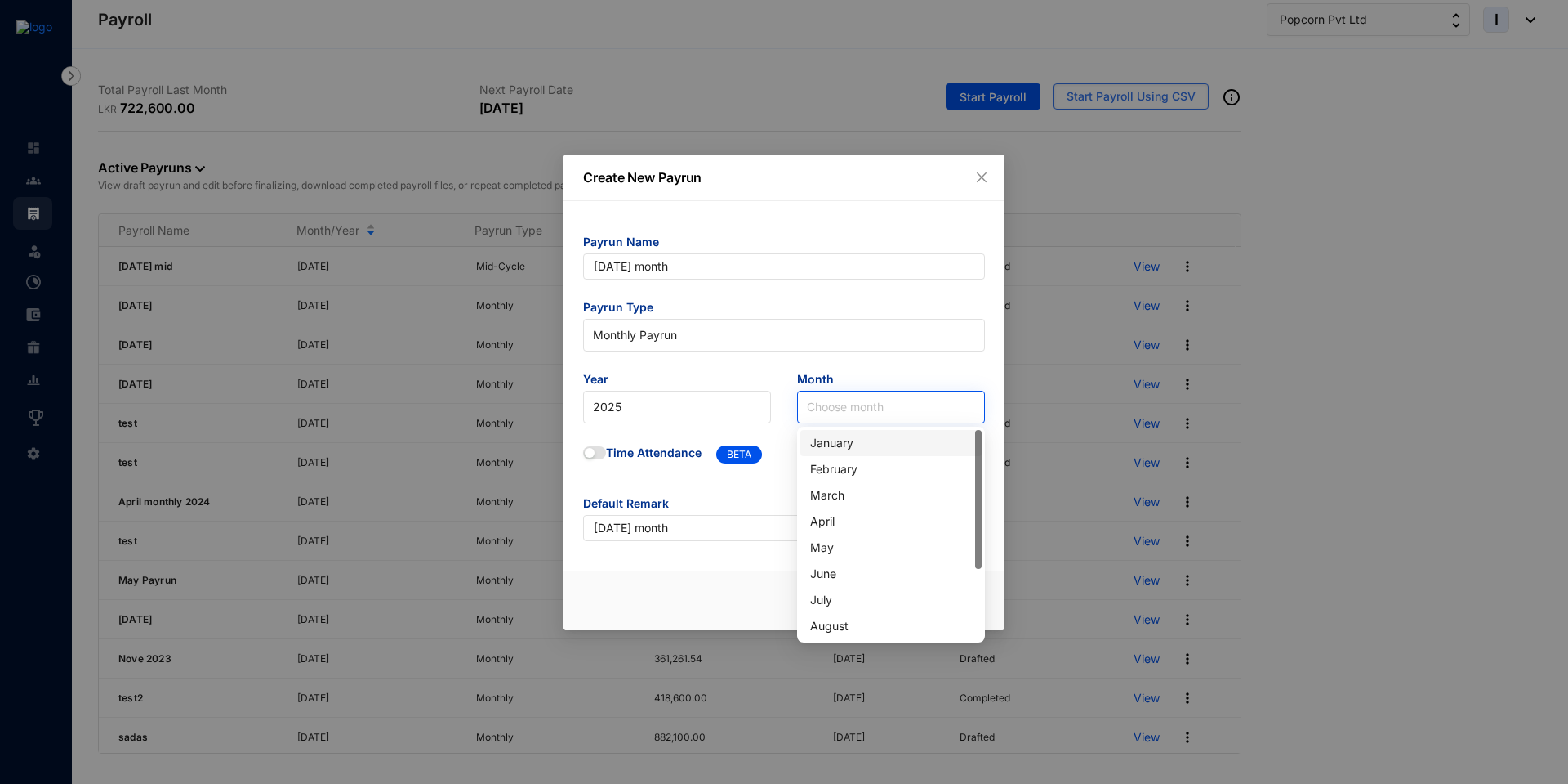
click at [828, 411] on input "search" at bounding box center [891, 406] width 168 height 31
click at [841, 550] on div "May" at bounding box center [890, 547] width 161 height 18
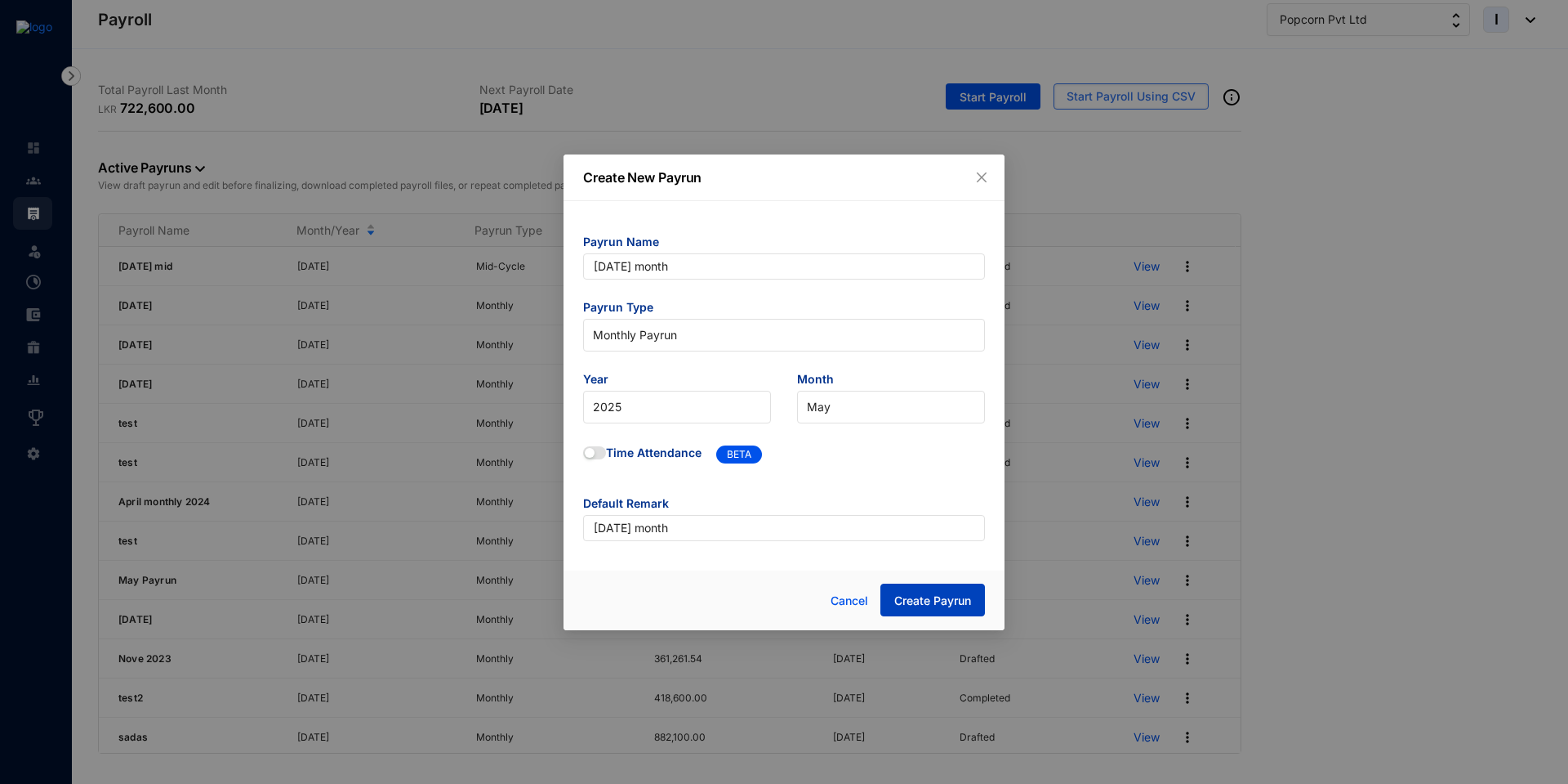
click at [925, 600] on span "Create Payrun" at bounding box center [933, 600] width 77 height 17
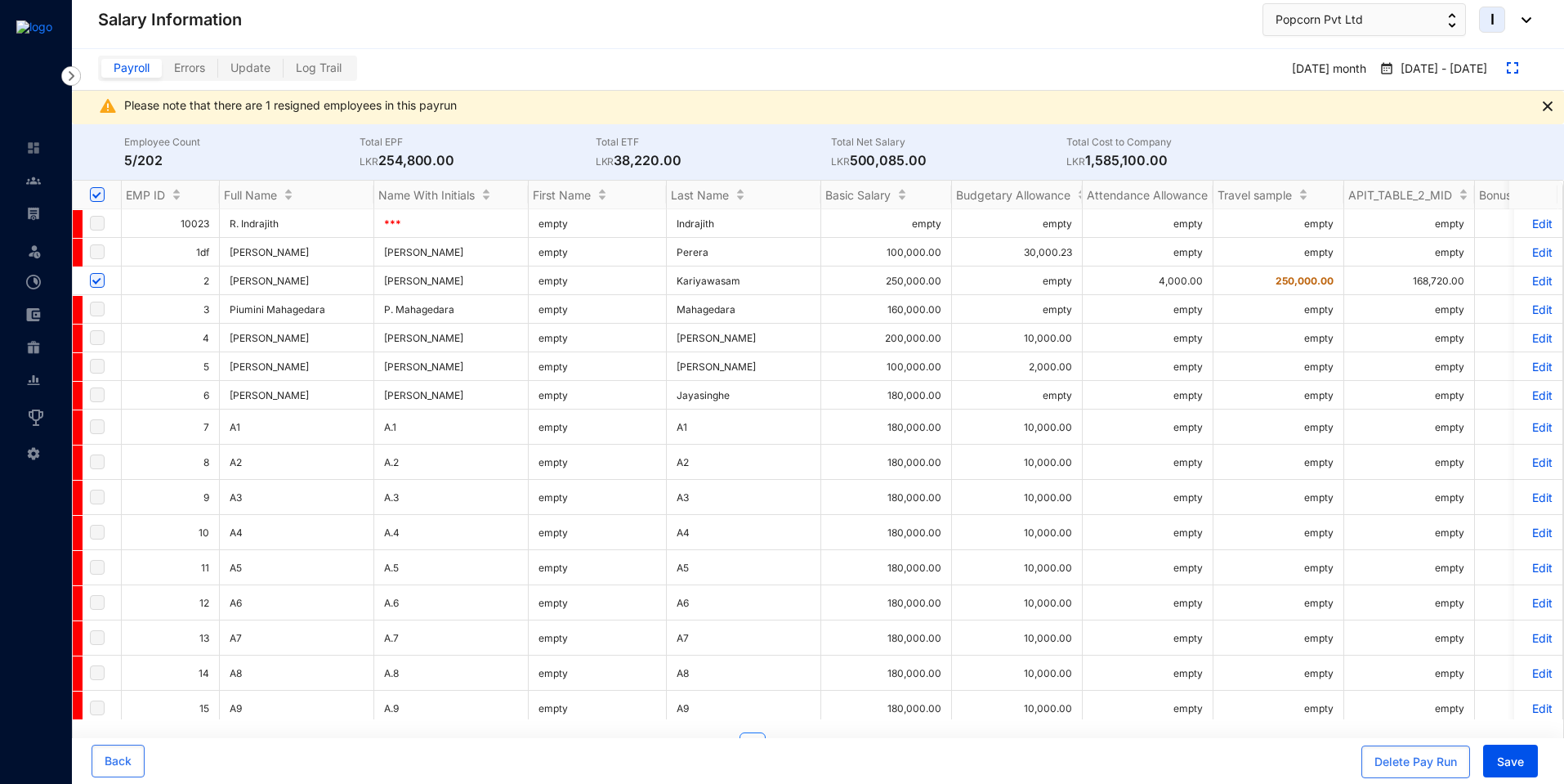
click at [1526, 275] on p "Edit" at bounding box center [1539, 281] width 29 height 14
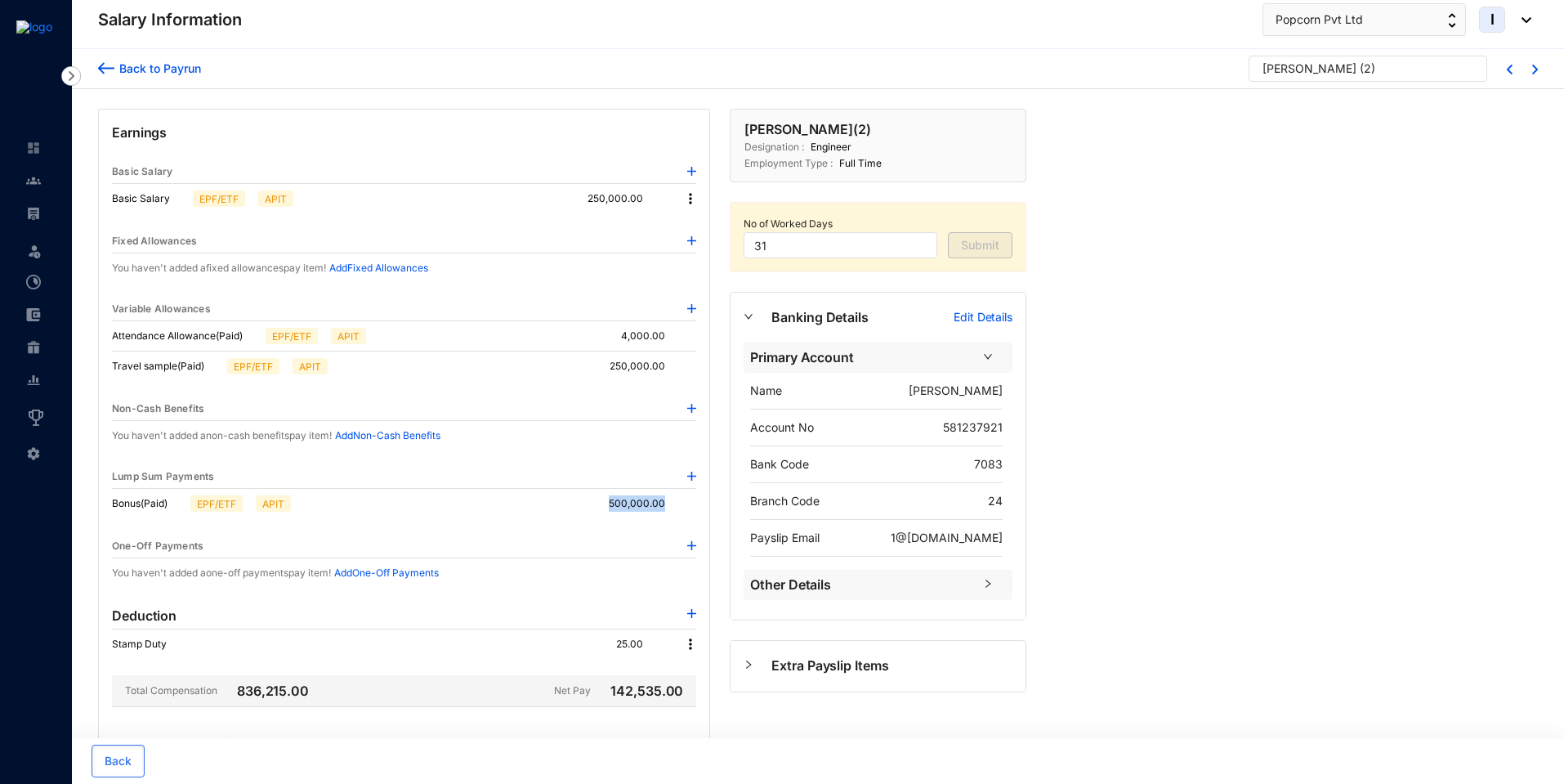
drag, startPoint x: 611, startPoint y: 508, endPoint x: 672, endPoint y: 505, distance: 61.1
click at [672, 505] on div "Bonus (Paid) EPF/ETF APIT 500,000.00" at bounding box center [404, 503] width 584 height 30
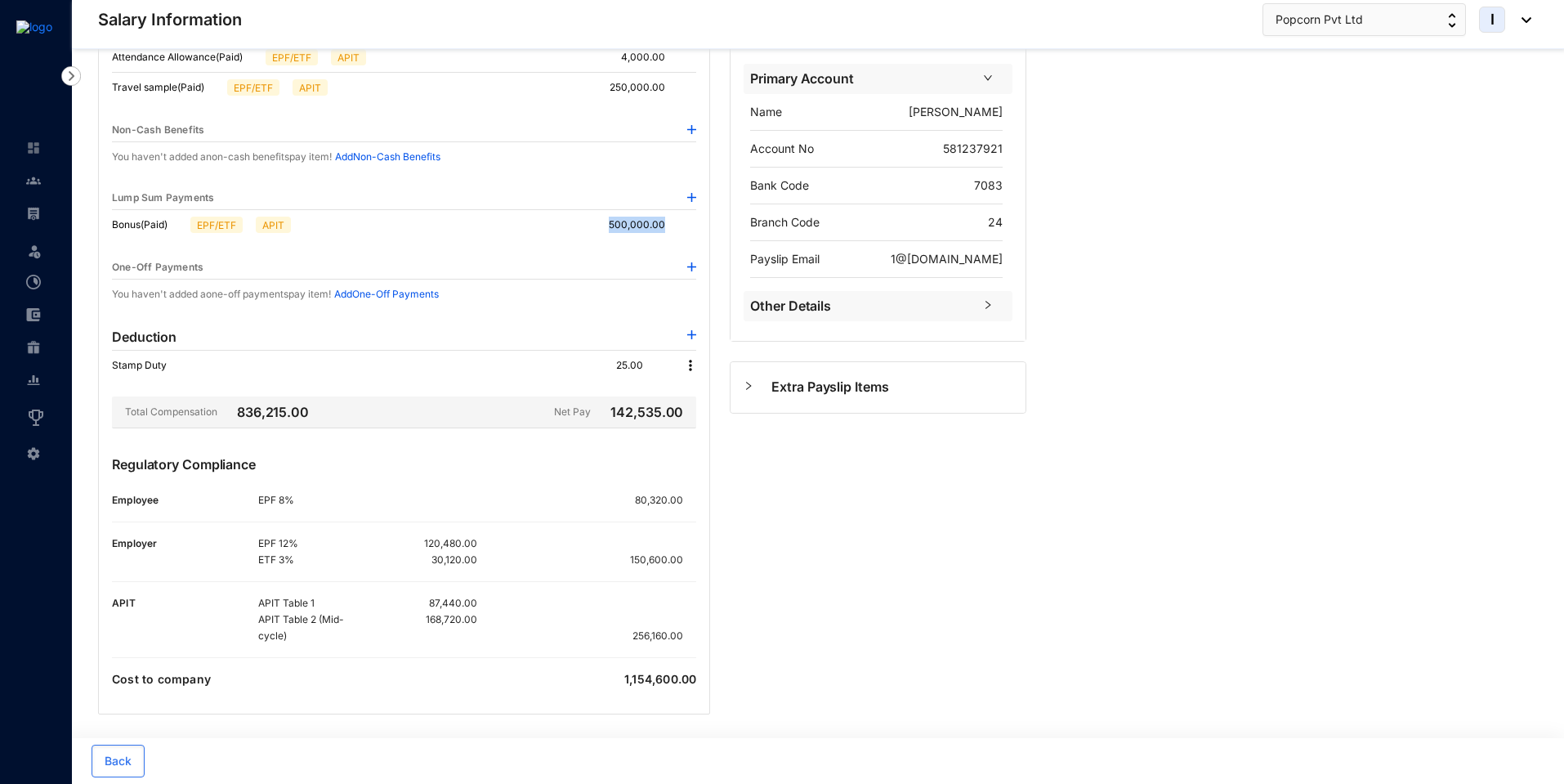
scroll to position [282, 0]
drag, startPoint x: 424, startPoint y: 620, endPoint x: 483, endPoint y: 620, distance: 59.0
click at [483, 620] on div "APIT Table 1 87,440.00 APIT Table 2 (Mid-cycle) 168,720.00 256,160.00" at bounding box center [476, 617] width 438 height 49
